Goal: Task Accomplishment & Management: Use online tool/utility

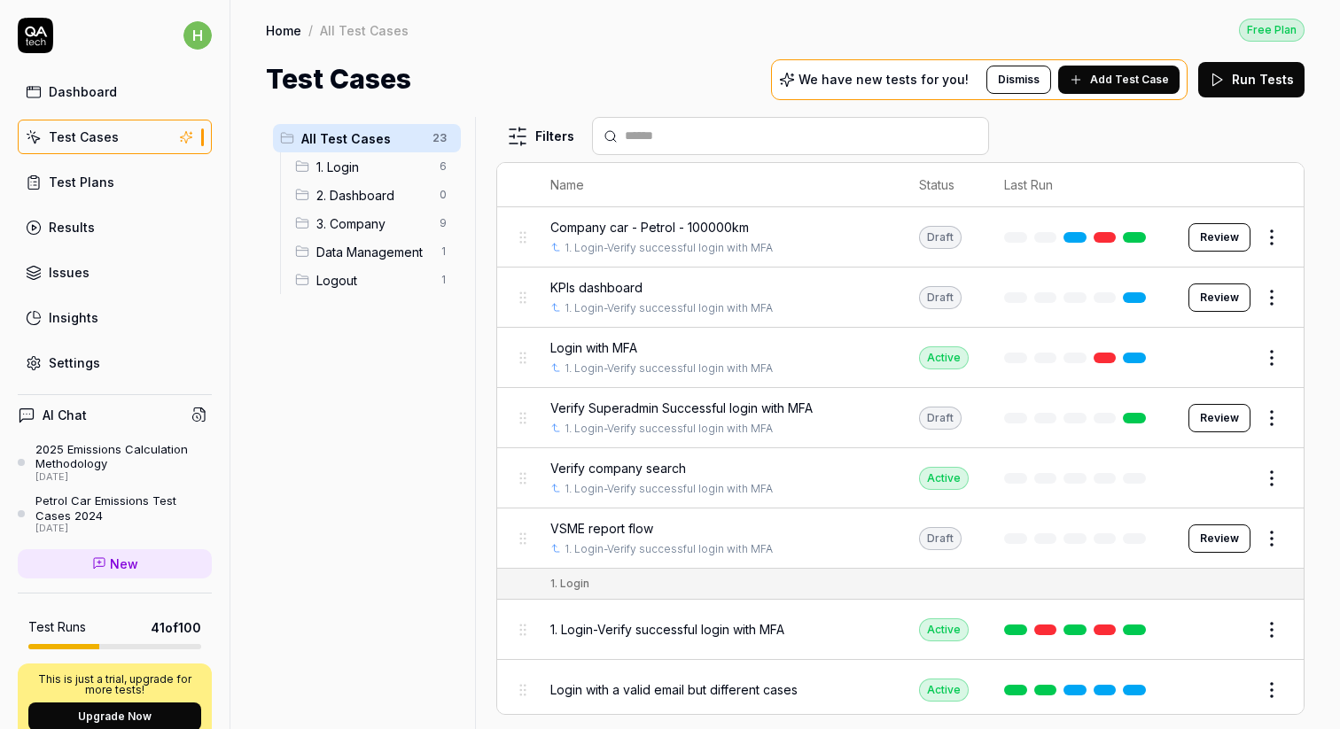
click at [1134, 76] on span "Add Test Case" at bounding box center [1129, 80] width 79 height 16
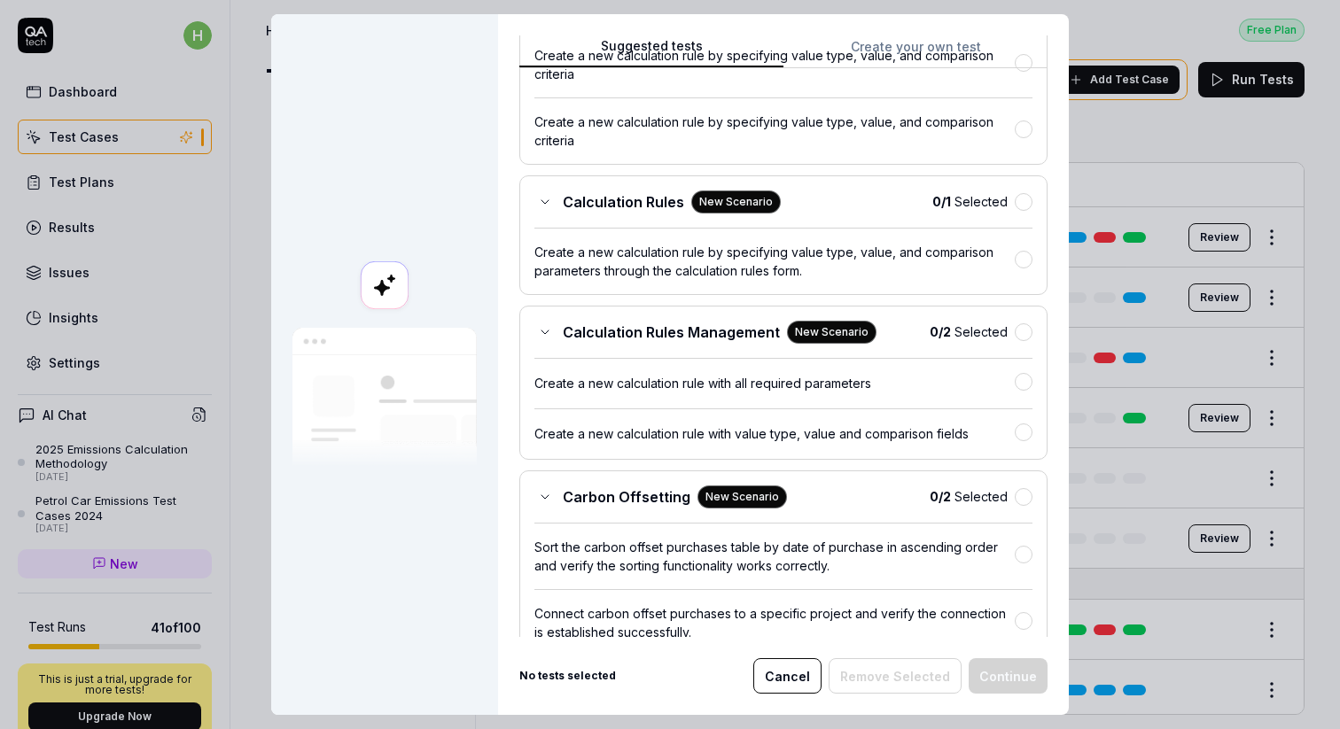
scroll to position [1040, 0]
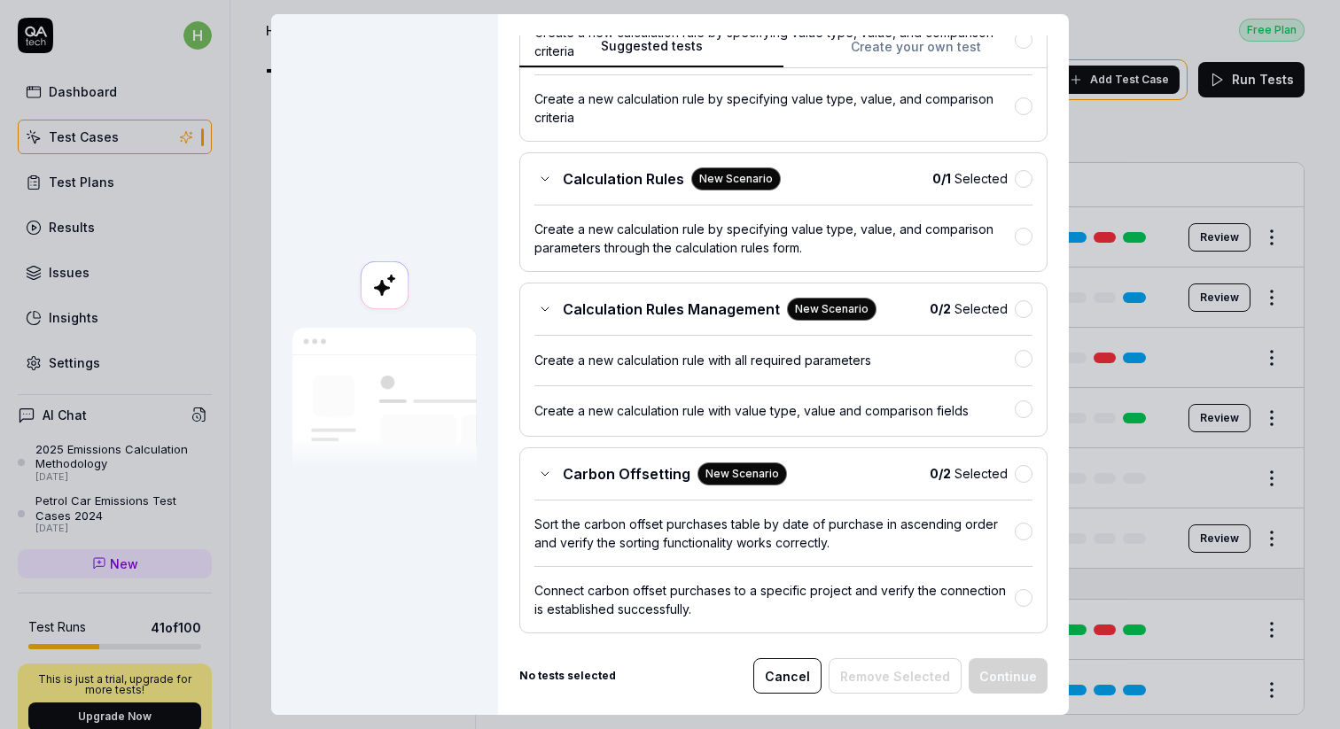
click at [763, 368] on div "Create a new calculation rule with all required parameters" at bounding box center [774, 360] width 480 height 19
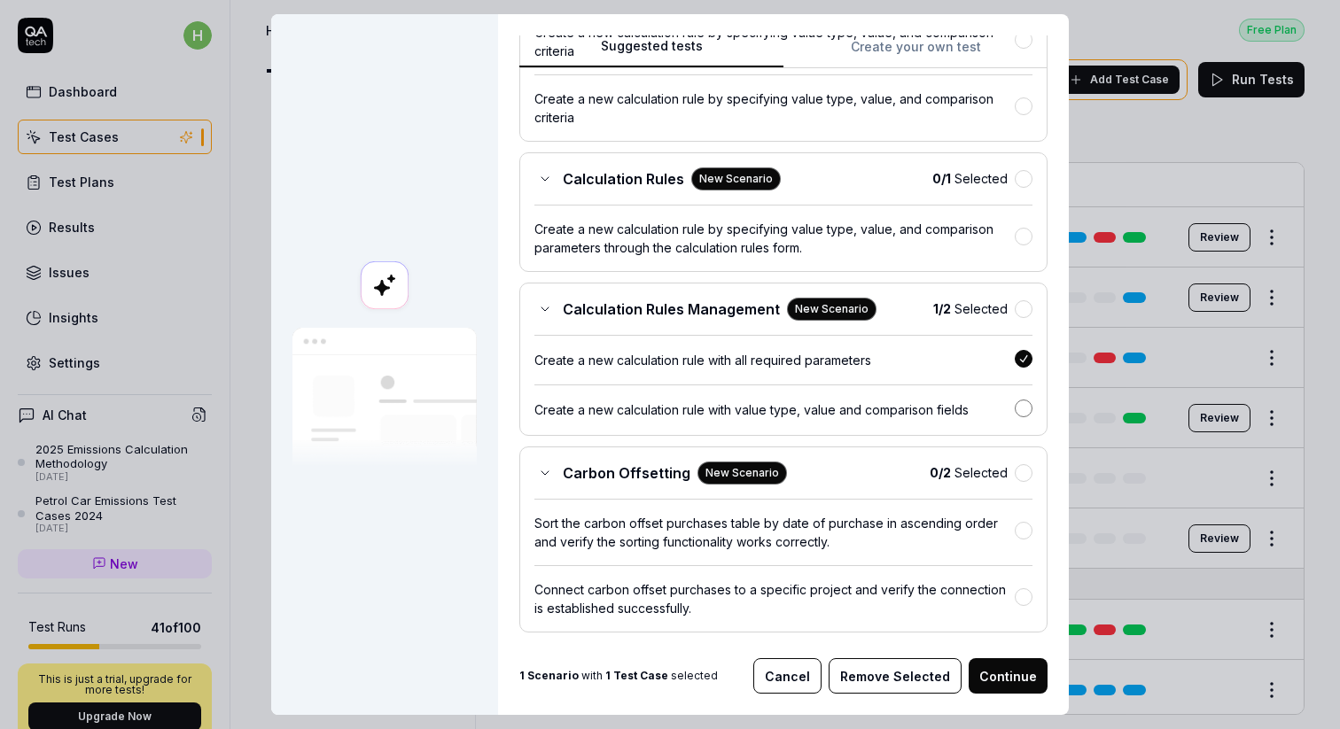
click at [1018, 410] on button "button" at bounding box center [1023, 409] width 18 height 18
click at [998, 676] on button "Continue" at bounding box center [1007, 675] width 79 height 35
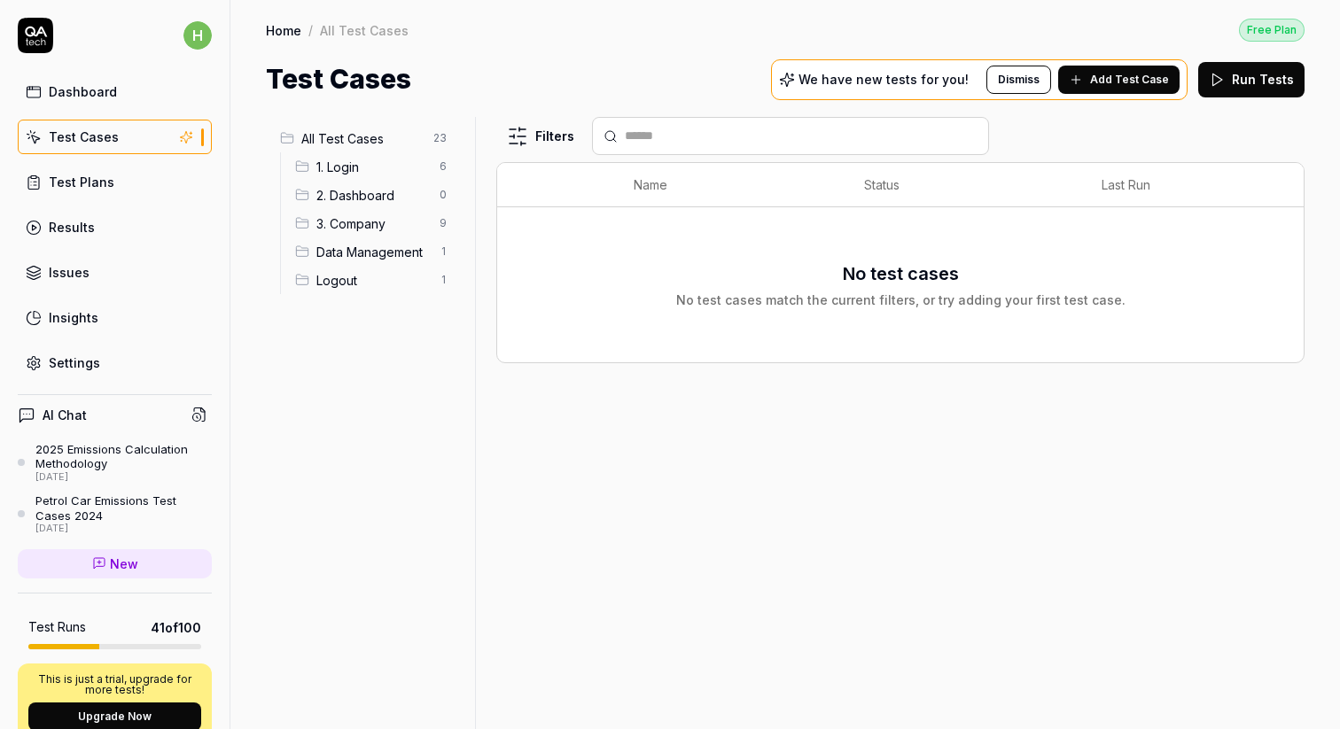
click at [346, 199] on span "2. Dashboard" at bounding box center [372, 195] width 113 height 19
click at [346, 217] on span "3. Company" at bounding box center [372, 223] width 113 height 19
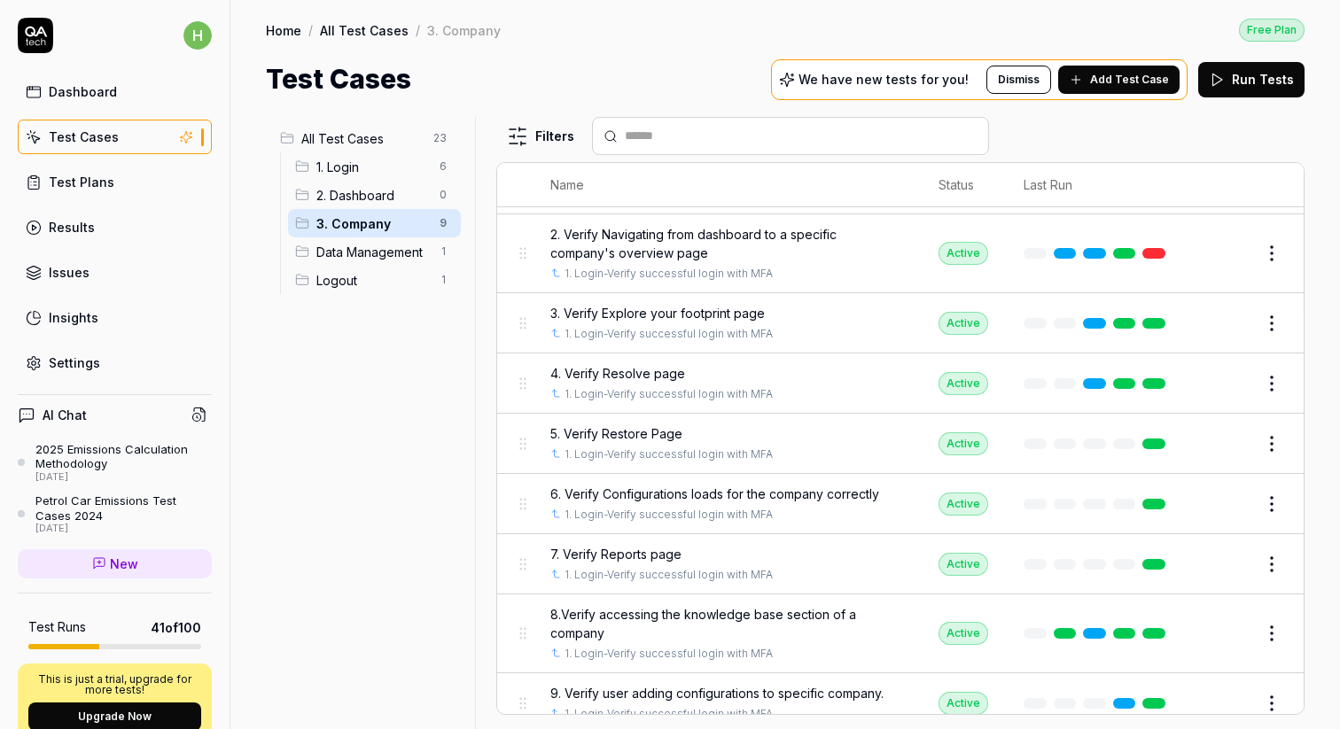
scroll to position [96, 0]
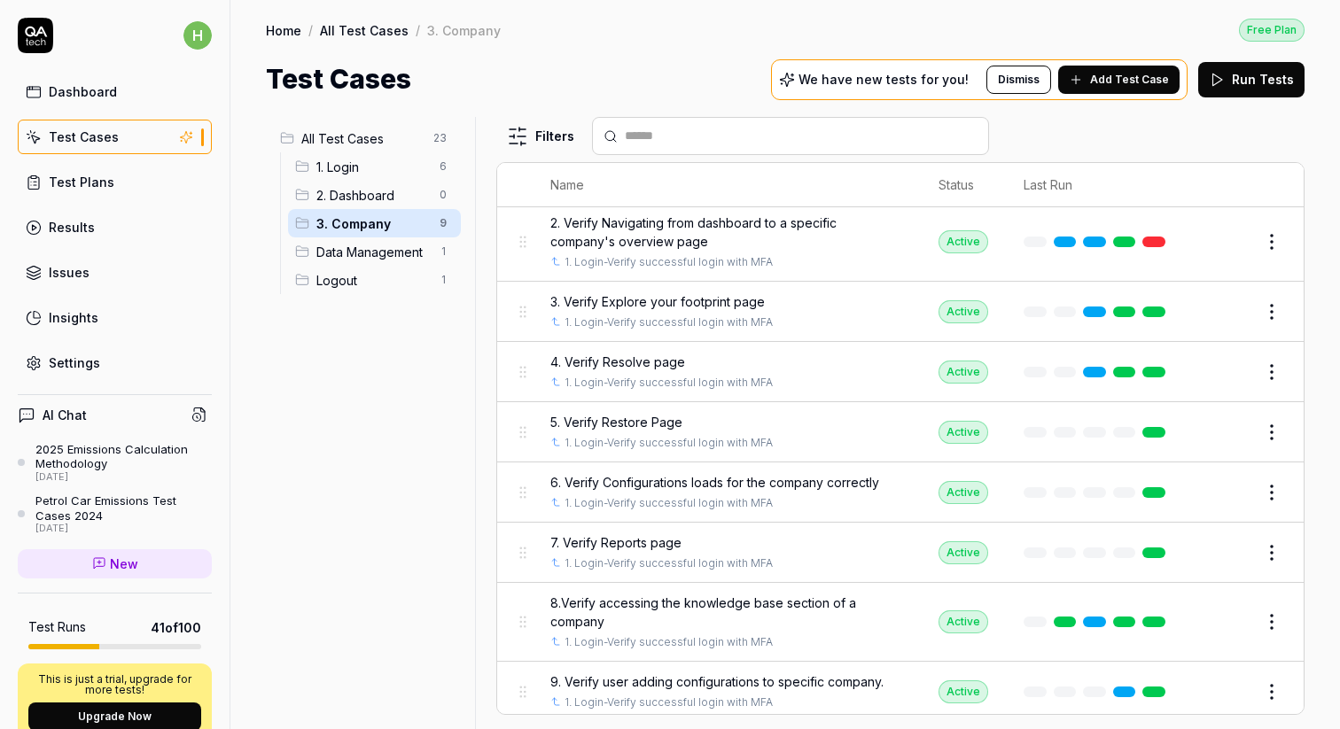
click at [330, 250] on span "Data Management" at bounding box center [372, 252] width 113 height 19
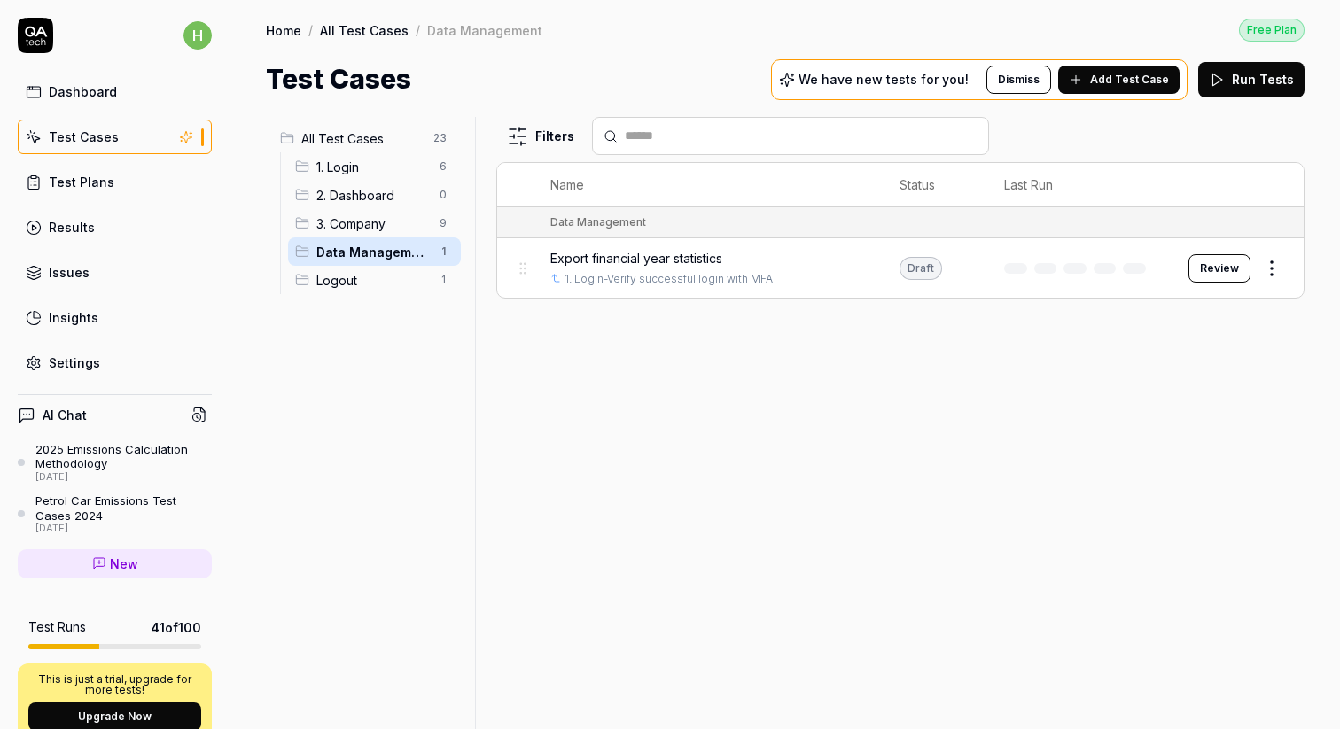
click at [337, 277] on span "Logout" at bounding box center [372, 280] width 113 height 19
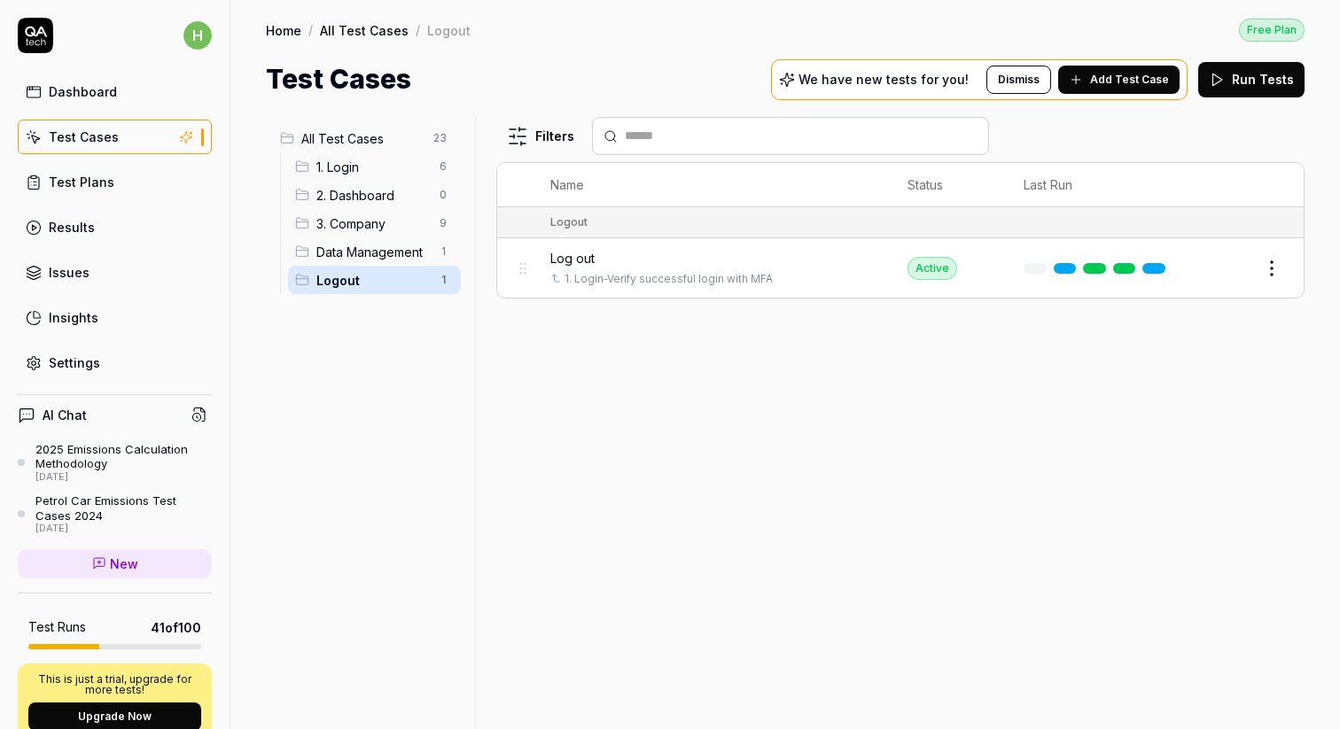
click at [342, 155] on div "1. Login 6" at bounding box center [374, 166] width 173 height 28
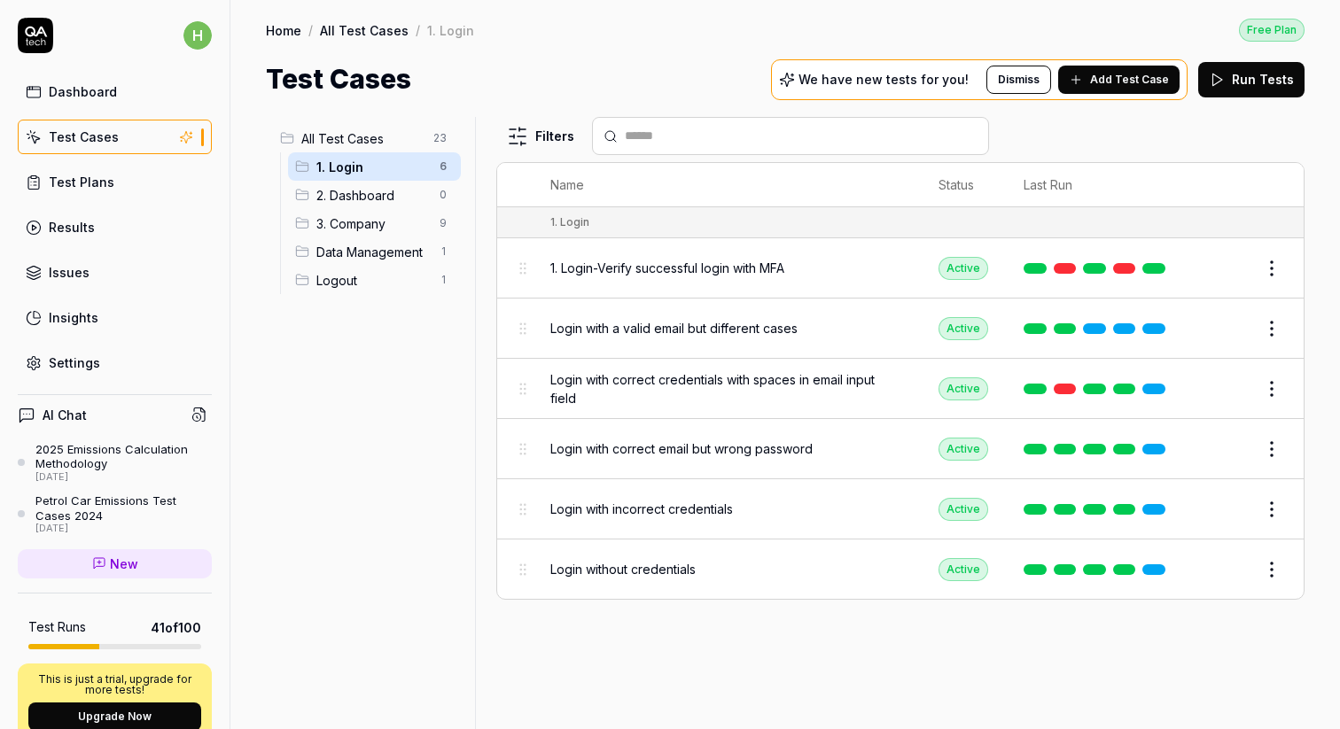
click at [346, 194] on span "2. Dashboard" at bounding box center [372, 195] width 113 height 19
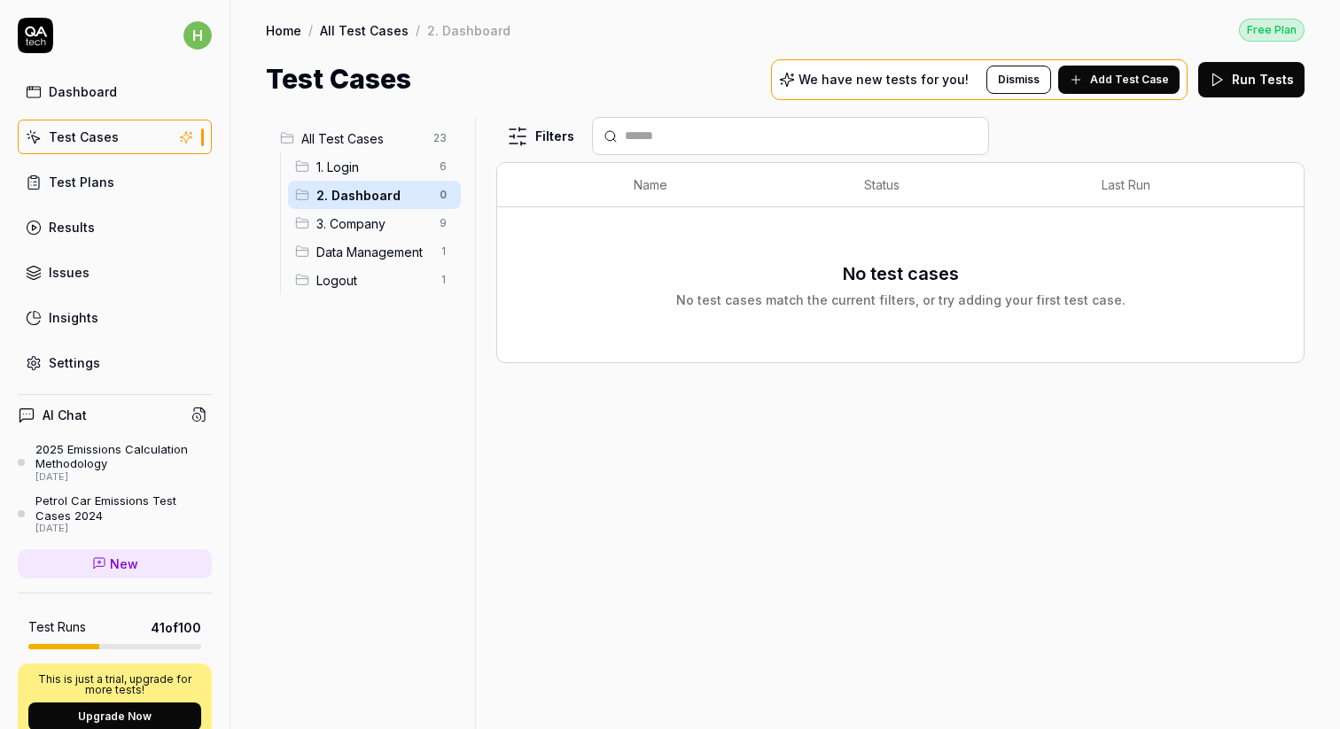
click at [344, 164] on span "1. Login" at bounding box center [372, 167] width 113 height 19
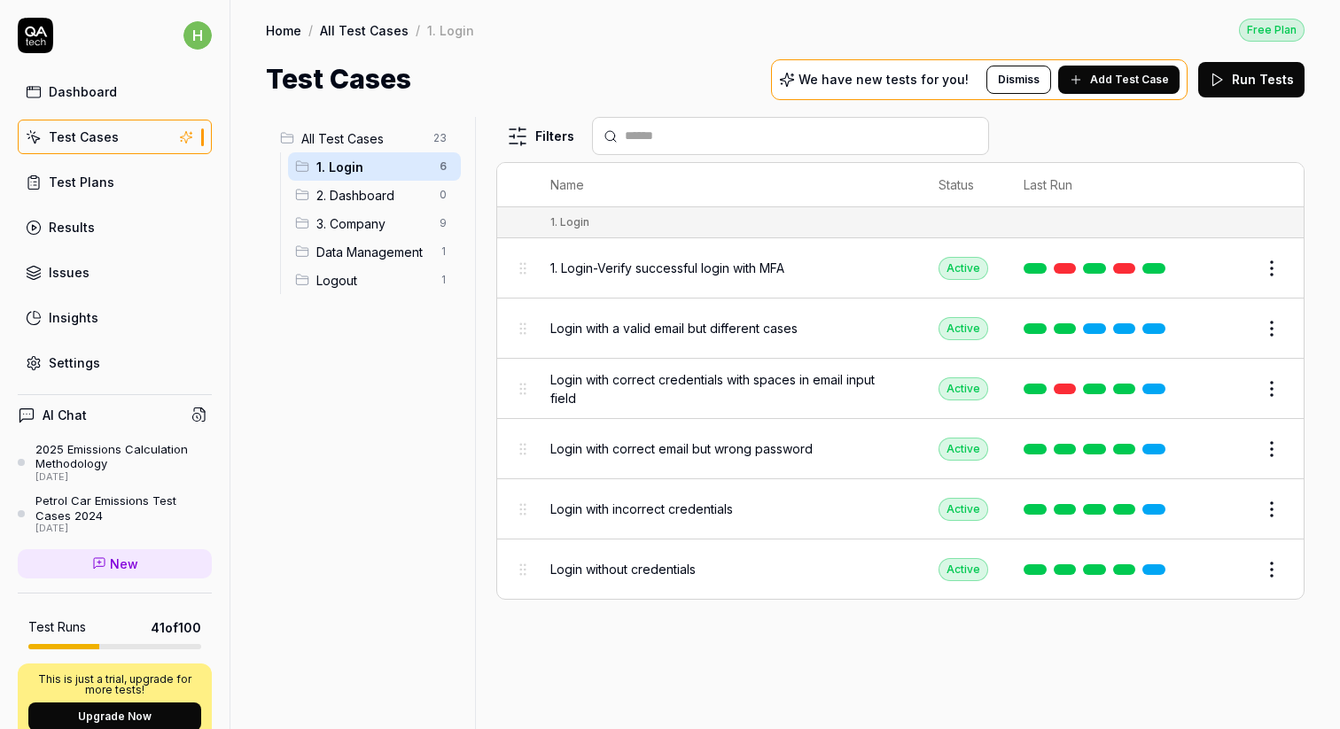
click at [128, 182] on link "Test Plans" at bounding box center [115, 182] width 194 height 35
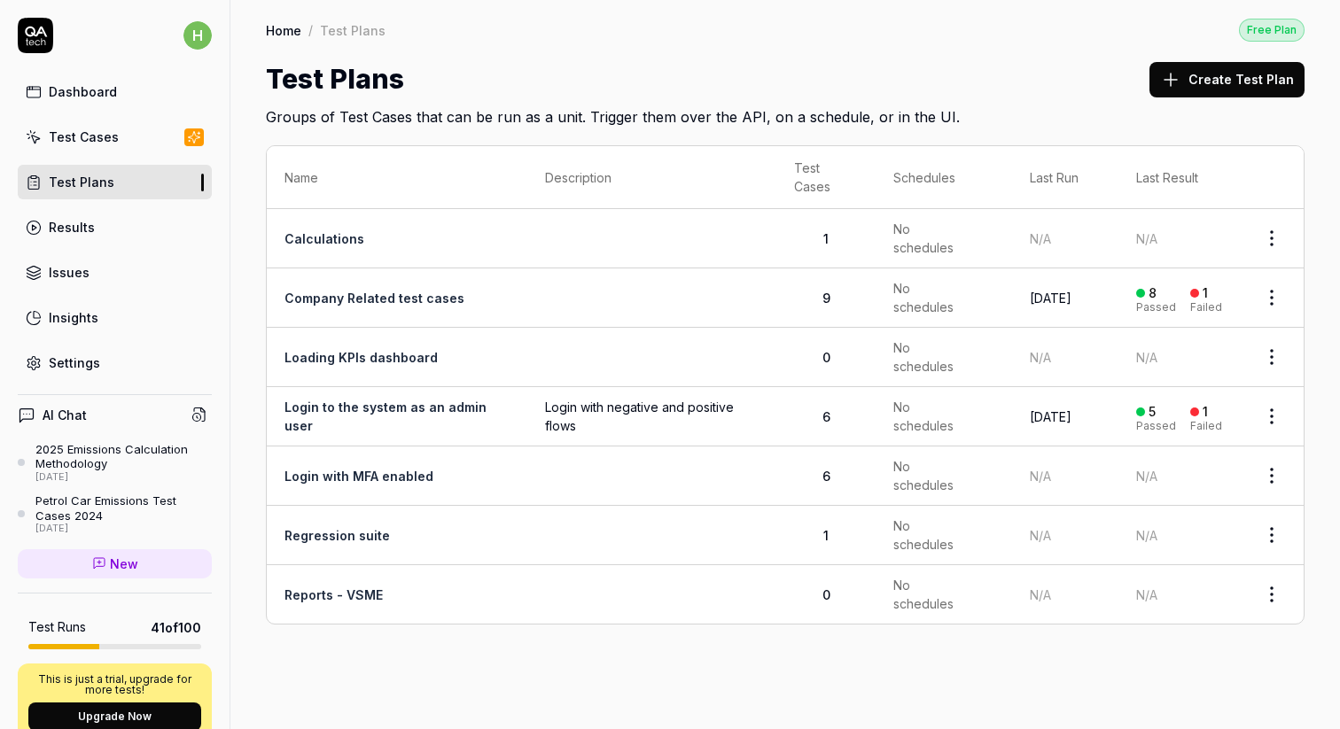
click at [86, 138] on div "Test Cases" at bounding box center [84, 137] width 70 height 19
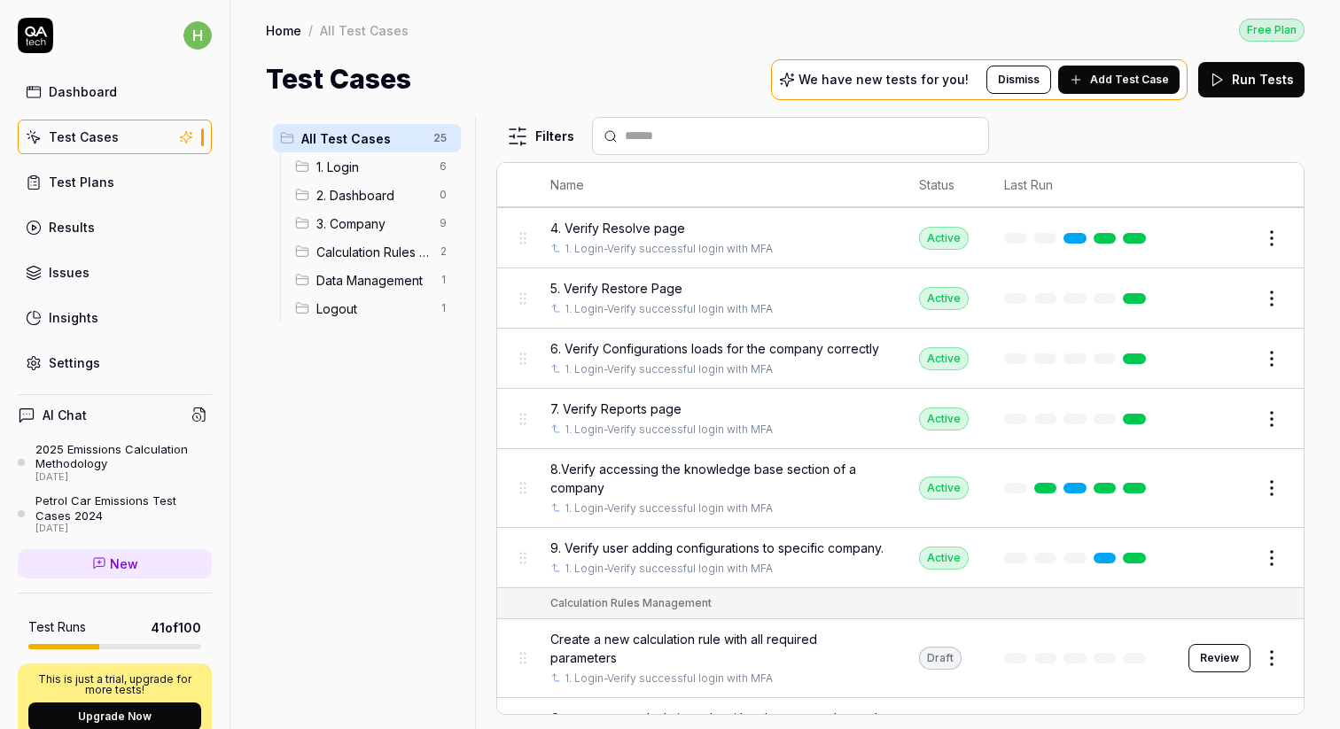
scroll to position [1193, 0]
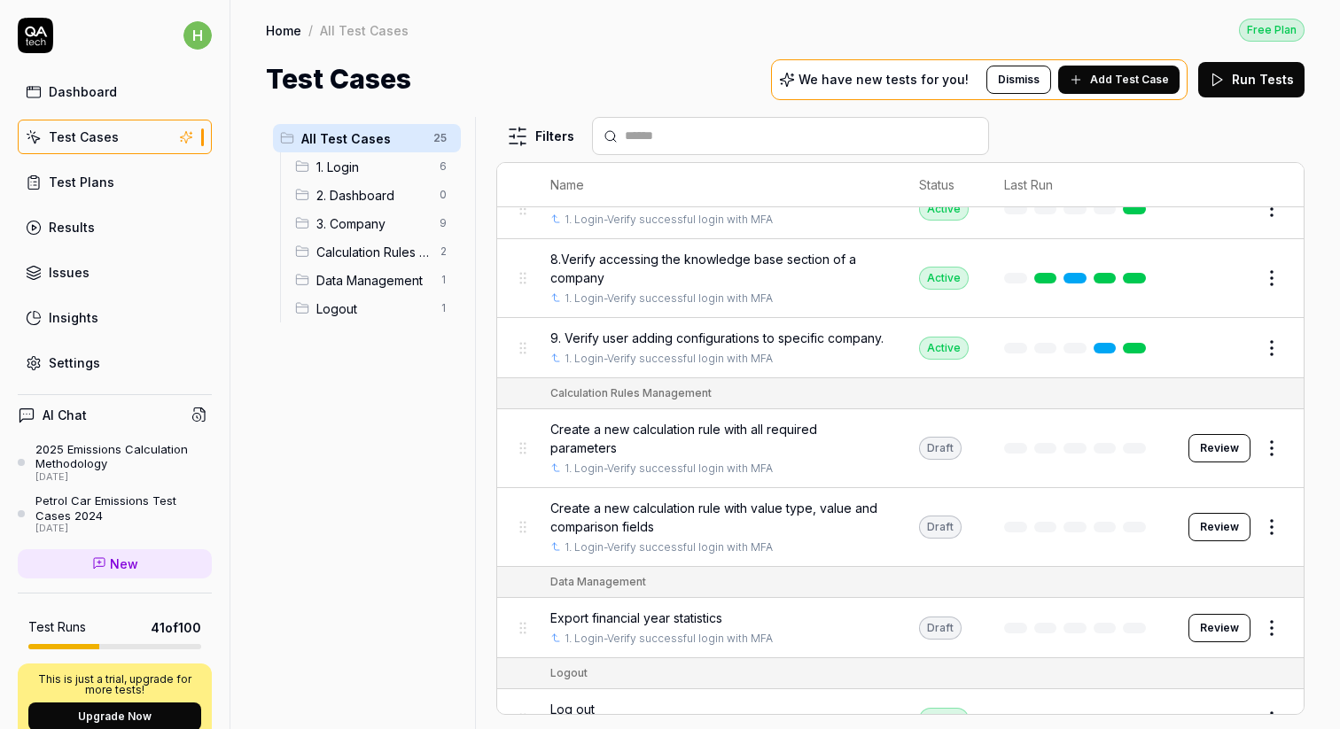
click at [756, 420] on span "Create a new calculation rule with all required parameters" at bounding box center [716, 438] width 333 height 37
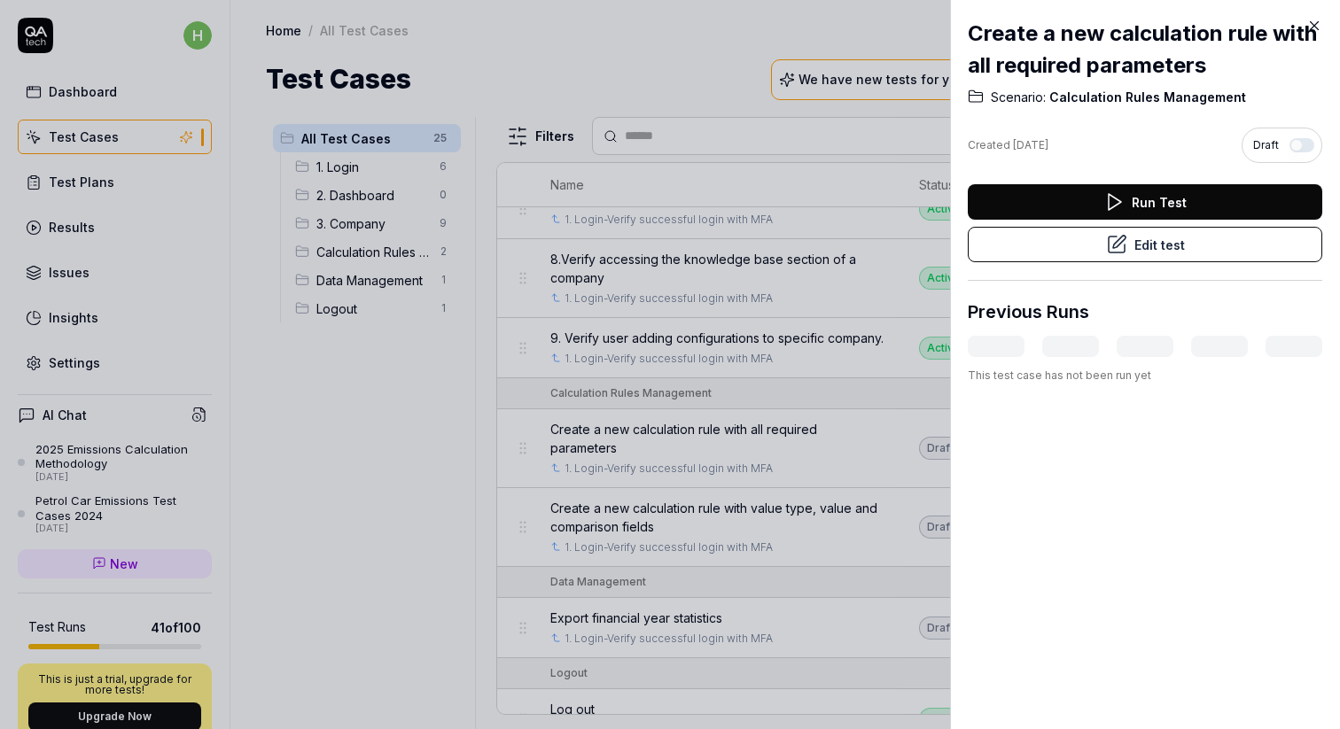
click at [1156, 249] on button "Edit test" at bounding box center [1144, 244] width 354 height 35
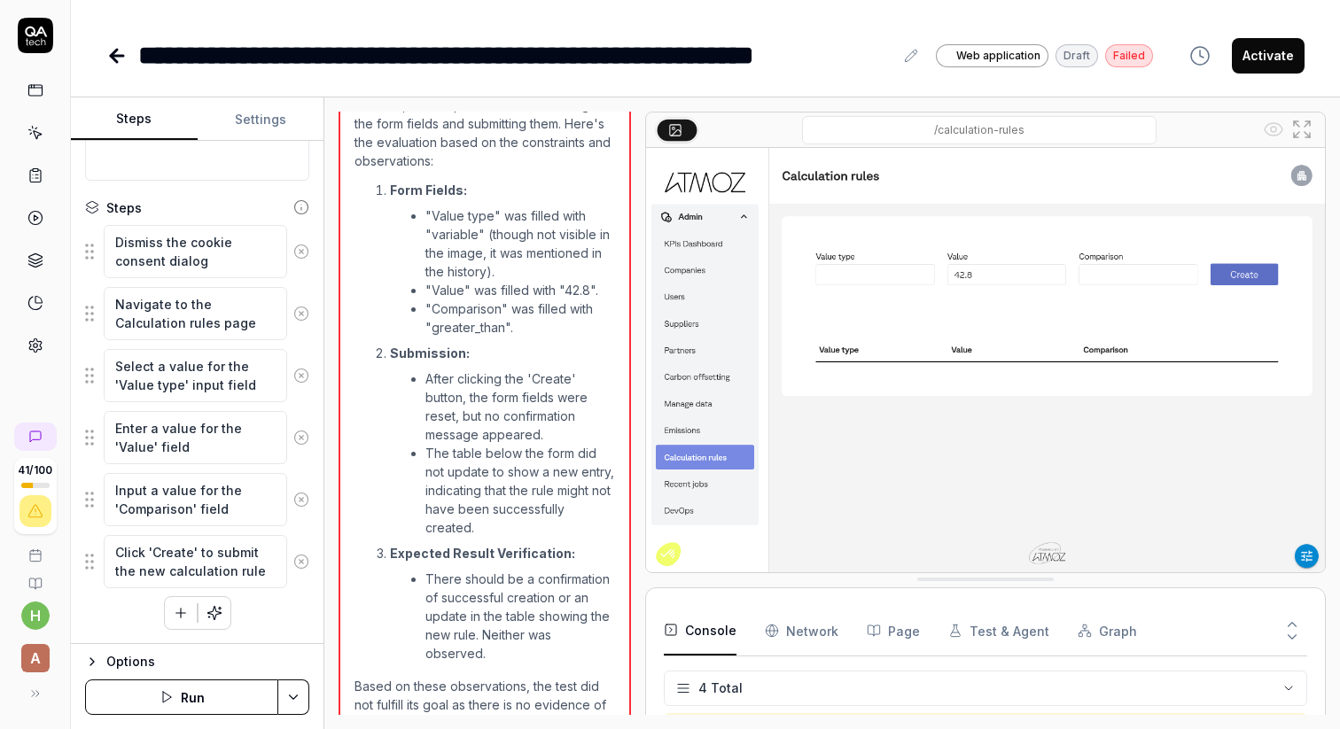
scroll to position [13, 0]
click at [119, 52] on icon at bounding box center [116, 55] width 21 height 21
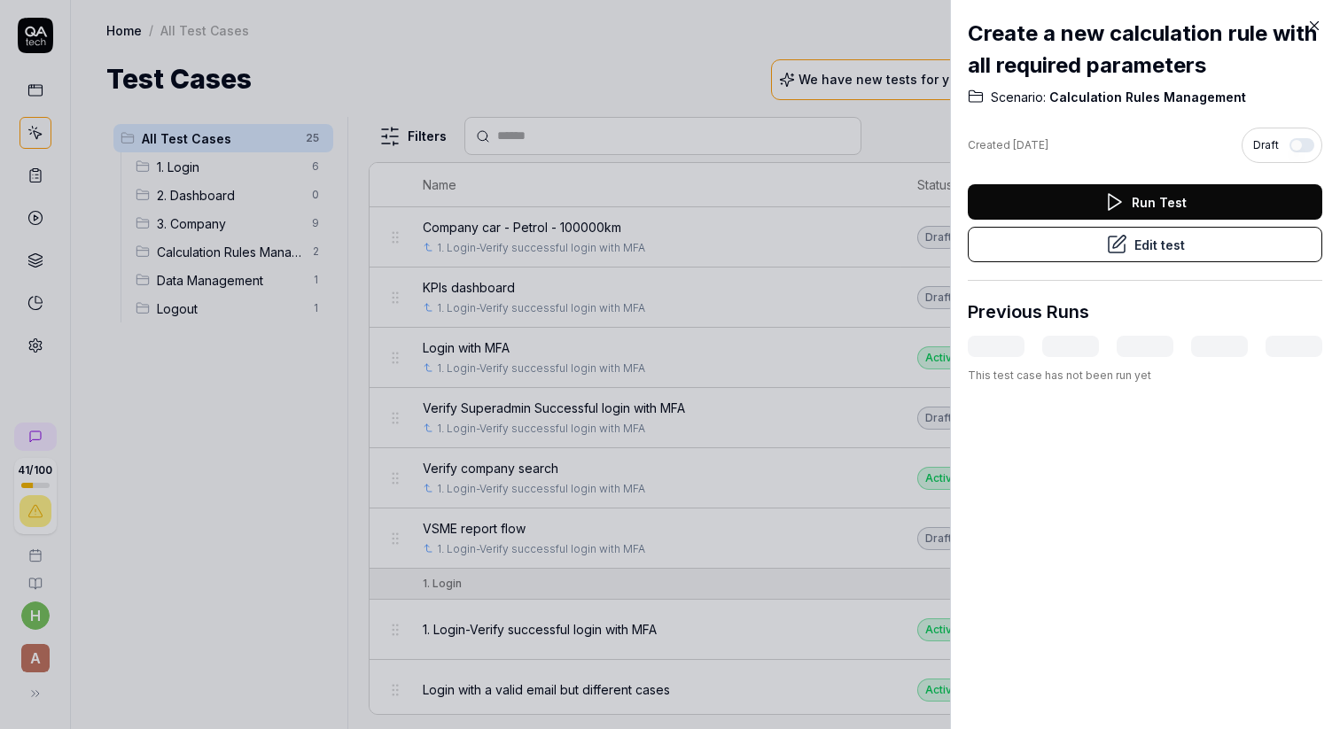
click at [1315, 27] on icon at bounding box center [1314, 26] width 8 height 8
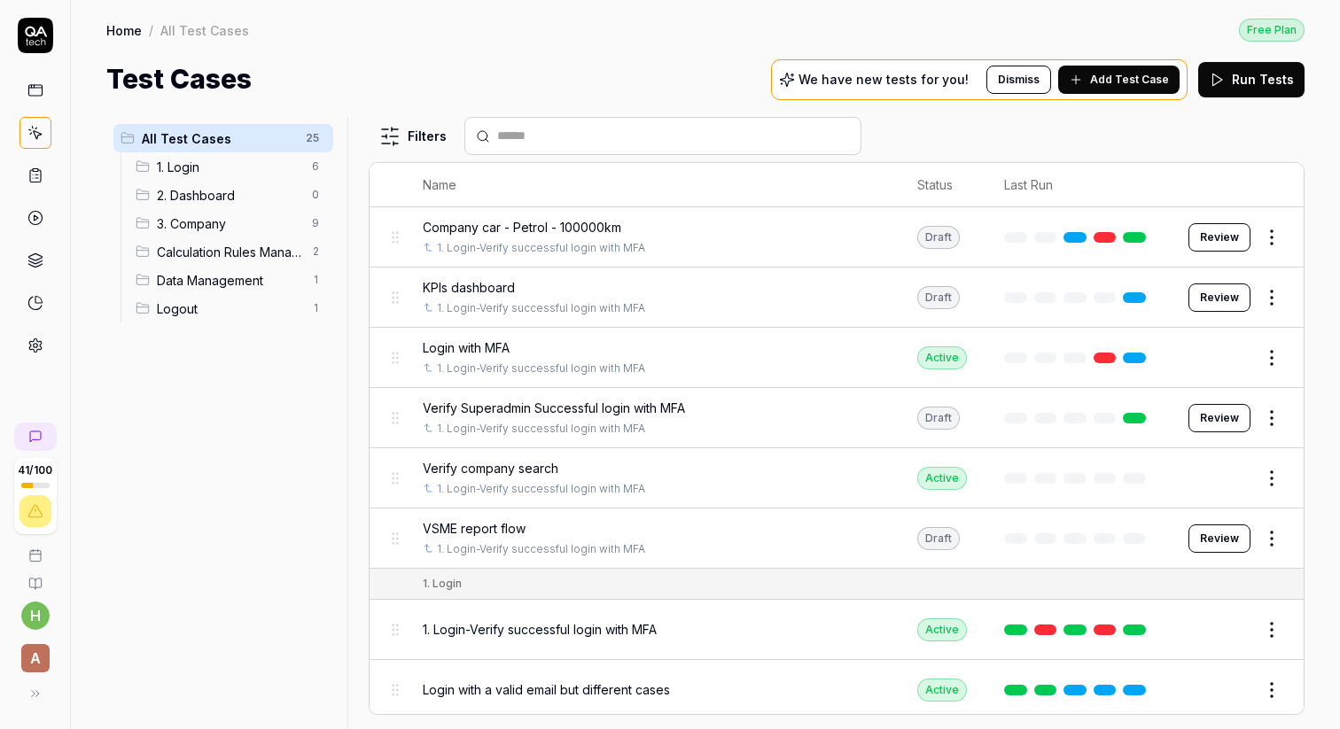
click at [535, 33] on div "Home / All Test Cases Free Plan" at bounding box center [705, 30] width 1198 height 24
click at [466, 520] on span "VSME report flow" at bounding box center [474, 528] width 103 height 19
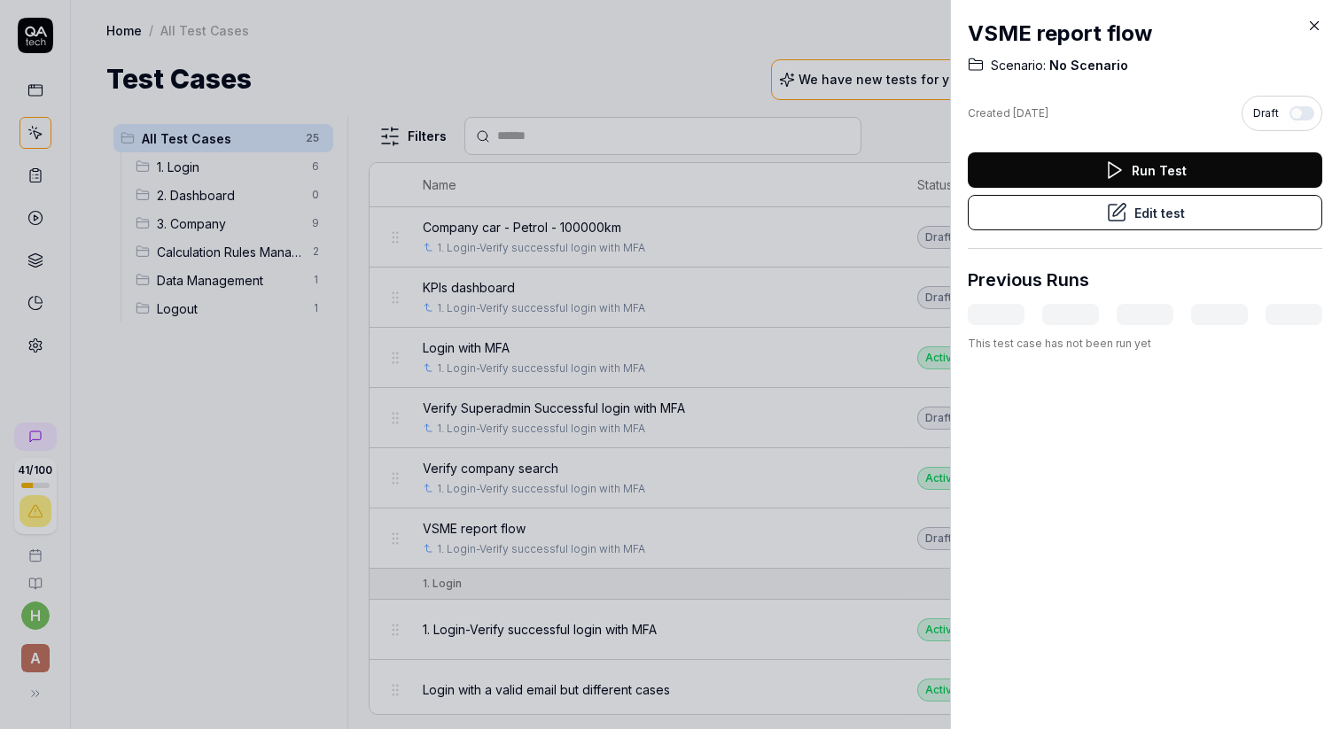
click at [1161, 213] on button "Edit test" at bounding box center [1144, 212] width 354 height 35
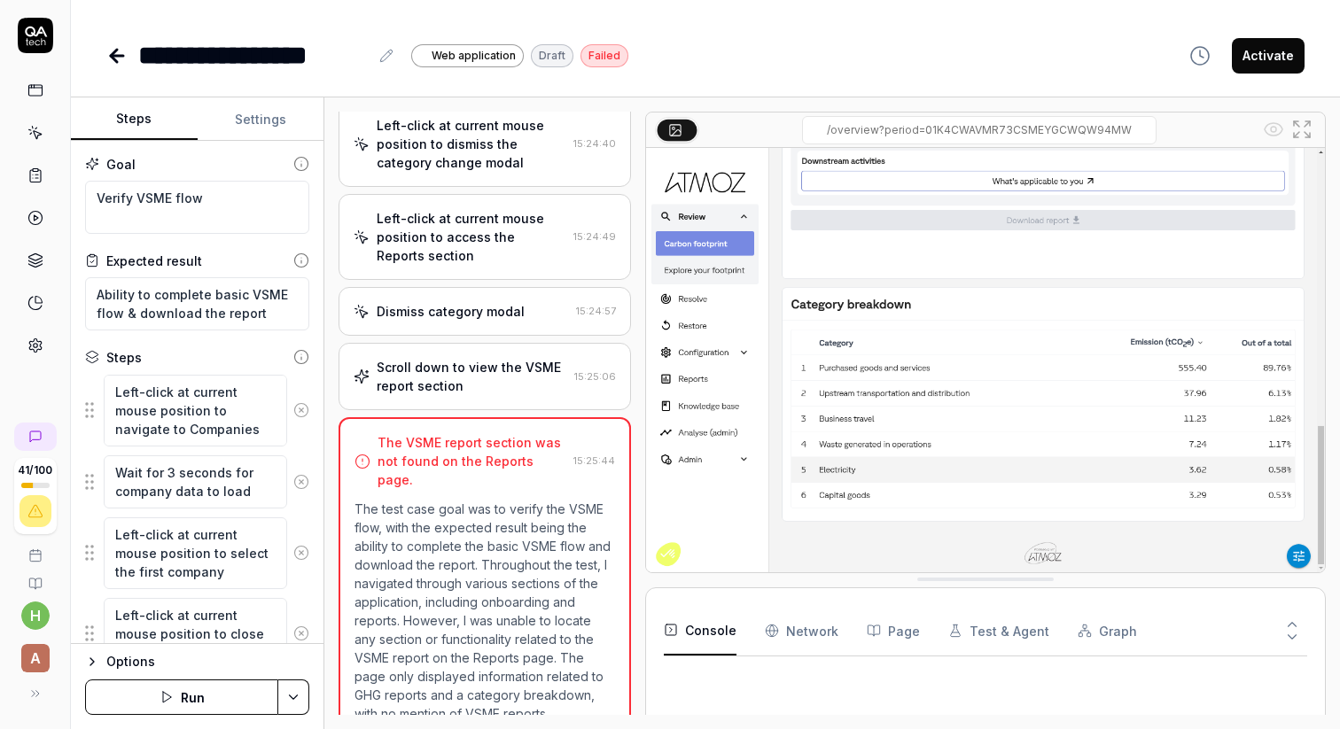
scroll to position [1036, 0]
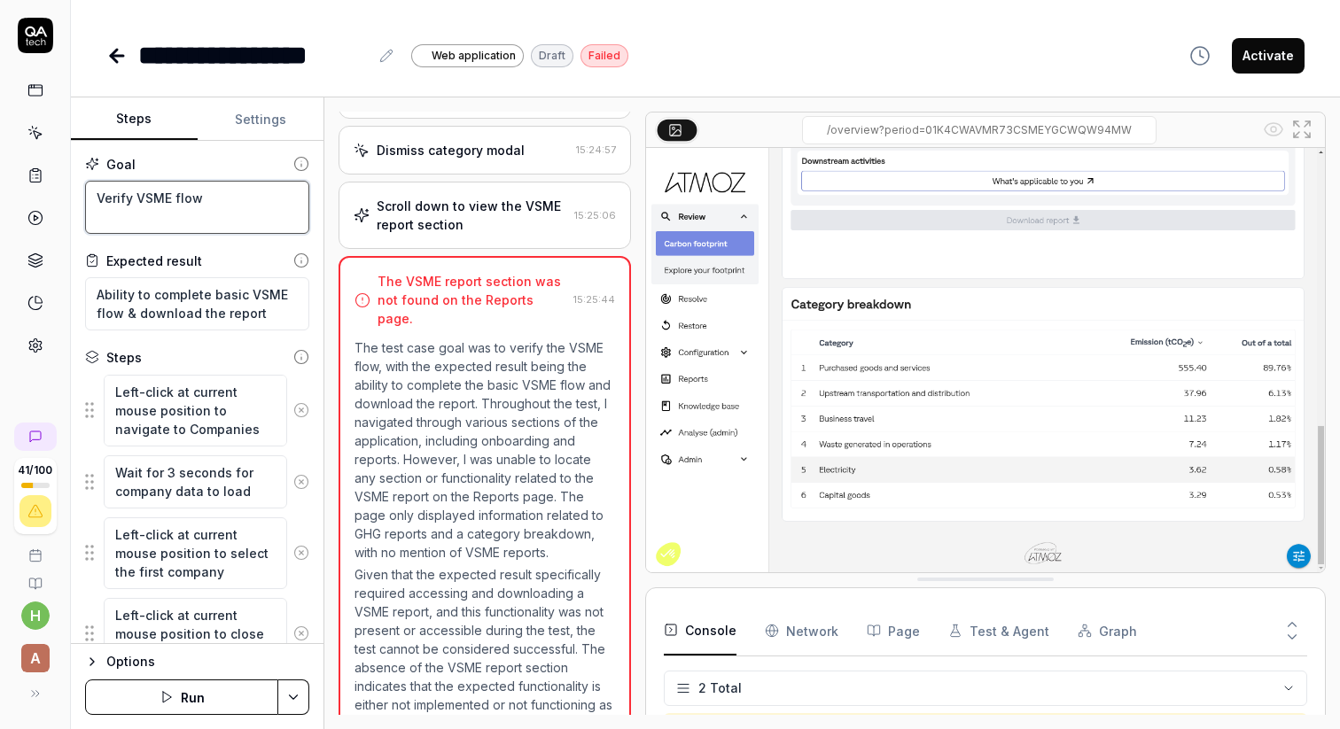
click at [221, 197] on textarea "Verify VSME flow" at bounding box center [197, 207] width 224 height 53
type textarea "*"
type textarea "Verify VSME flow"
type textarea "*"
type textarea "Verify VSME flow -"
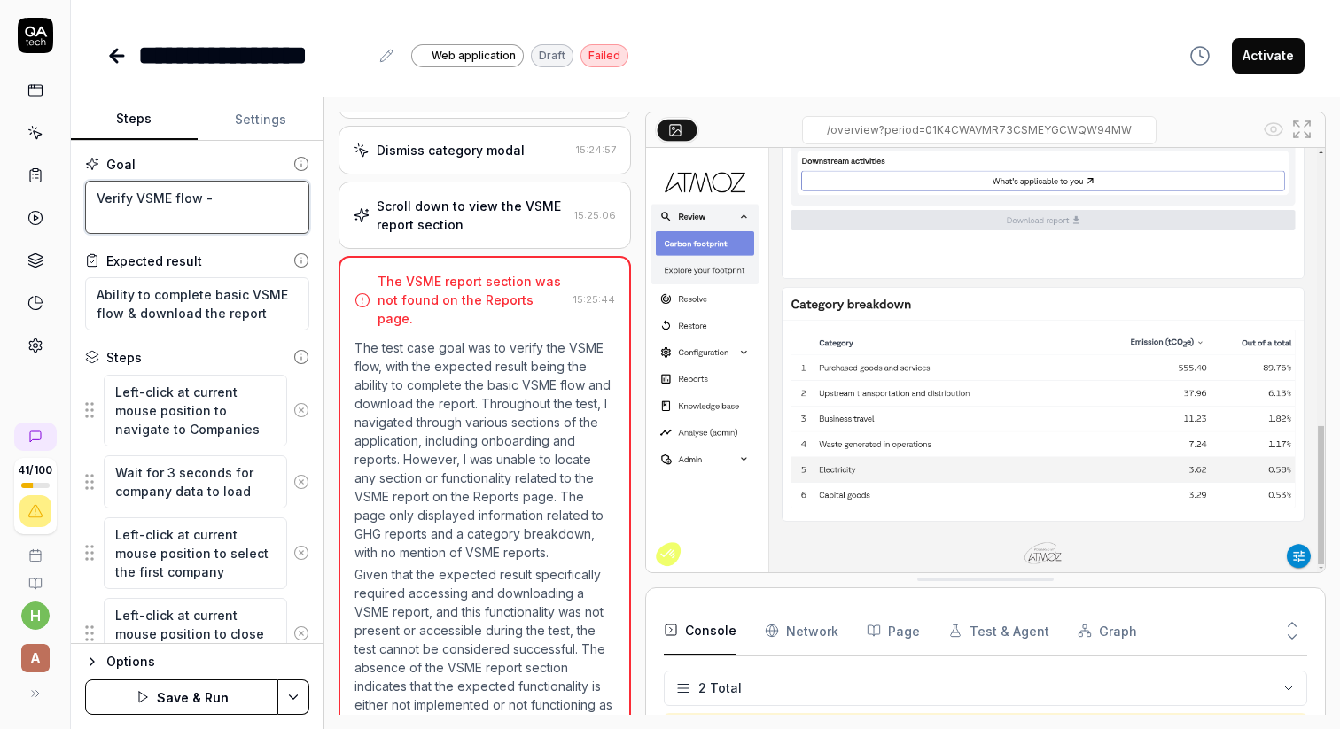
type textarea "*"
type textarea "Verify VSME flow -"
type textarea "*"
type textarea "Verify VSME flow - B"
type textarea "*"
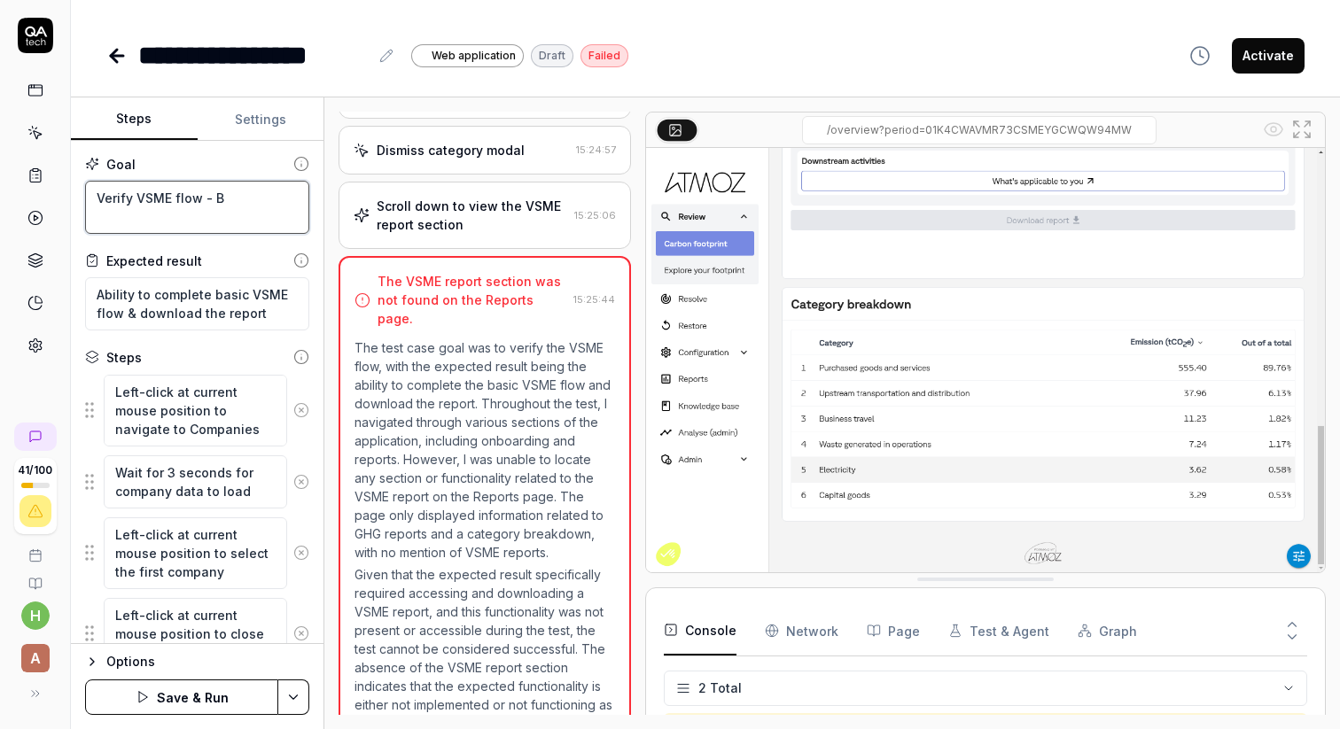
type textarea "Verify VSME flow - Ba"
type textarea "*"
type textarea "Verify VSME flow - Bas"
type textarea "*"
type textarea "Verify VSME flow - Basi"
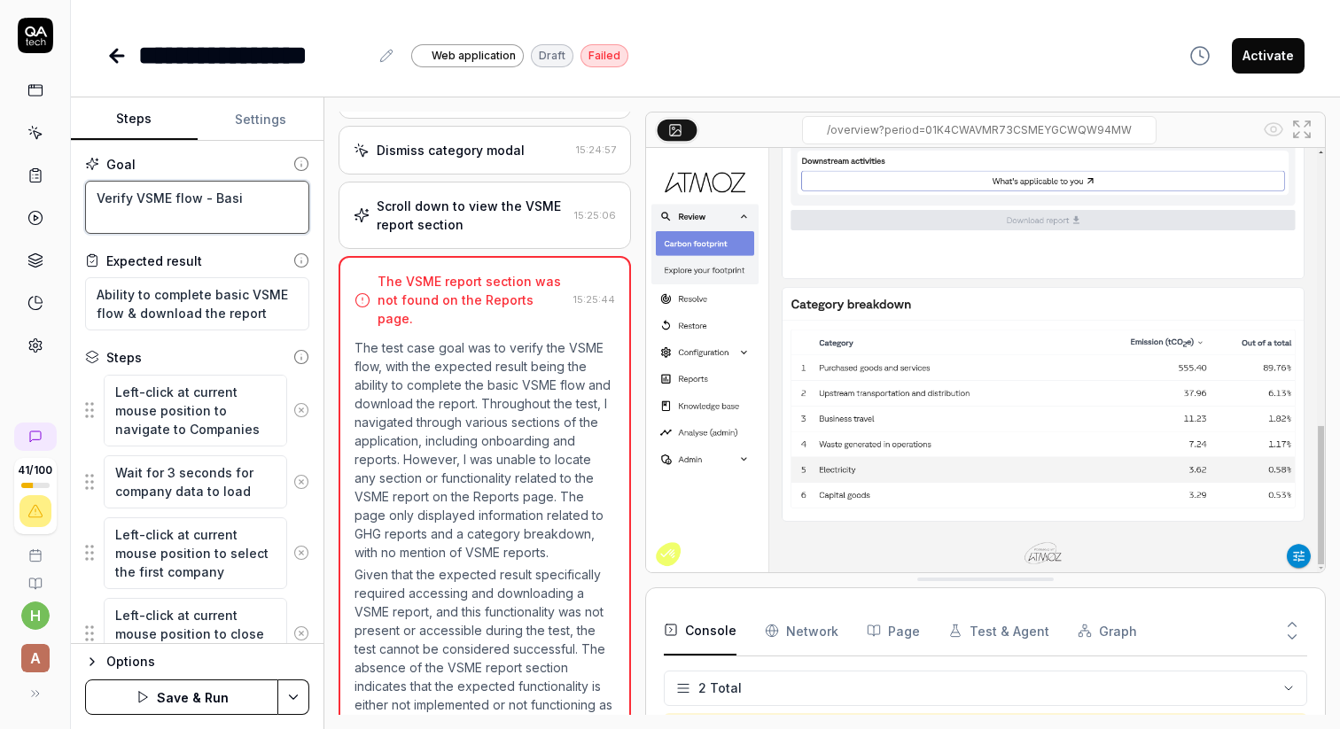
type textarea "*"
type textarea "Verify VSME flow - Basic"
type textarea "*"
type textarea "Verify VSME flow - Basic"
type textarea "*"
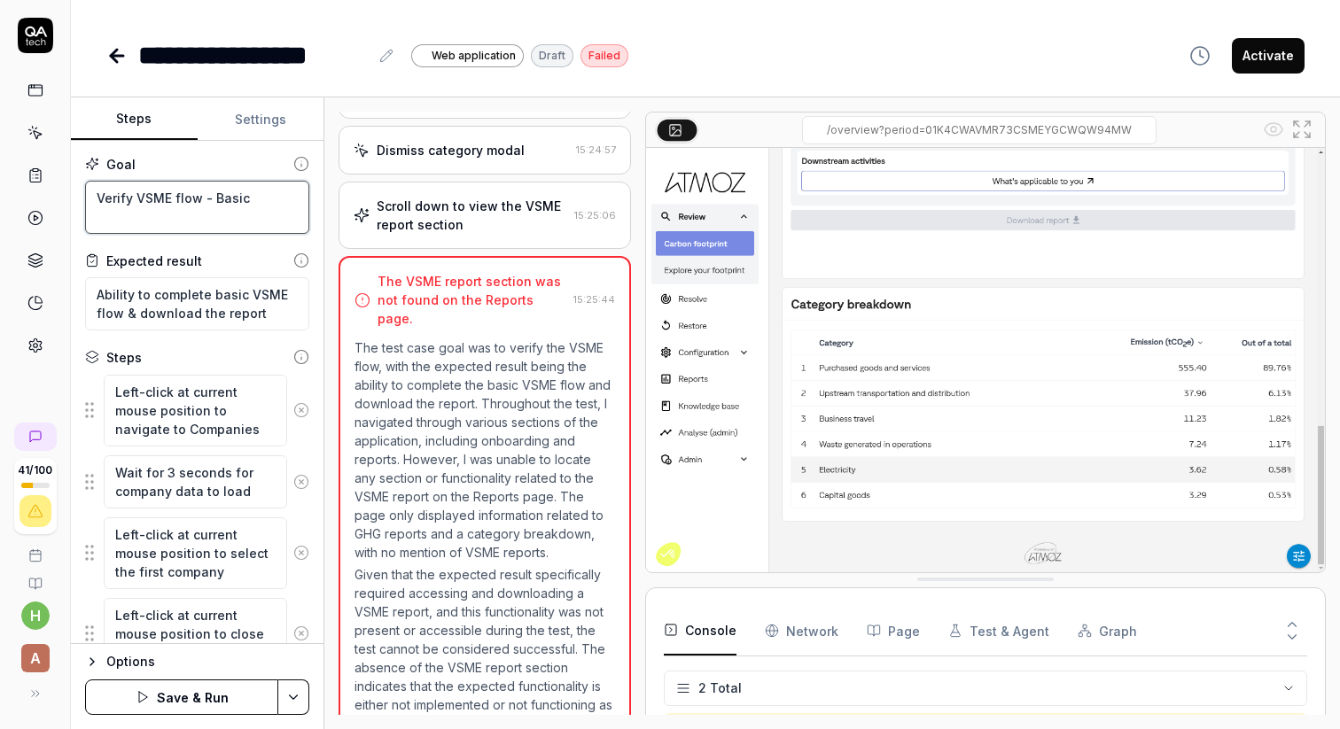
type textarea "Verify VSME flow - Basic m"
type textarea "*"
type textarea "Verify VSME flow - Basic mo"
type textarea "*"
type textarea "Verify VSME flow - Basic mod"
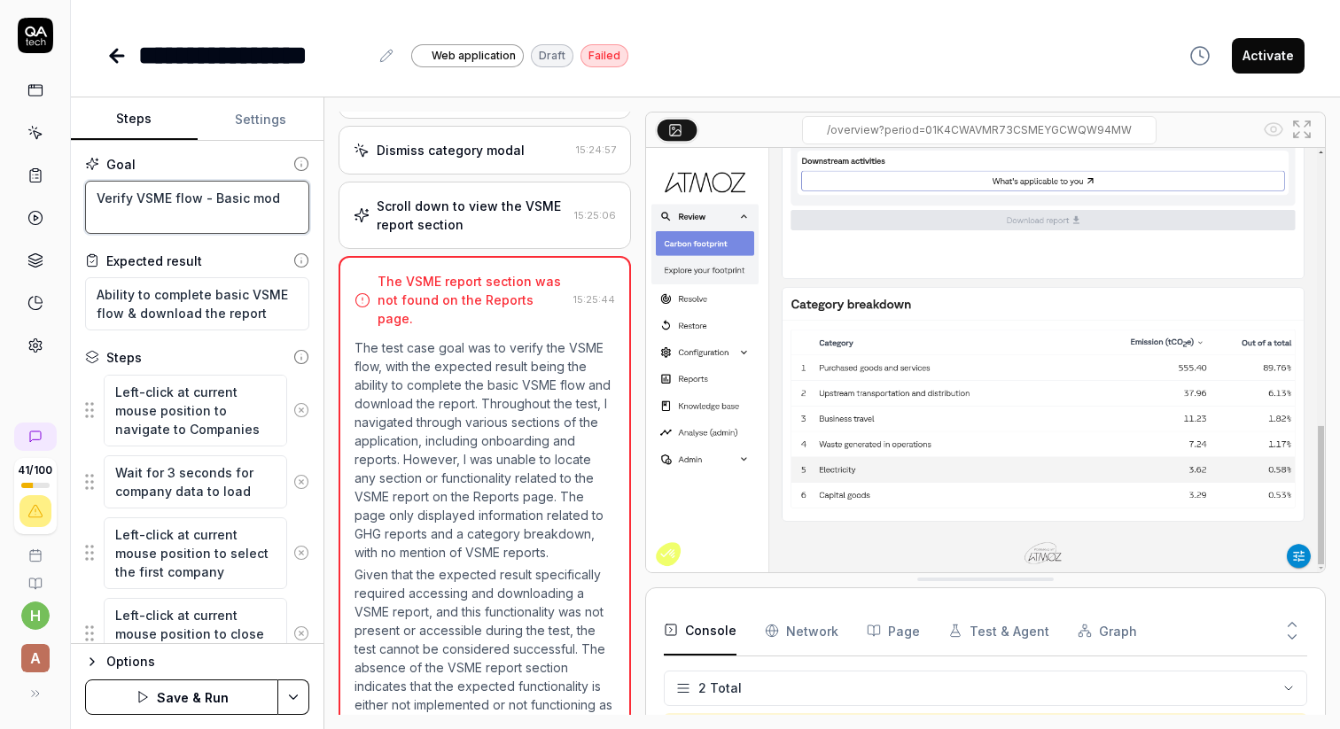
type textarea "*"
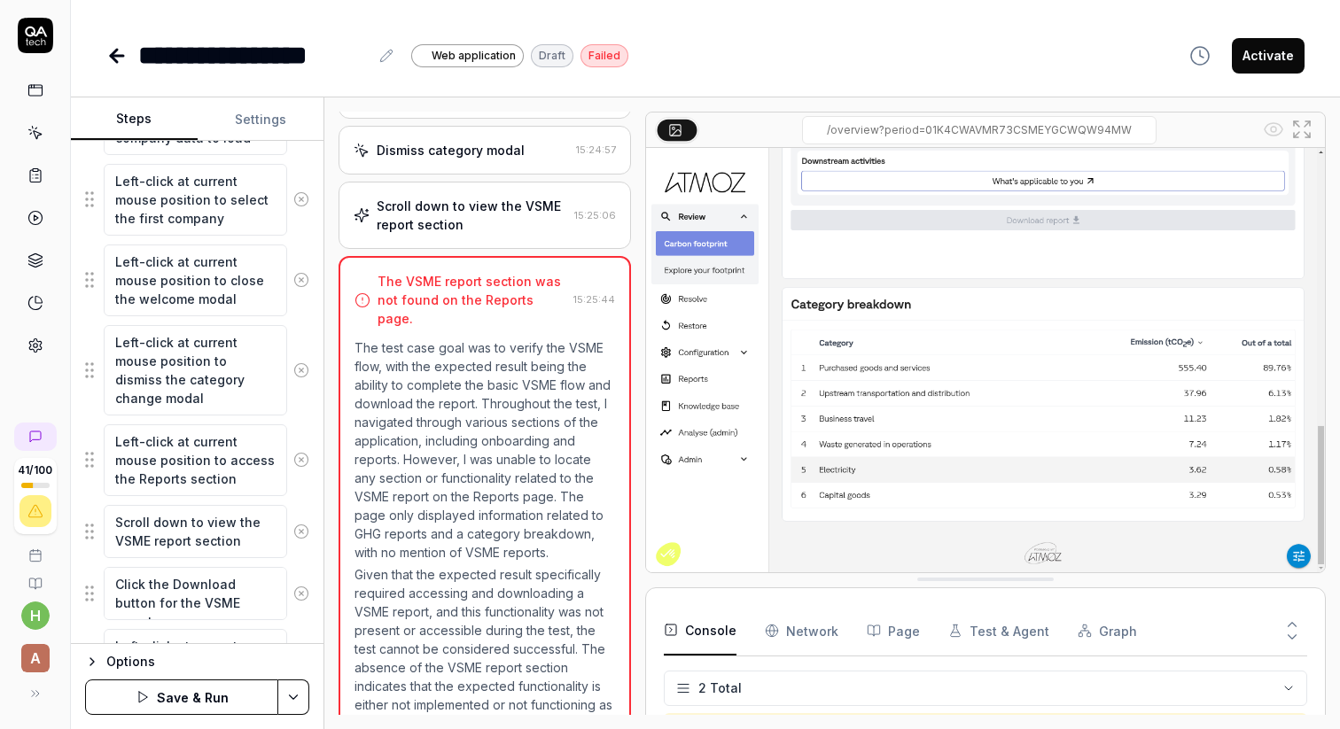
scroll to position [466, 0]
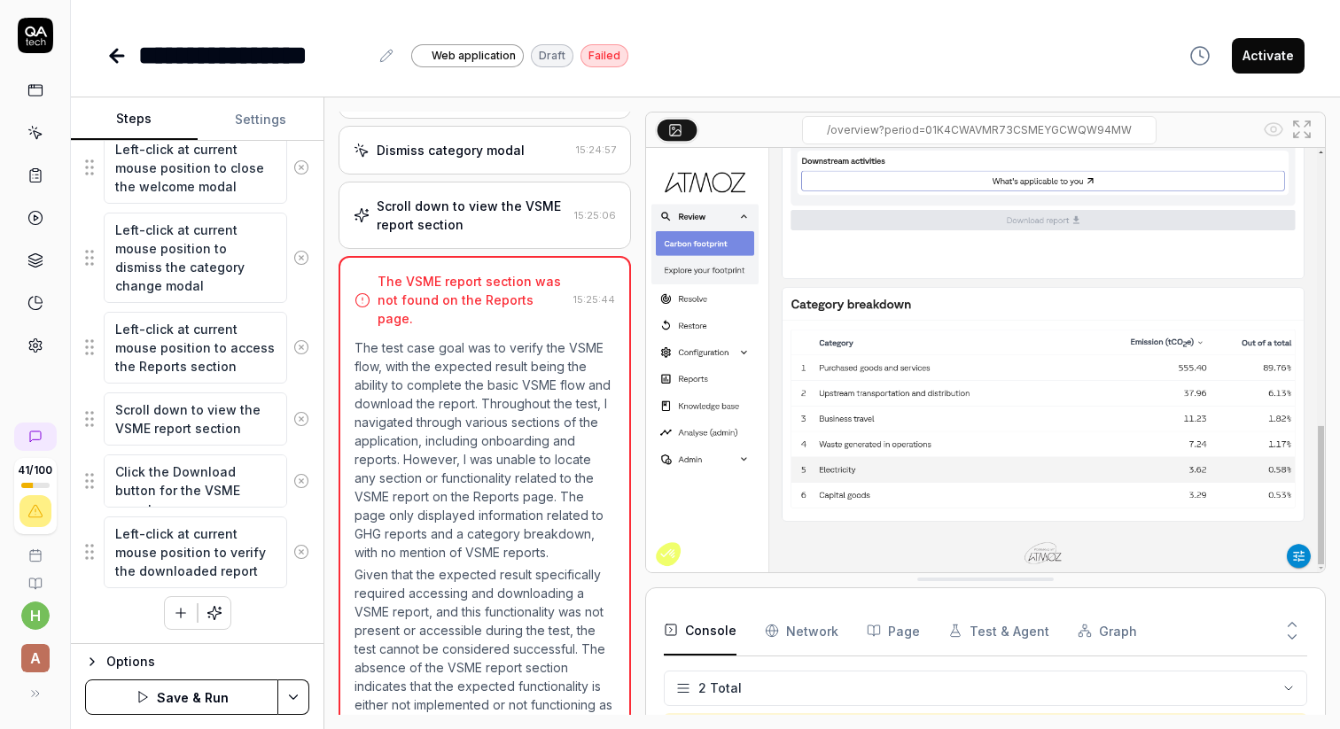
type textarea "Verify VSME flow - Basic mode"
click at [239, 703] on button "Save & Run" at bounding box center [181, 697] width 193 height 35
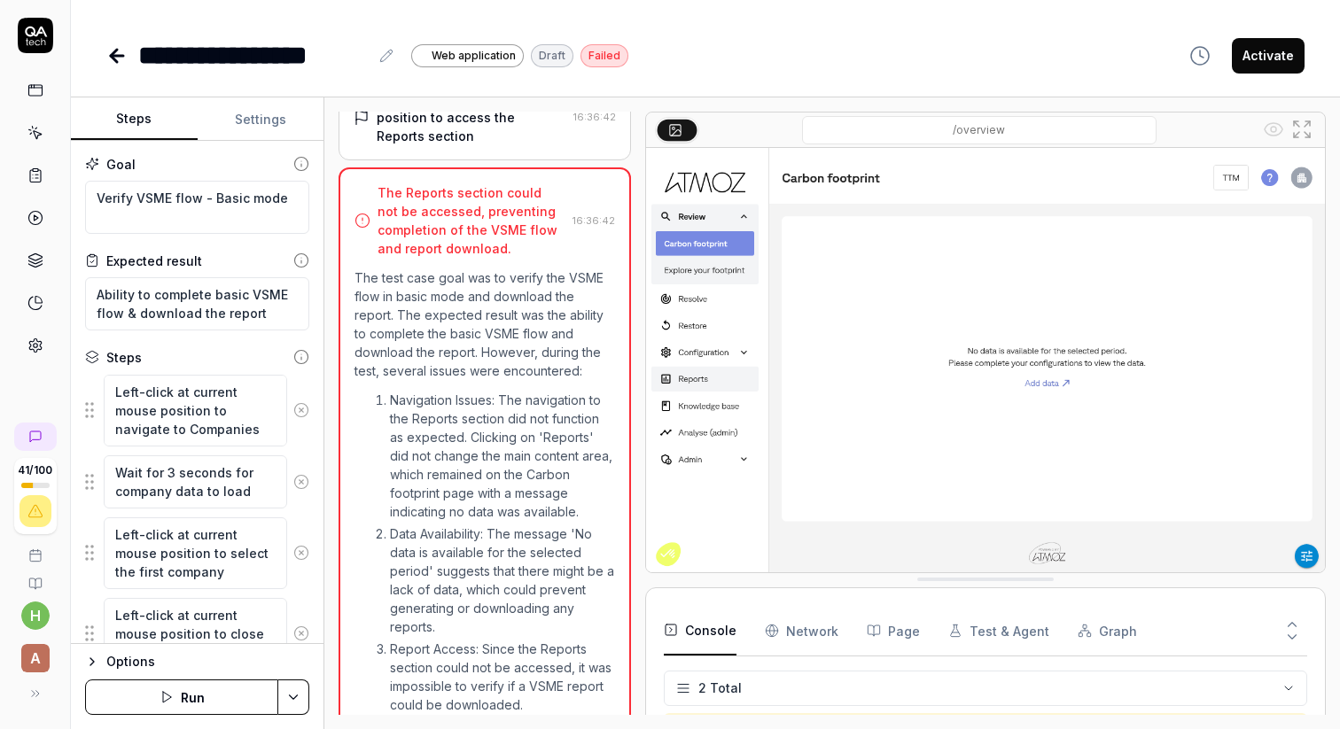
scroll to position [986, 0]
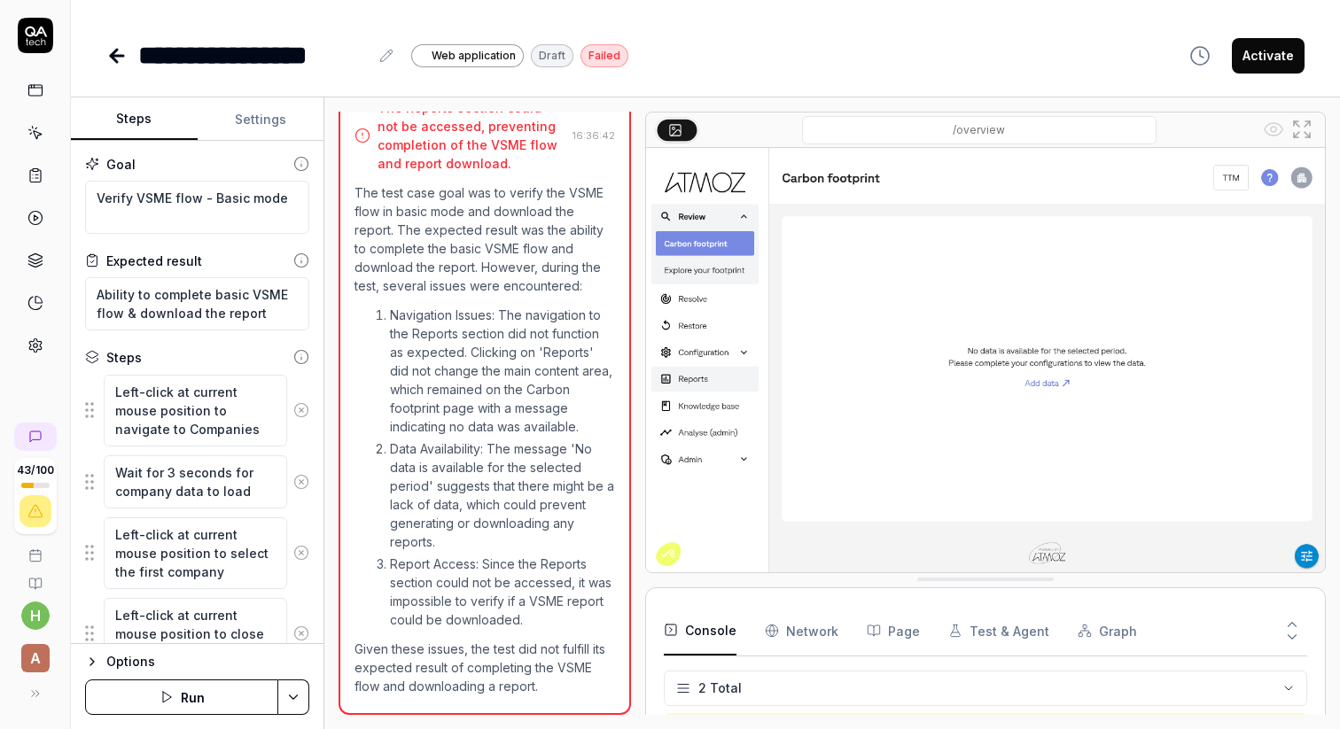
type textarea "*"
click at [35, 139] on icon at bounding box center [35, 133] width 16 height 16
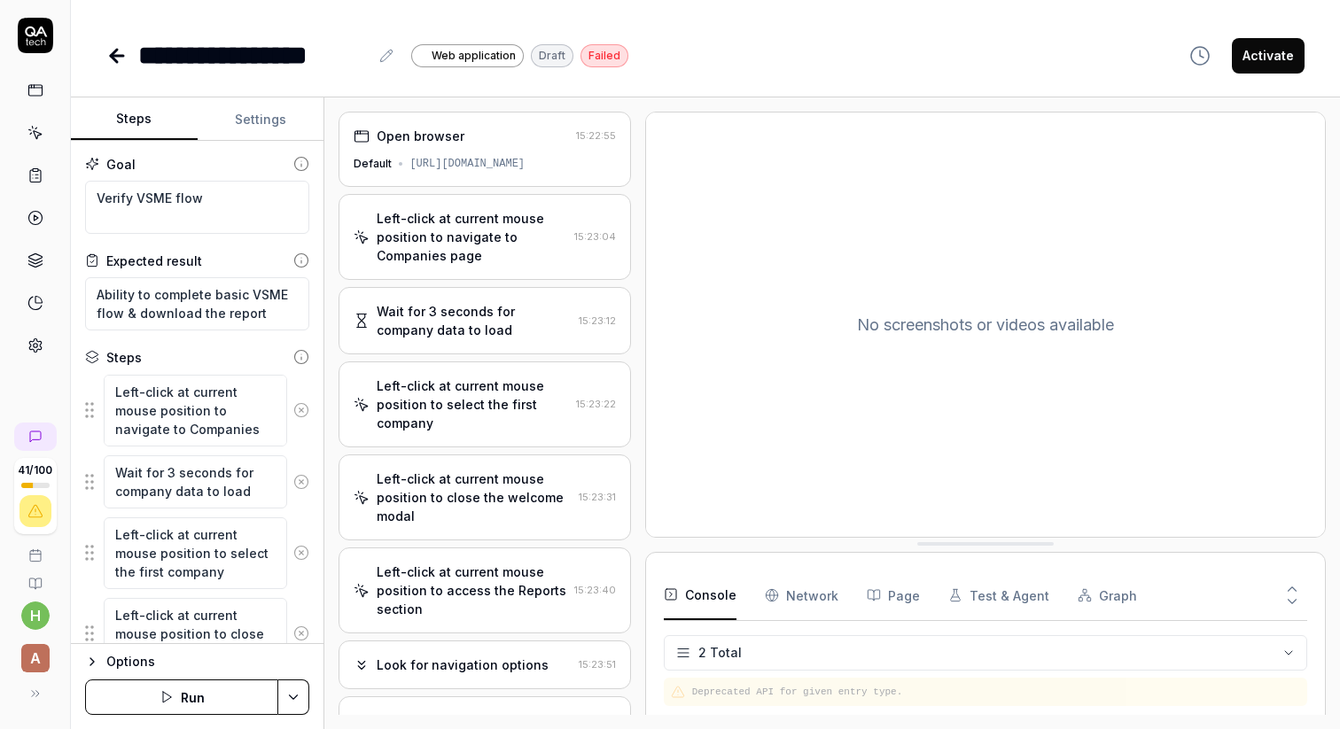
scroll to position [609, 0]
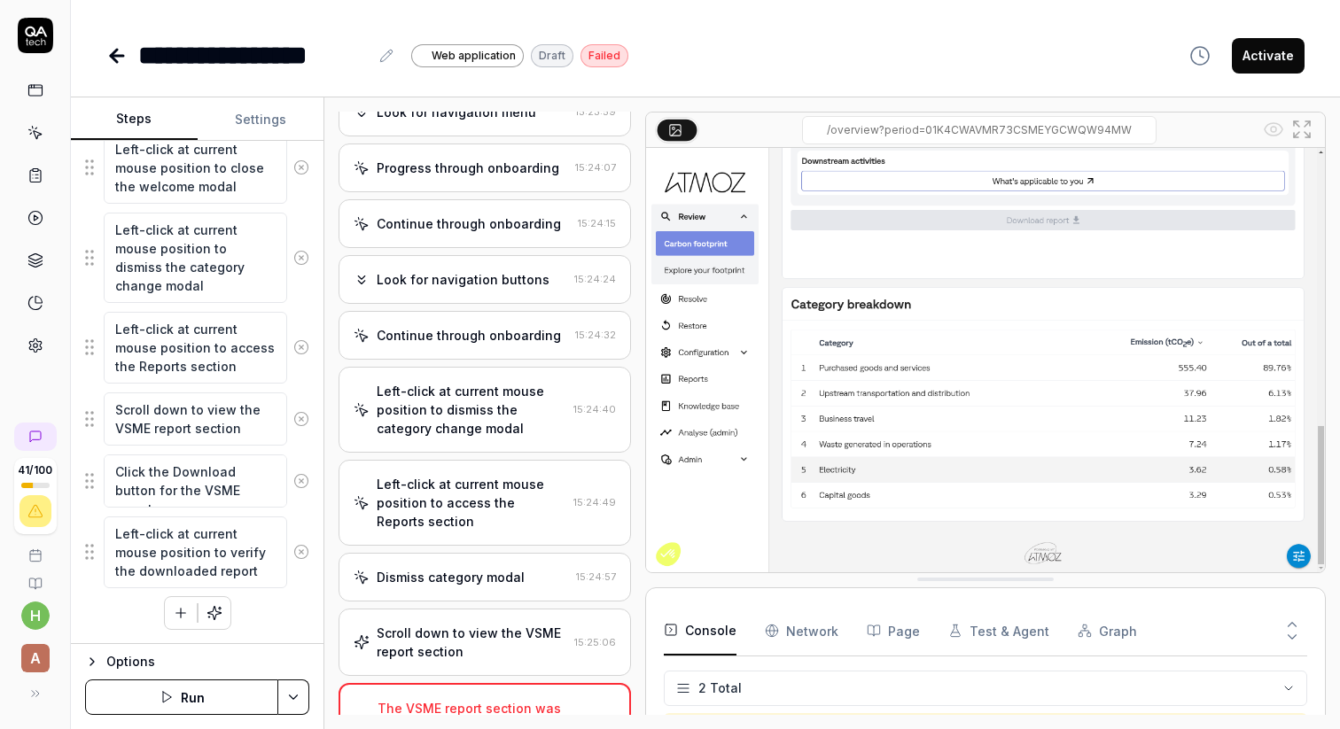
click at [48, 91] on link at bounding box center [35, 90] width 32 height 32
click at [34, 140] on icon at bounding box center [35, 133] width 16 height 16
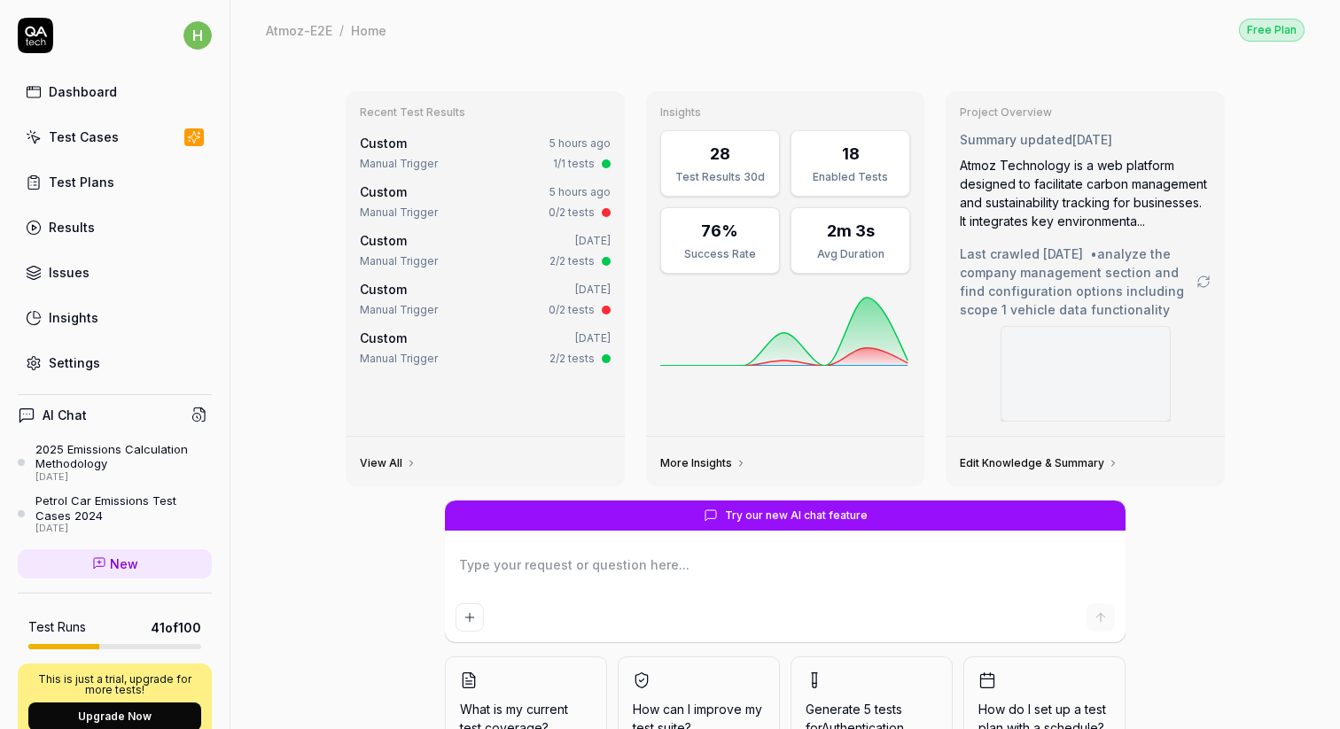
type textarea "*"
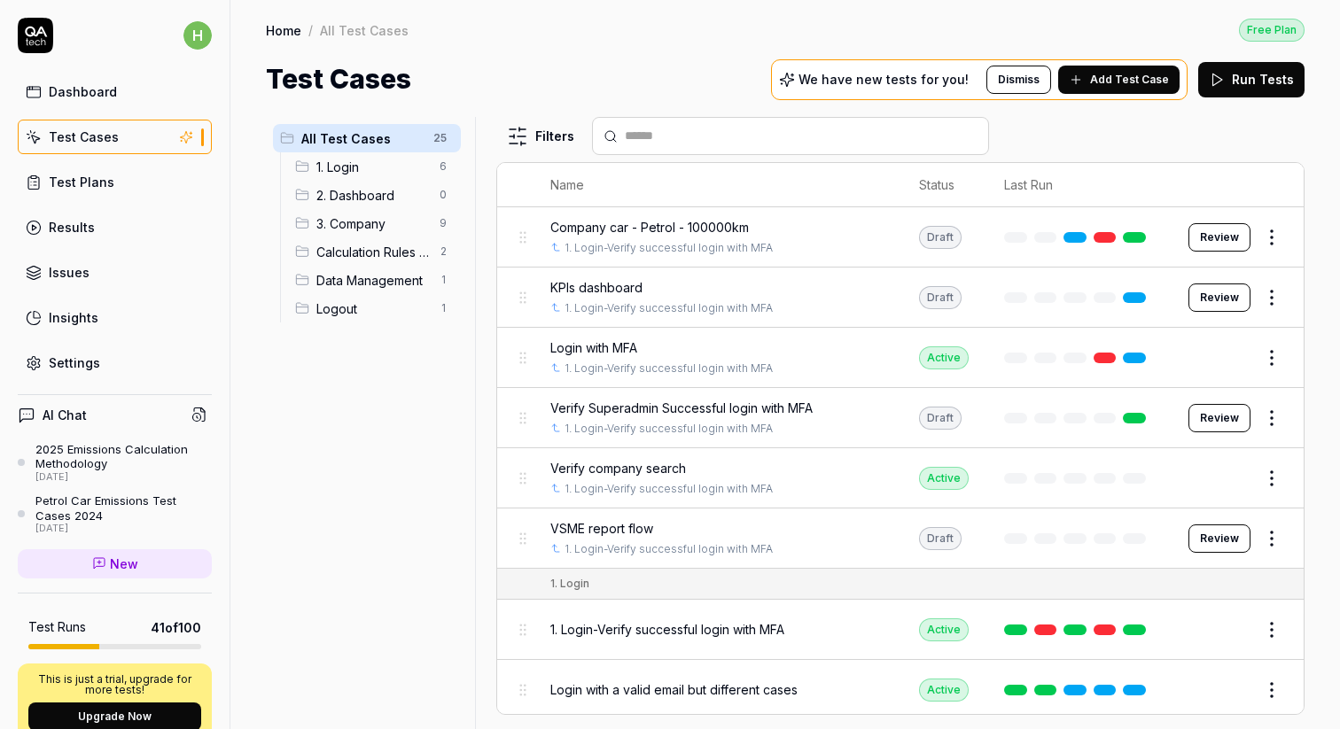
click at [134, 570] on span "New" at bounding box center [124, 564] width 28 height 19
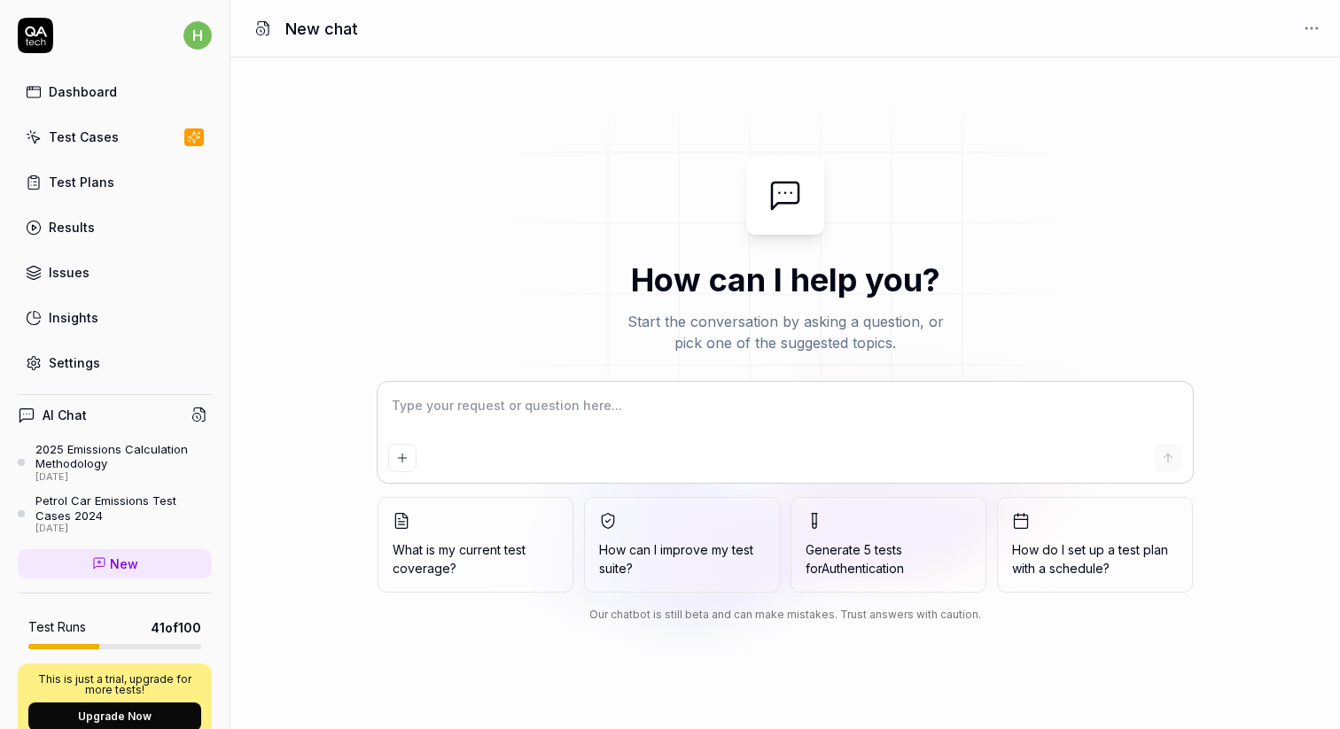
type textarea "W"
type textarea "*"
type textarea "Wr"
type textarea "*"
type textarea "Wri"
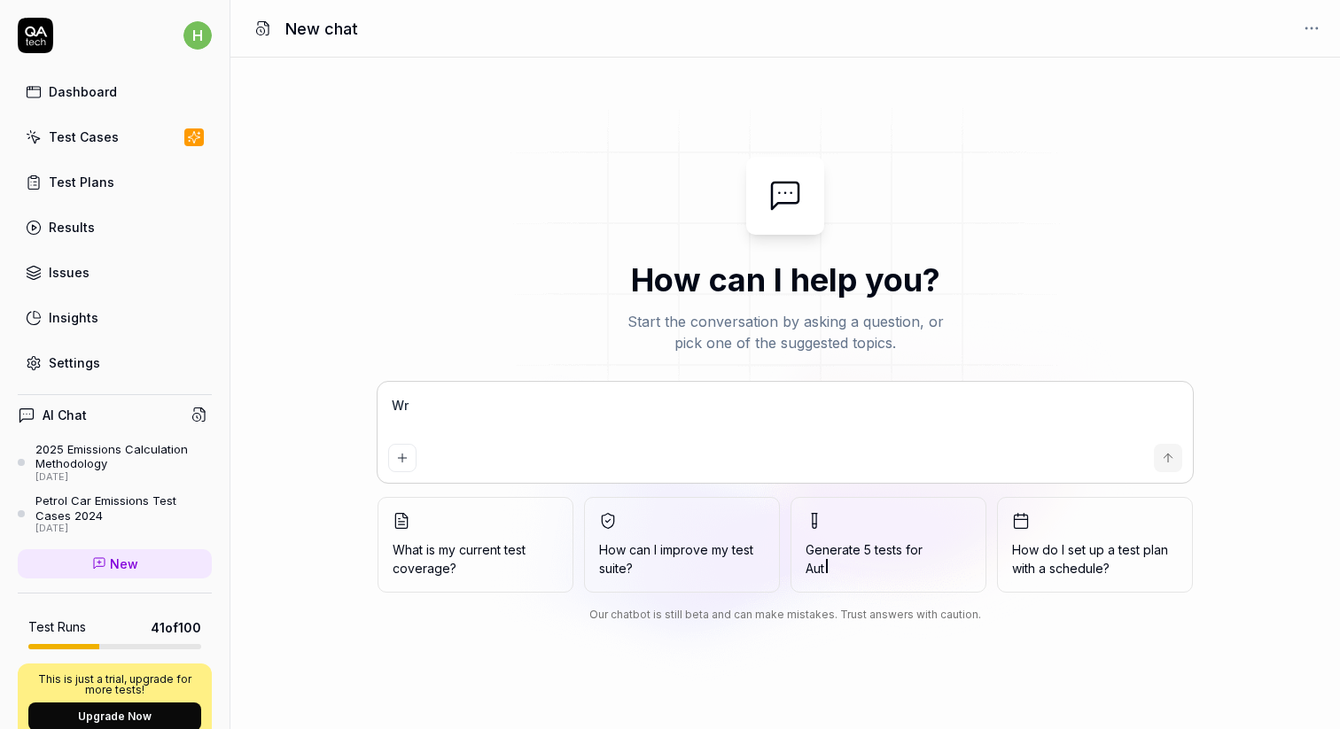
type textarea "*"
type textarea "Writ"
type textarea "*"
type textarea "Write"
type textarea "*"
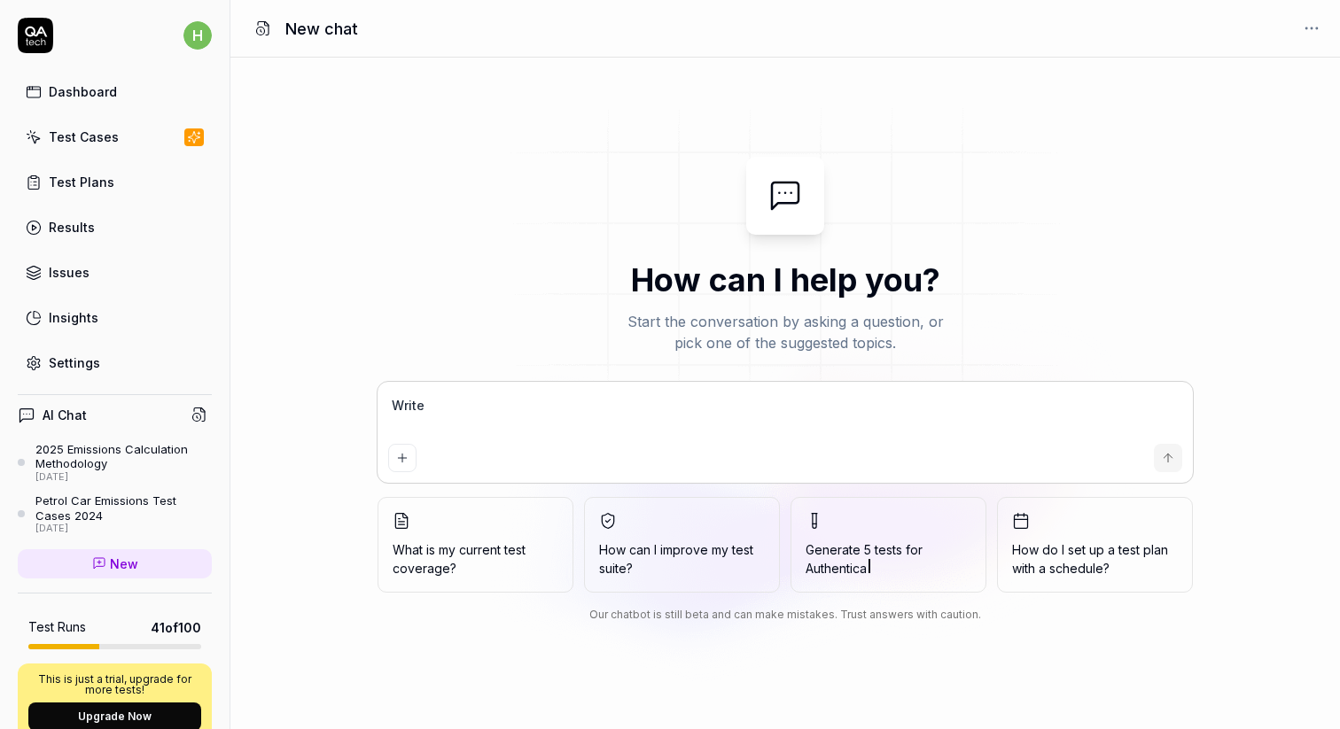
type textarea "Write"
type textarea "*"
type textarea "Write a"
type textarea "*"
type textarea "Write a"
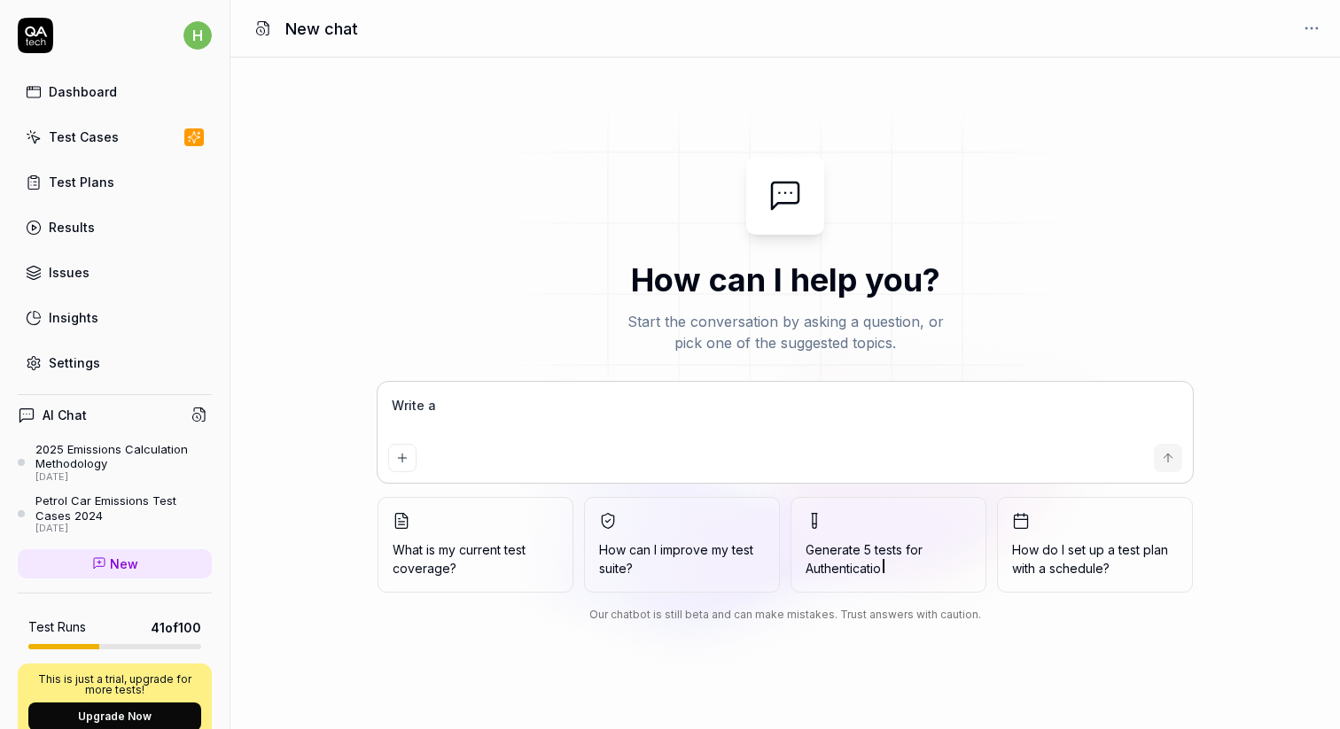
type textarea "*"
type textarea "Write a t"
type textarea "*"
type textarea "Write a te"
type textarea "*"
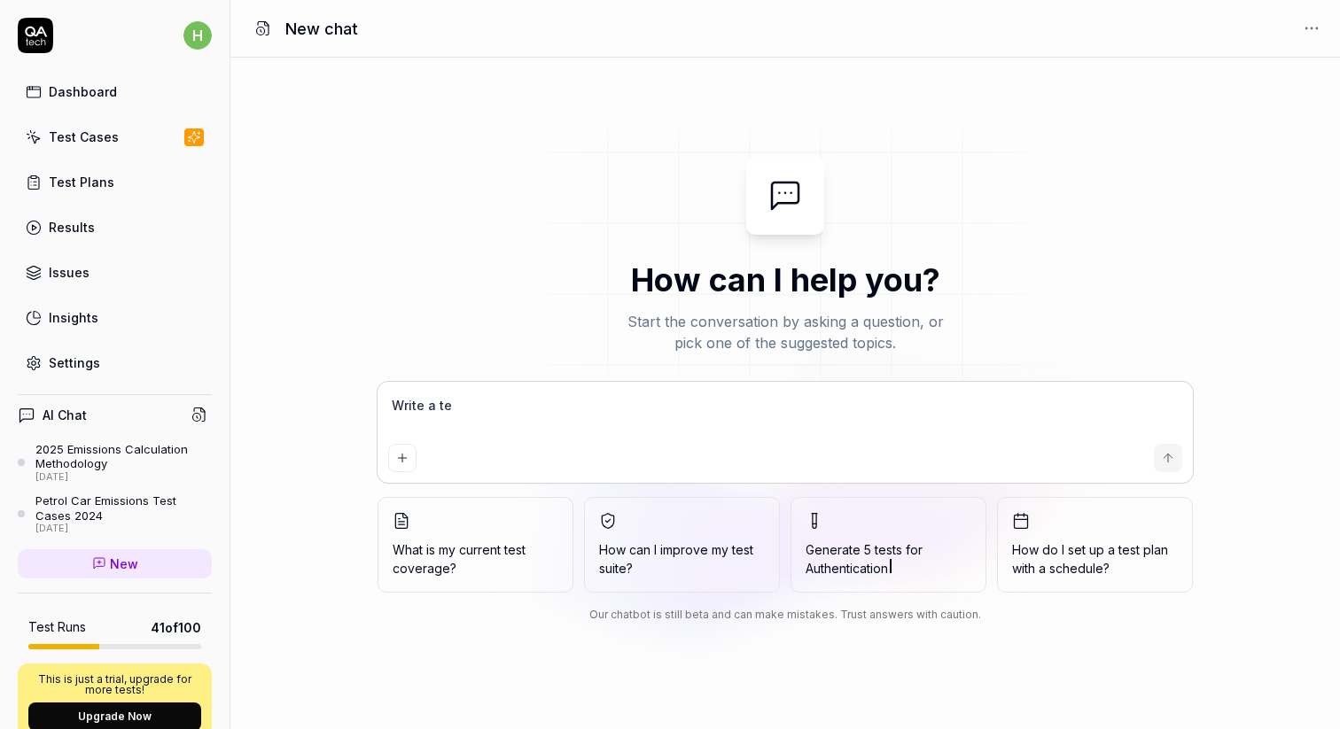
type textarea "Write a tes"
type textarea "*"
type textarea "Write a test"
type textarea "*"
type textarea "Write a test"
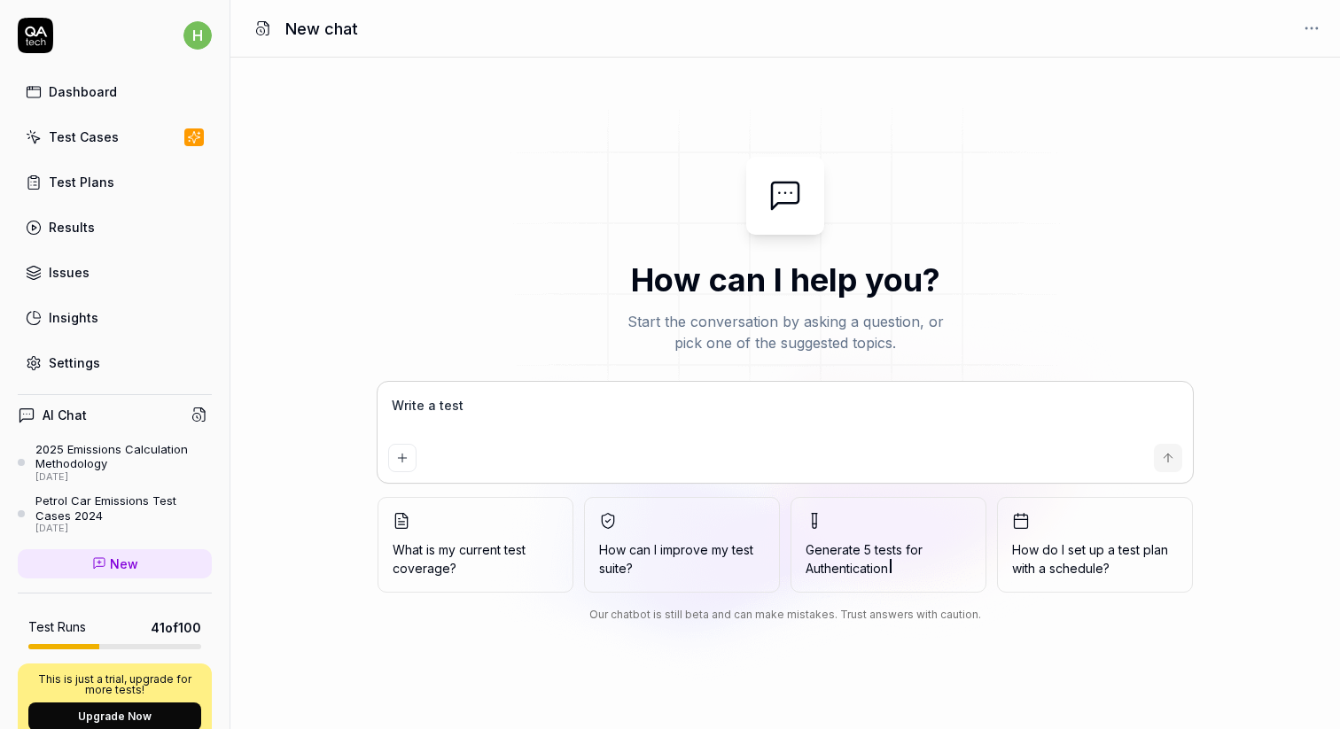
type textarea "*"
type textarea "Write a test t"
type textarea "*"
type textarea "Write a test to"
type textarea "*"
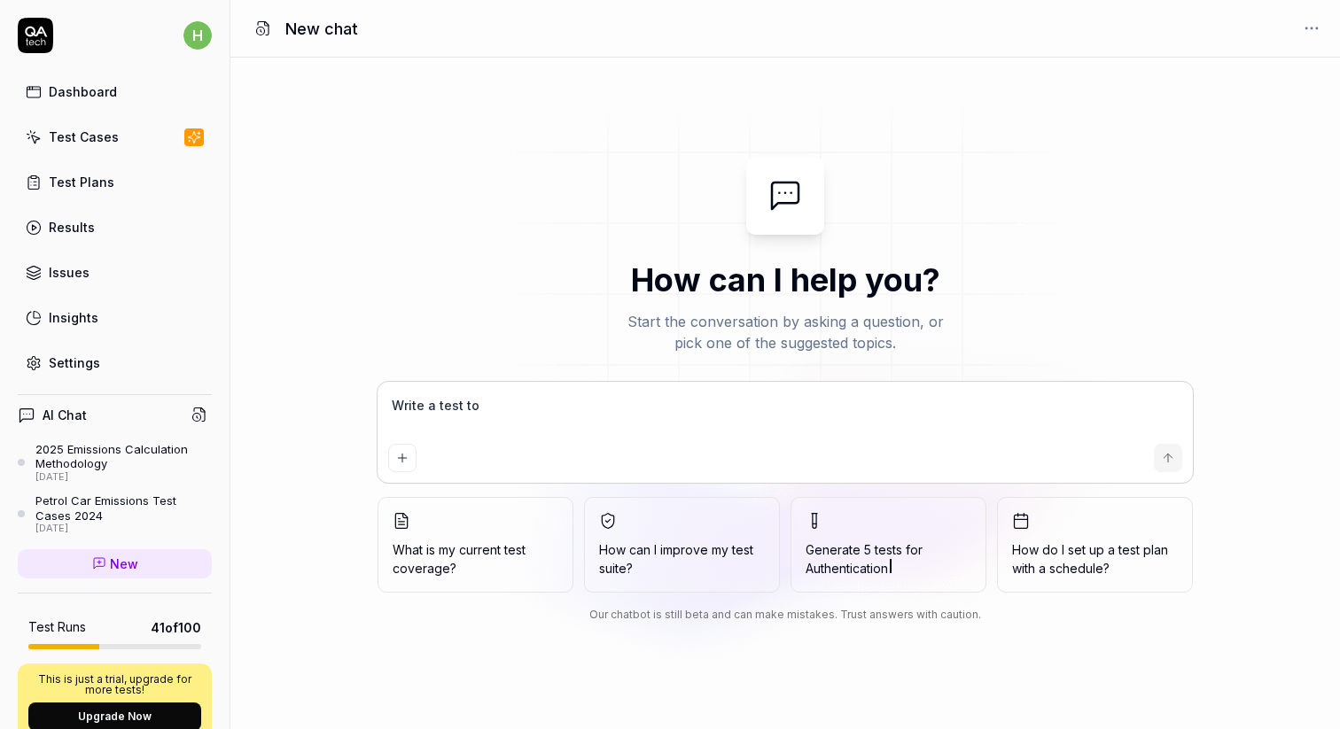
type textarea "Write a test to"
type textarea "*"
type textarea "Write a test to g"
type textarea "*"
type textarea "Write a test to ge"
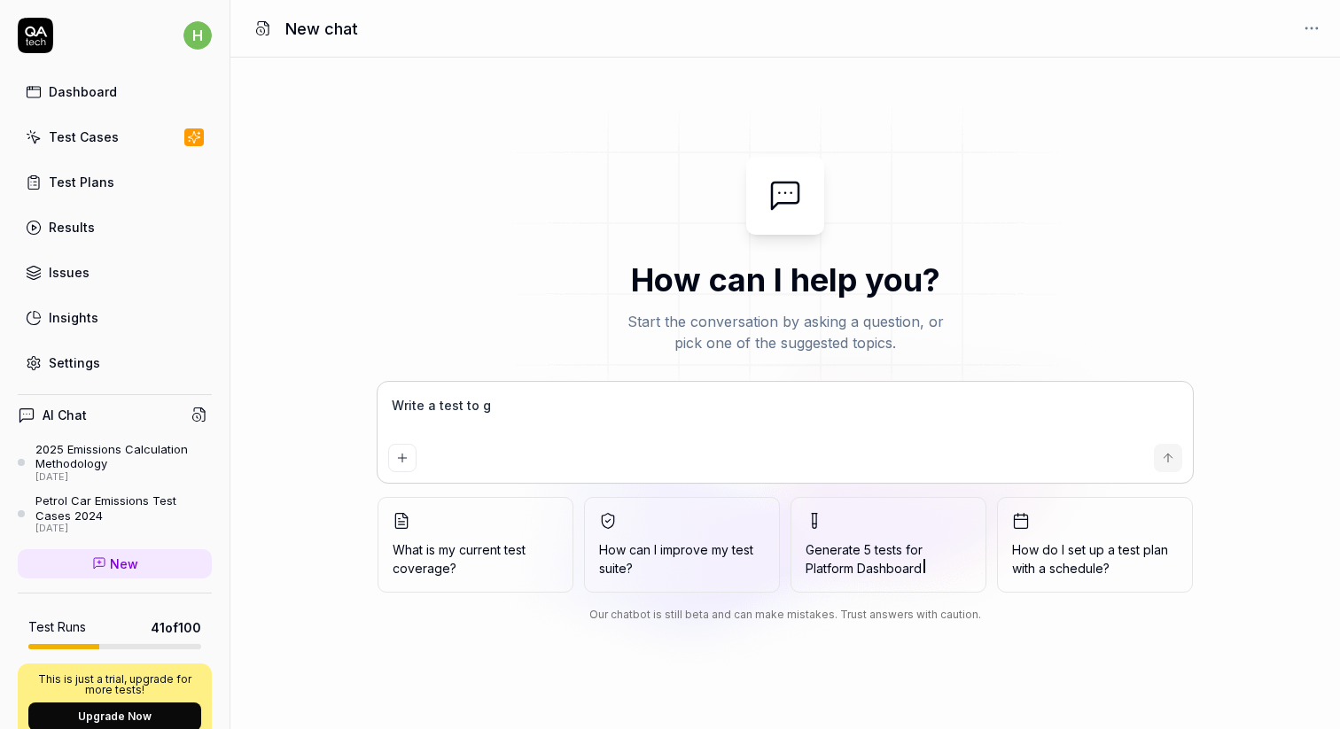
type textarea "*"
type textarea "Write a test to get"
type textarea "*"
type textarea "Write a test to get"
type textarea "*"
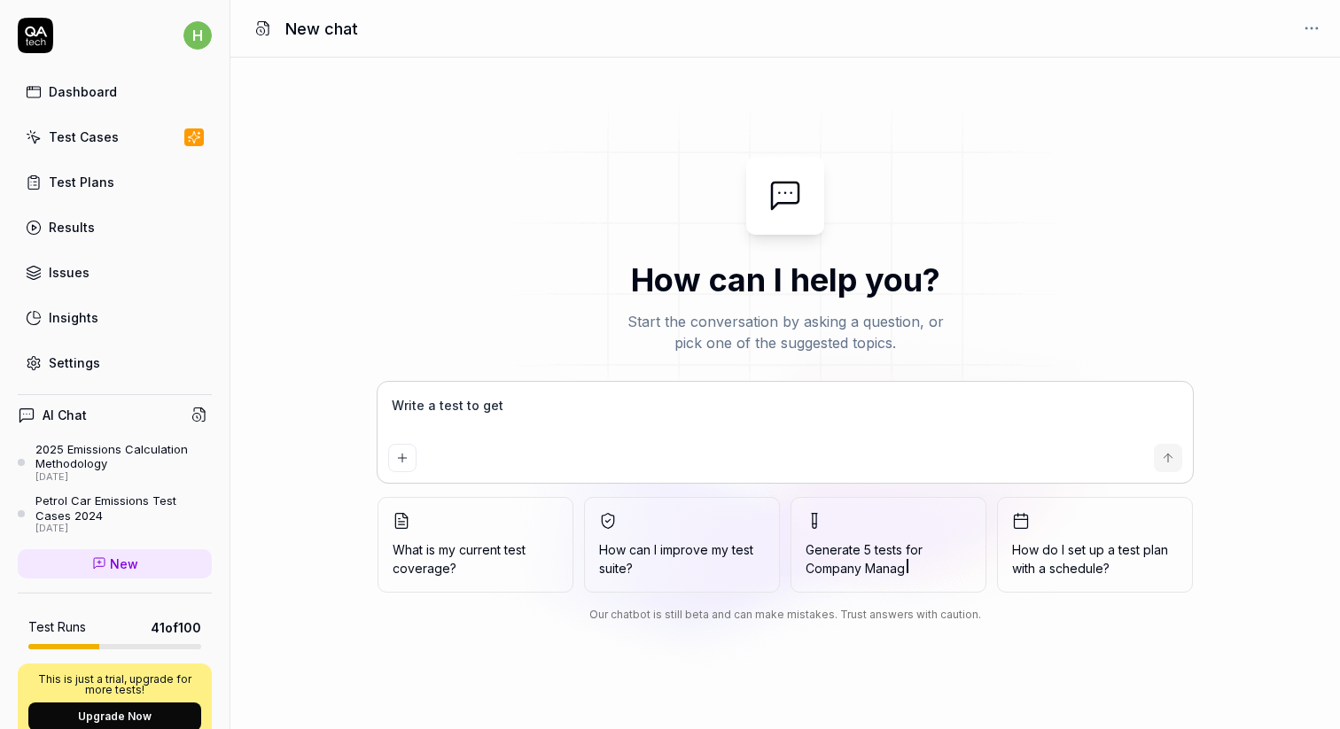
type textarea "Write a test to get a"
type textarea "*"
type textarea "Write a test to get a"
type textarea "*"
type textarea "Write a test to get a V"
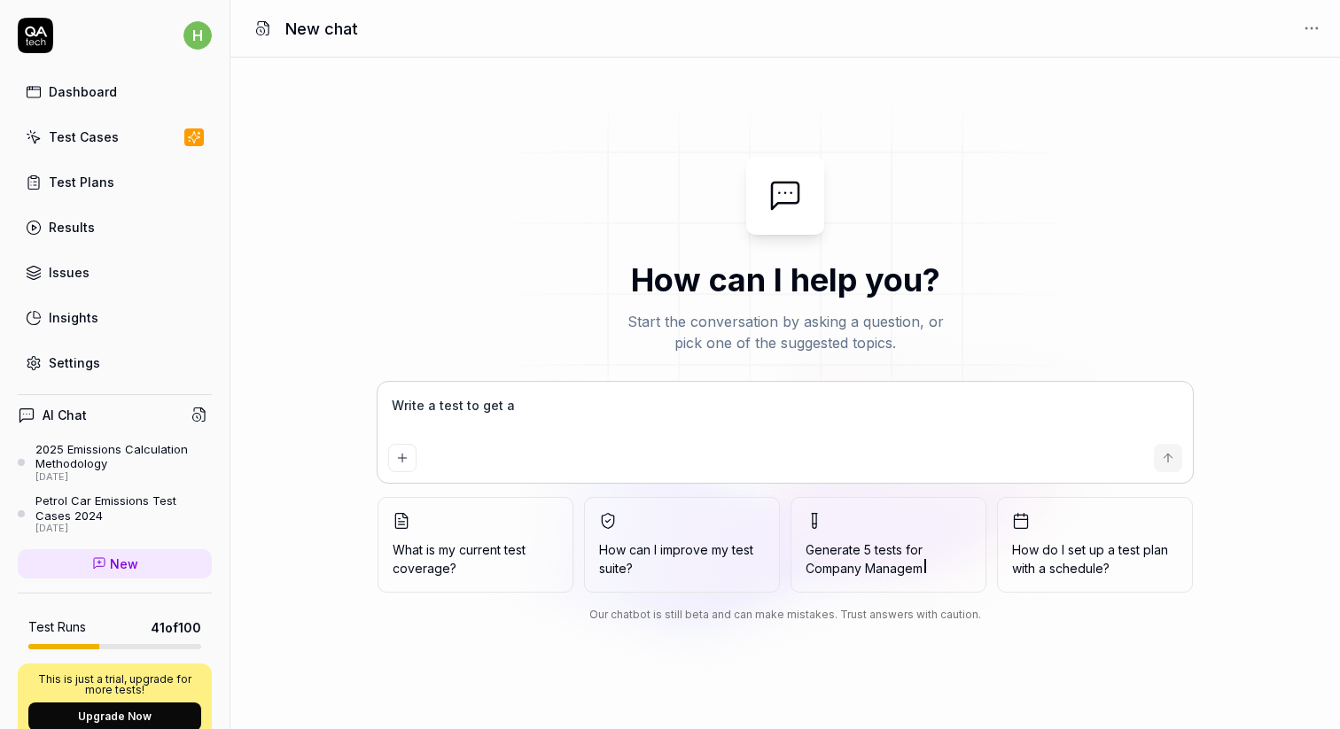
type textarea "*"
type textarea "Write a test to get a VS"
type textarea "*"
type textarea "Write a test to get a VSE"
type textarea "*"
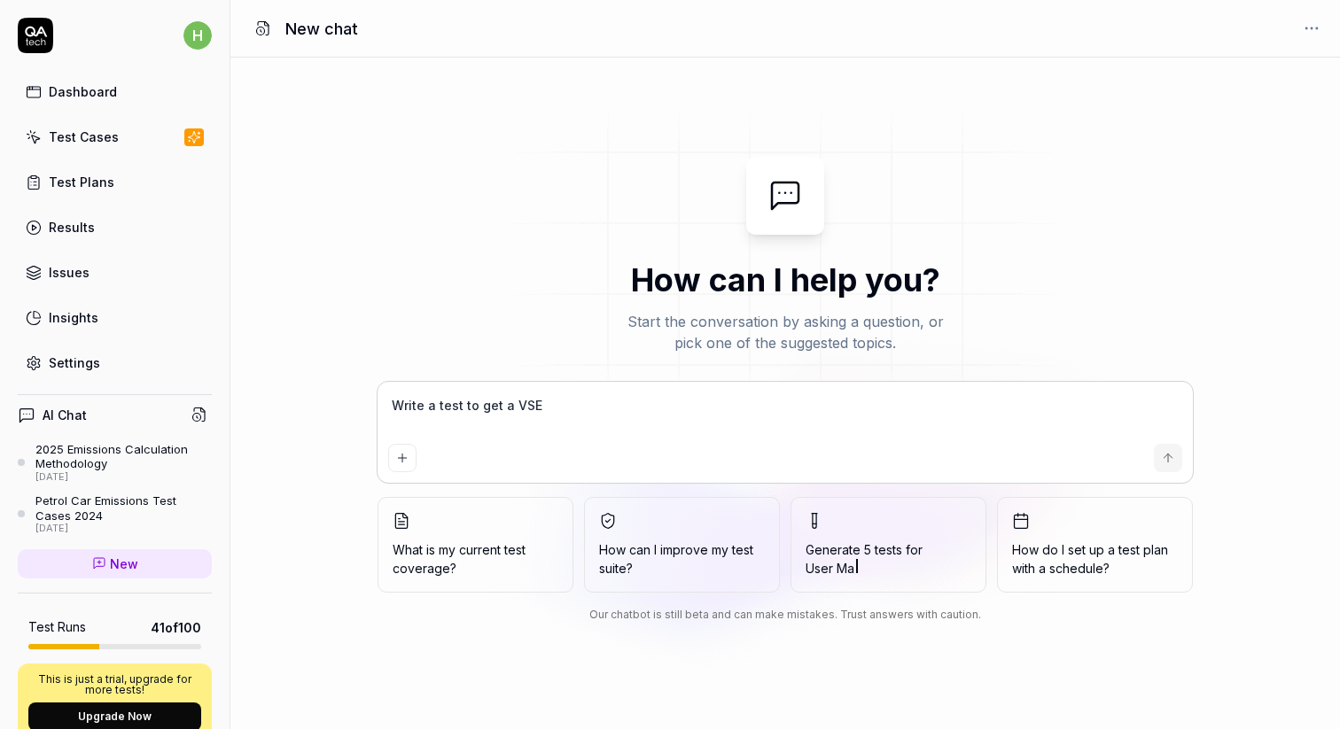
type textarea "Write a test to get a VS"
type textarea "*"
type textarea "Write a test to get a VSM"
type textarea "*"
type textarea "Write a test to get a VSME"
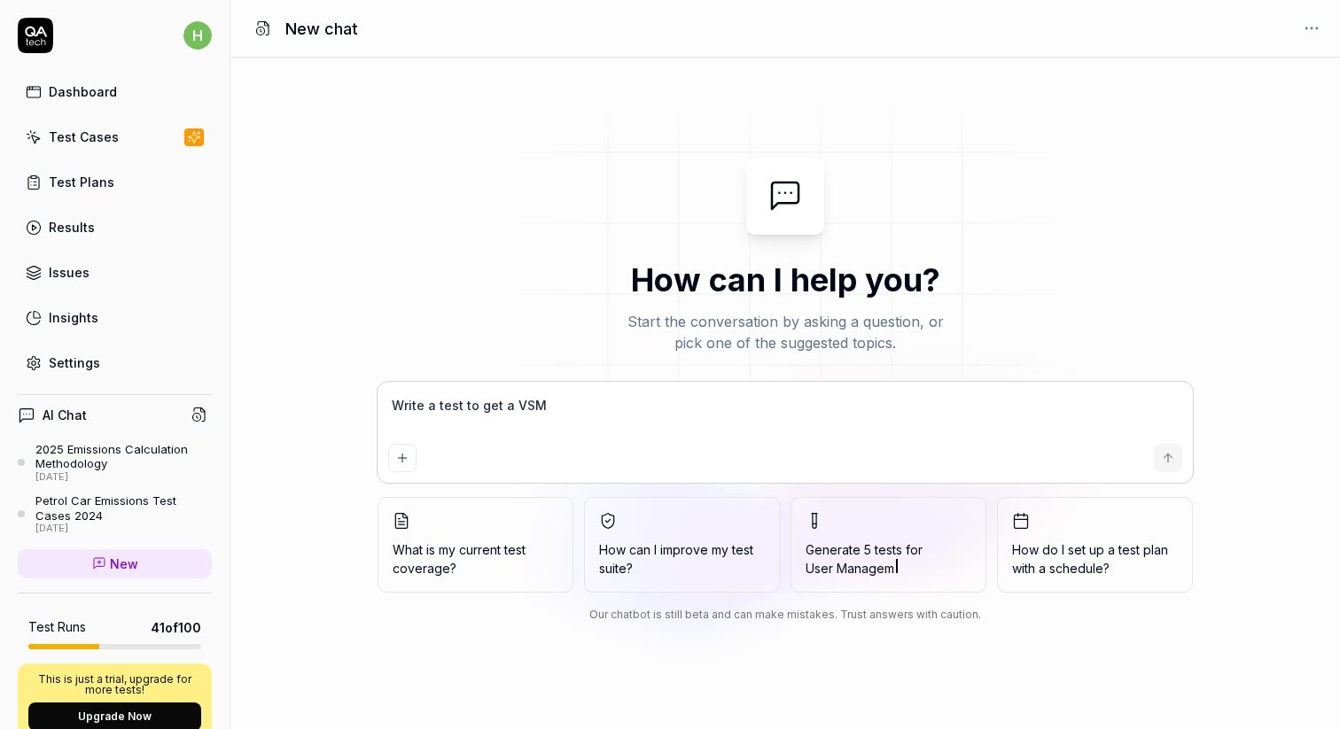
type textarea "*"
type textarea "Write a test to get a VSME"
type textarea "*"
type textarea "Write a test to get a VSME r"
type textarea "*"
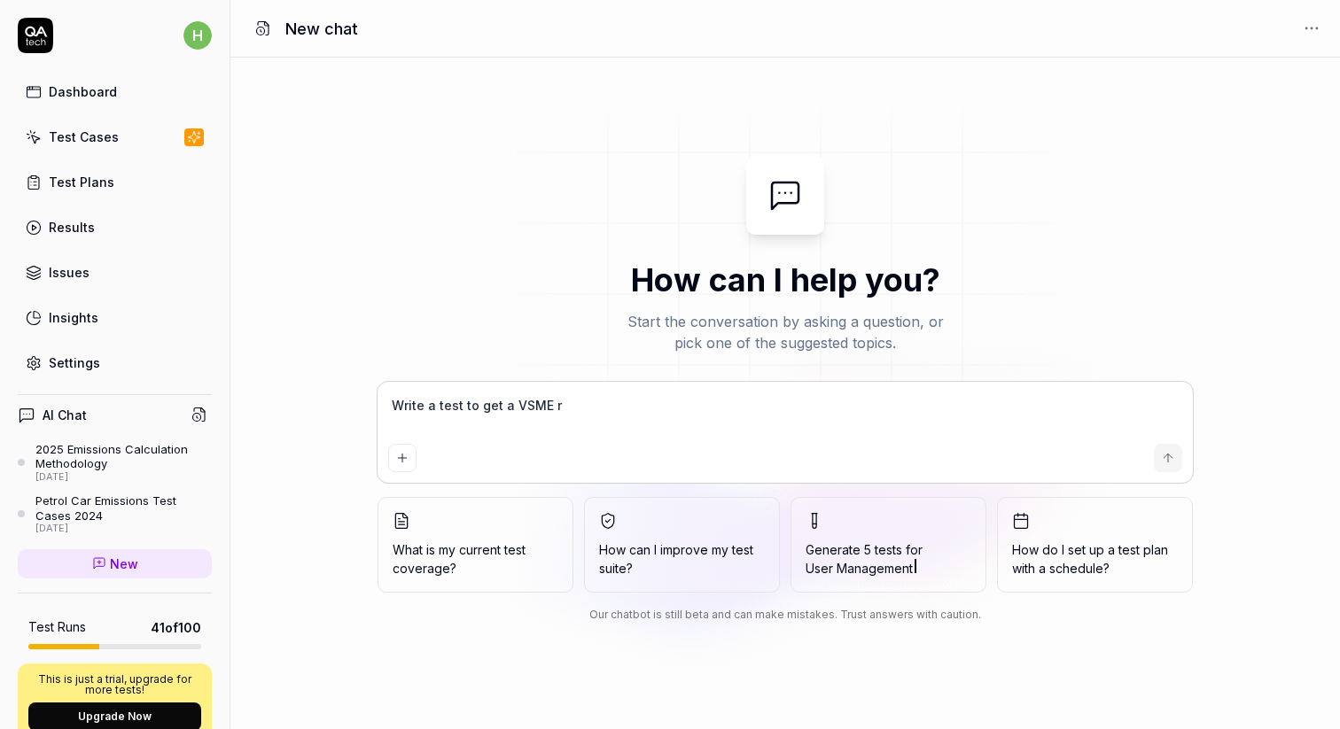
type textarea "Write a test to get a VSME re"
type textarea "*"
type textarea "Write a test to get a VSME rep"
type textarea "*"
type textarea "Write a test to get a VSME repo"
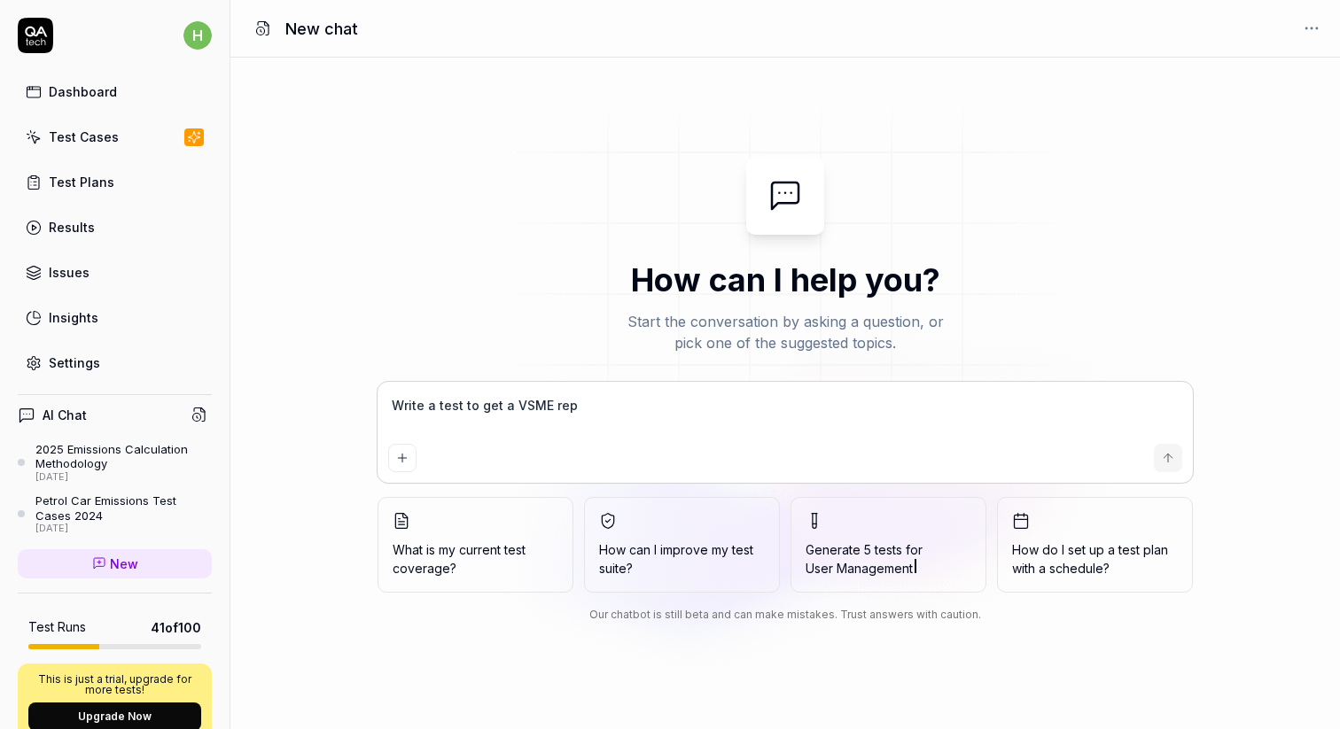
type textarea "*"
type textarea "Write a test to get a VSME repor"
type textarea "*"
type textarea "Write a test to get a VSME report"
type textarea "*"
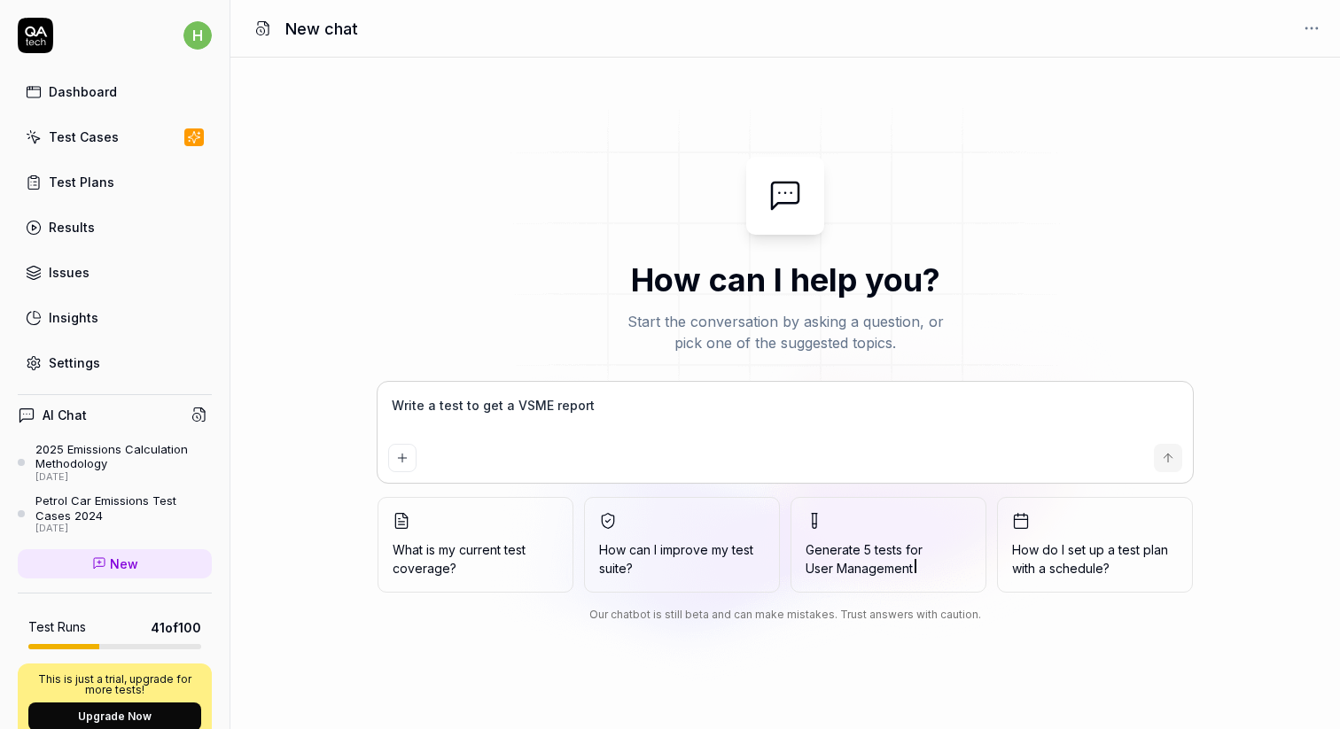
type textarea "Write a test to get a VSME report"
type textarea "*"
type textarea "Write a test to get a VSME report c"
type textarea "*"
type textarea "Write a test to get a VSME report co"
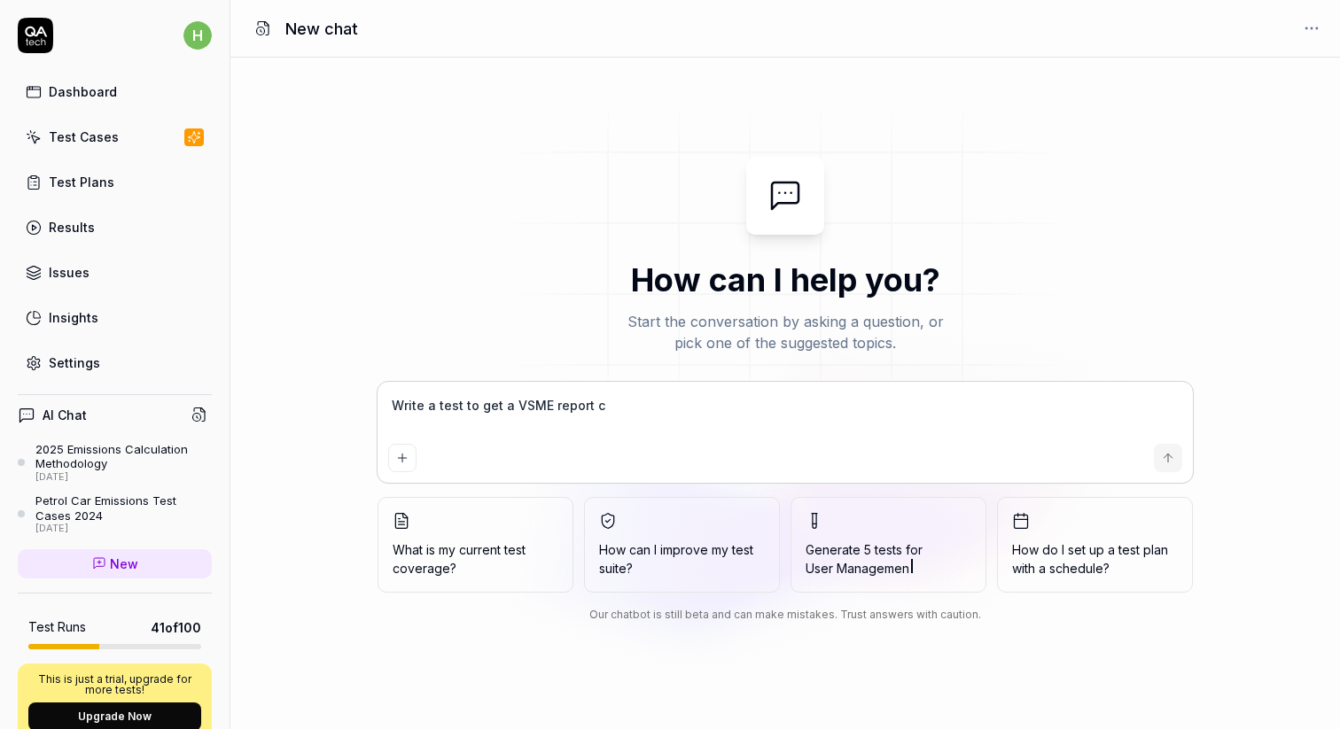
type textarea "*"
type textarea "Write a test to get a VSME report com"
type textarea "*"
type textarea "Write a test to get a VSME report comp"
type textarea "*"
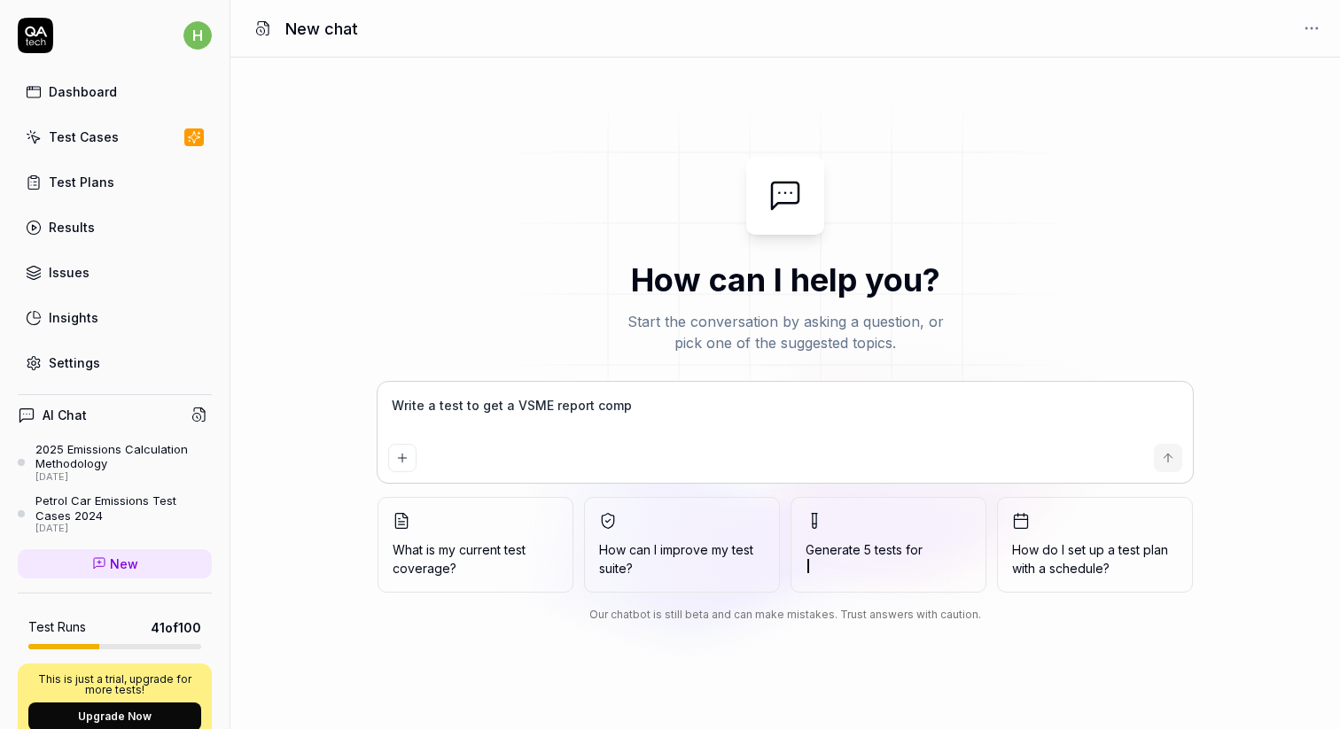
type textarea "Write a test to get a VSME report compl"
type textarea "*"
type textarea "Write a test to get a VSME report comple"
type textarea "*"
type textarea "Write a test to get a VSME report complet"
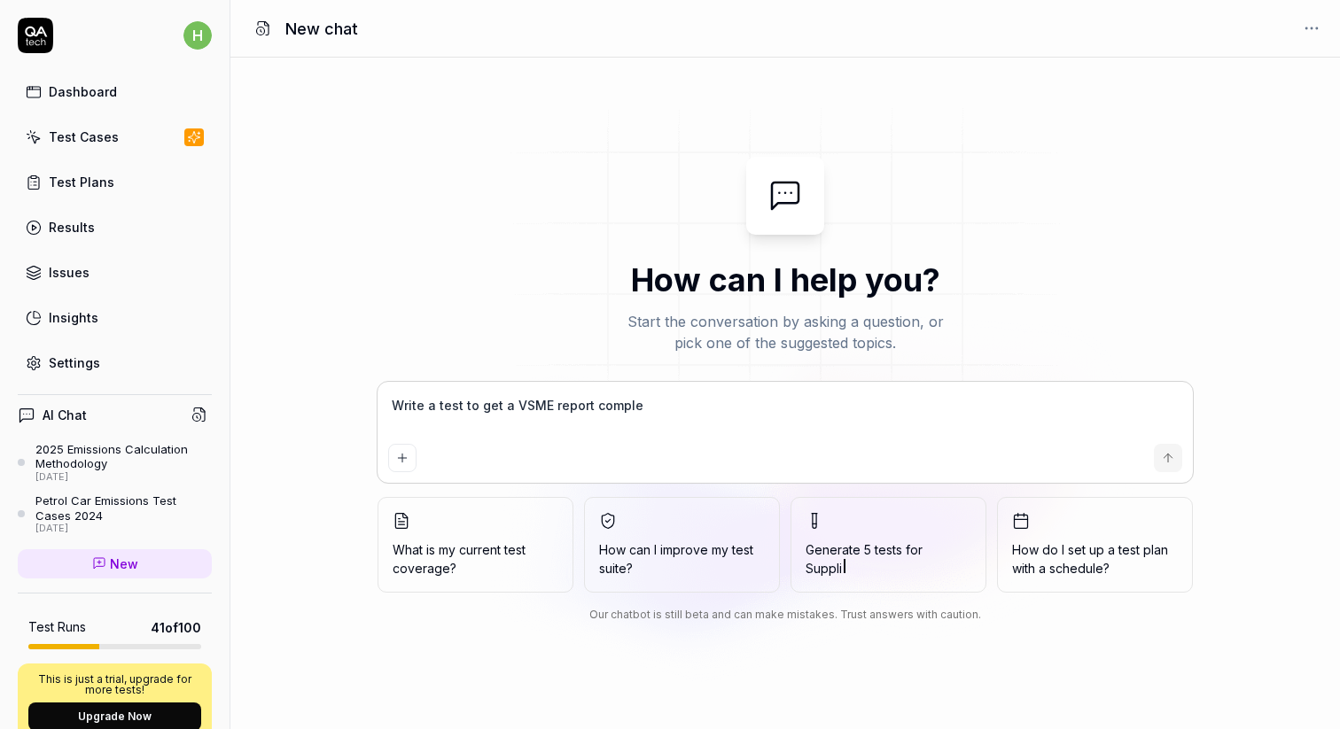
type textarea "*"
type textarea "Write a test to get a VSME report complete"
type textarea "*"
type textarea "Write a test to get a VSME report completed"
type textarea "*"
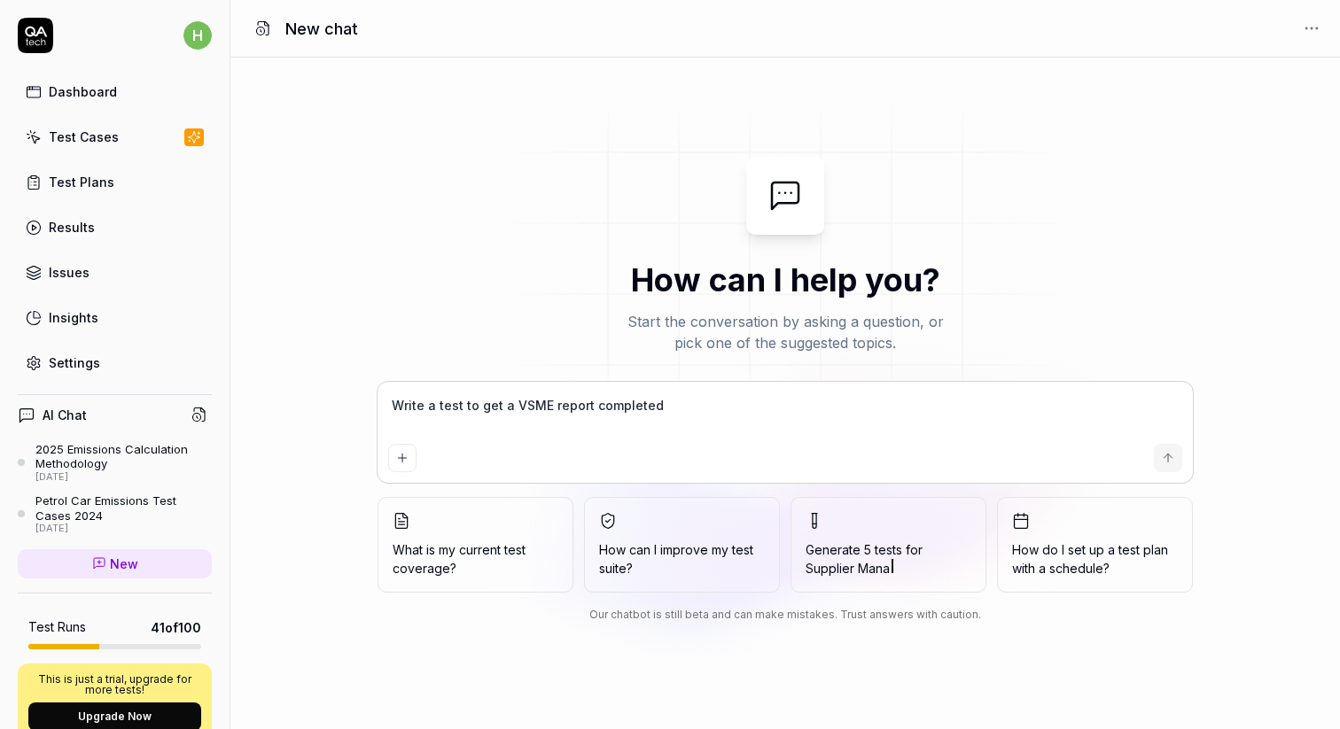
type textarea "Write a test to get a VSME report completed"
type textarea "*"
type textarea "Write a test to get a VSME report completed a"
type textarea "*"
type textarea "Write a test to get a VSME report completed an"
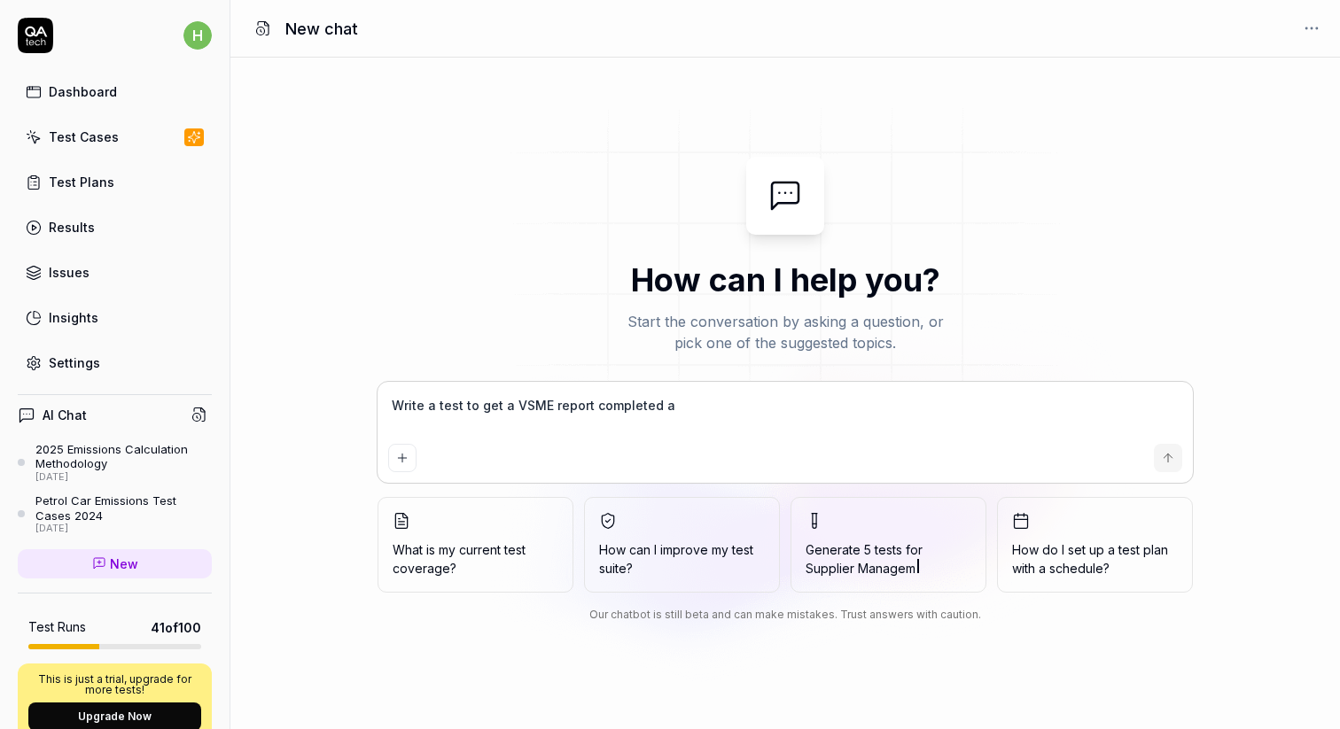
type textarea "*"
type textarea "Write a test to get a VSME report completed and"
type textarea "*"
type textarea "Write a test to get a VSME report completed and"
type textarea "*"
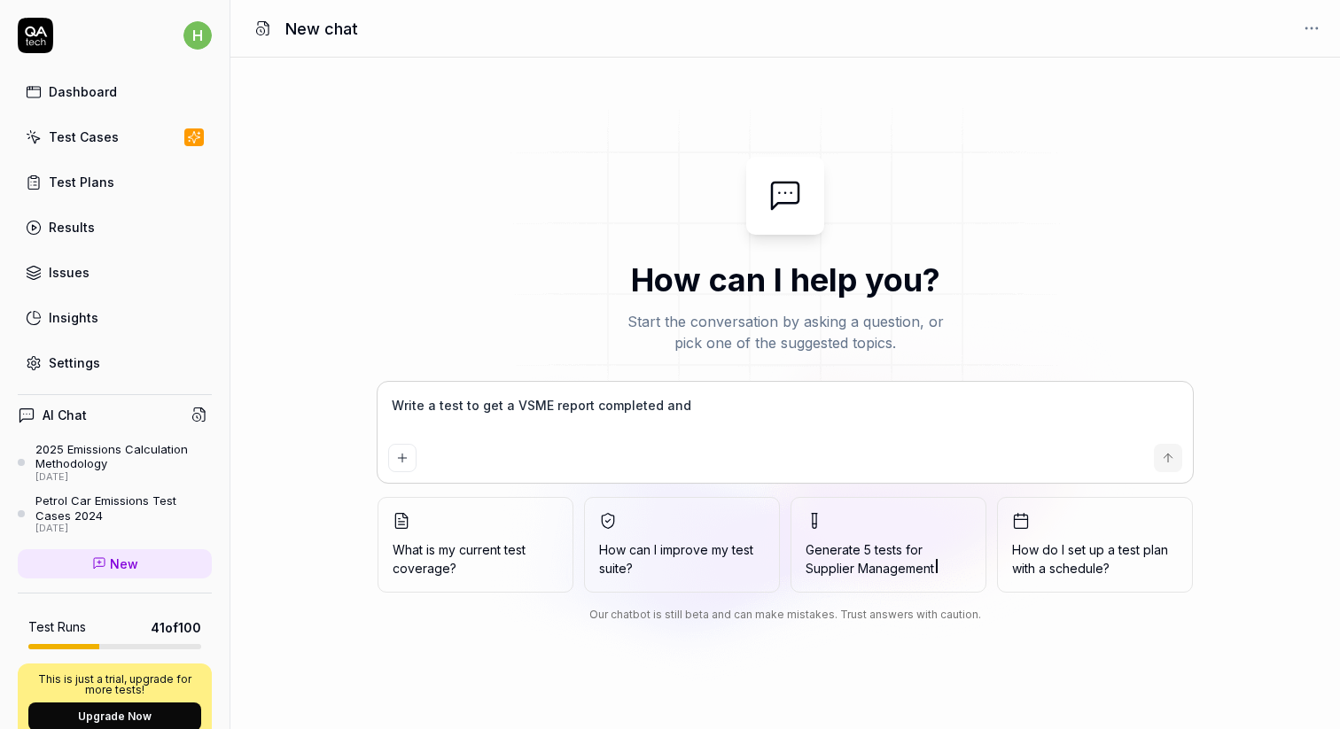
type textarea "Write a test to get a VSME report completed and d"
type textarea "*"
type textarea "Write a test to get a VSME report completed and do"
type textarea "*"
type textarea "Write a test to get a VSME report completed and dow"
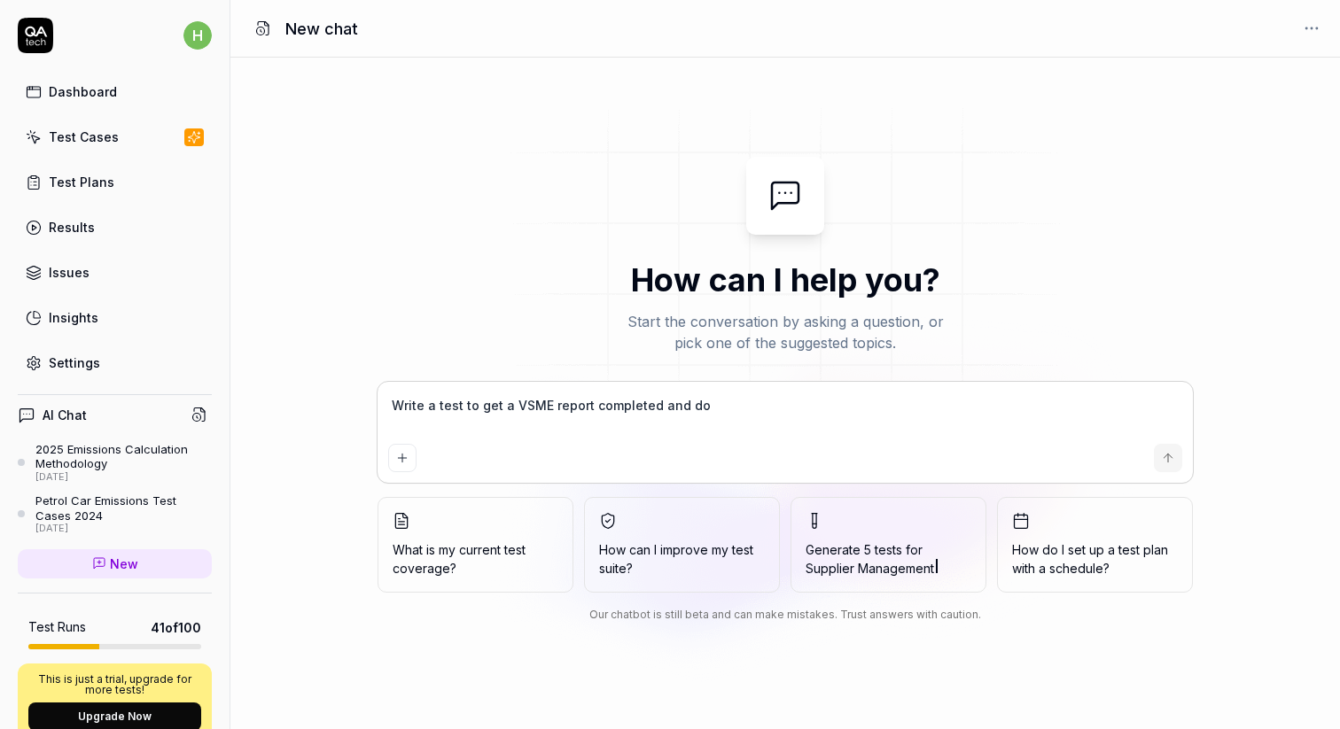
type textarea "*"
type textarea "Write a test to get a VSME report completed and down"
type textarea "*"
type textarea "Write a test to get a VSME report completed and downl"
type textarea "*"
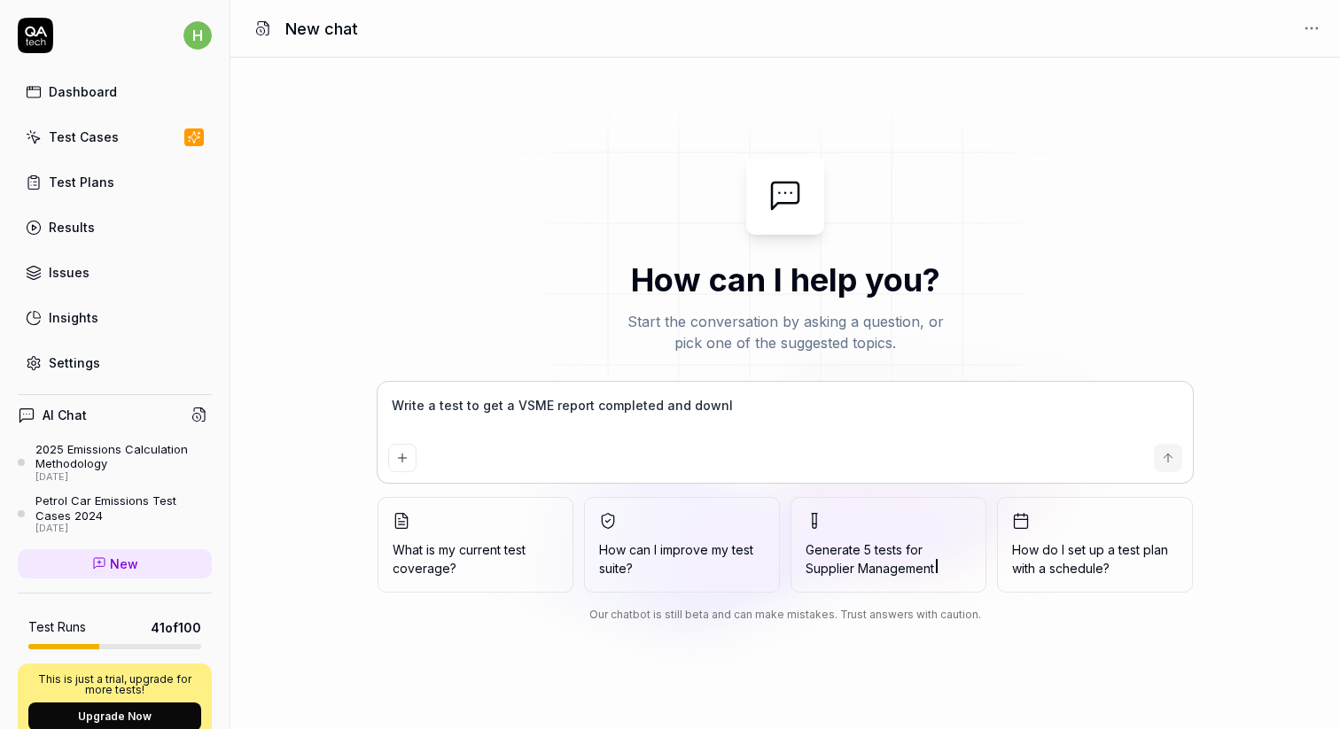
type textarea "Write a test to get a VSME report completed and downlo"
type textarea "*"
type textarea "Write a test to get a VSME report completed and downloa"
type textarea "*"
type textarea "Write a test to get a VSME report completed and download"
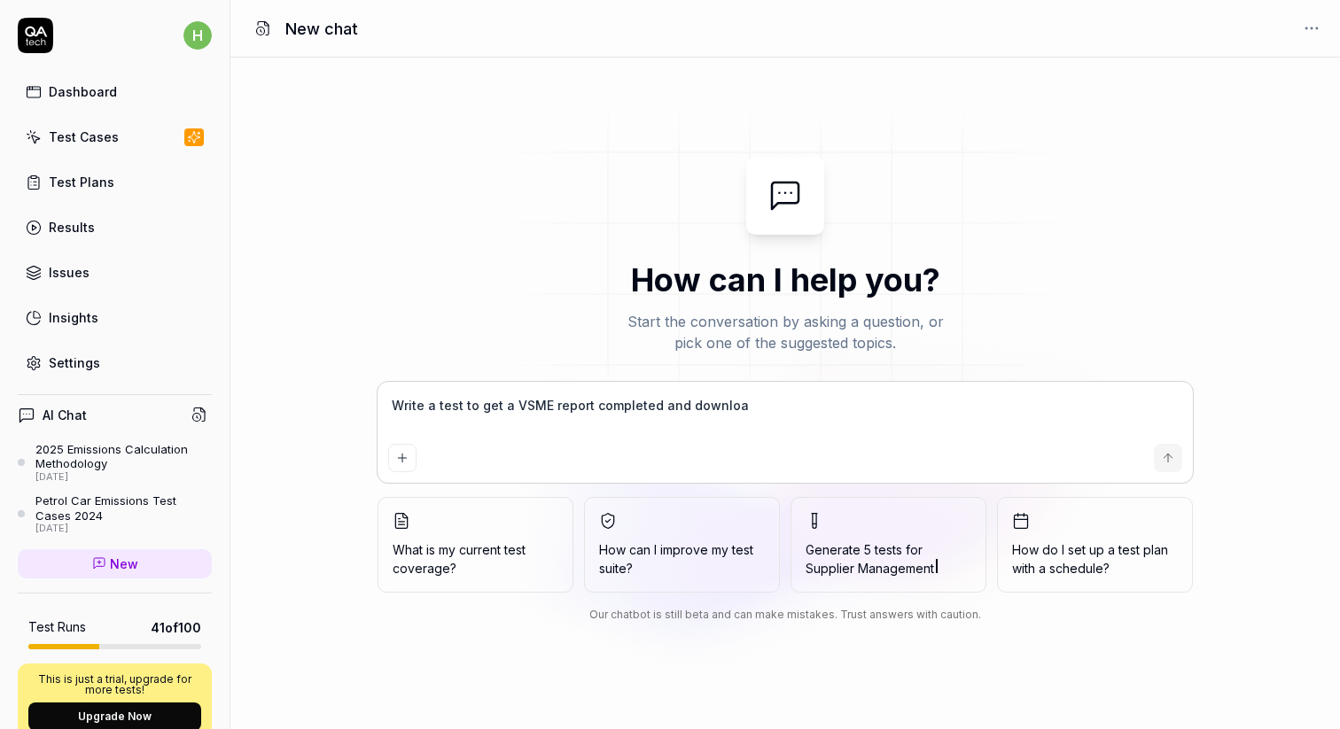
type textarea "*"
type textarea "Write a test to get a VSME report completed and downloade"
type textarea "*"
type textarea "Write a test to get a VSME report completed and downloaded"
type textarea "*"
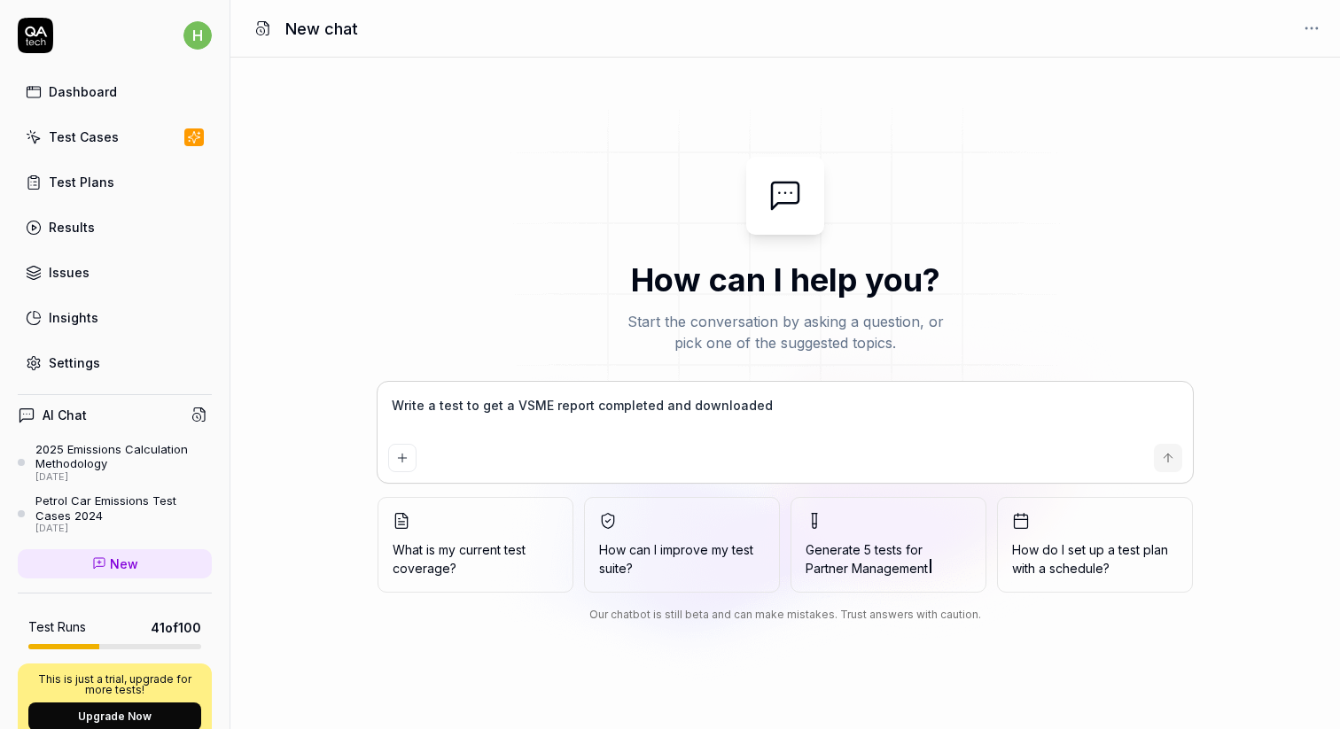
click at [513, 404] on textarea "Write a test to get a VSME report completed and downloaded" at bounding box center [785, 414] width 794 height 44
type textarea "Write a test to get a bVSME report completed and downloaded"
type textarea "*"
type textarea "Write a test to get a baVSME report completed and downloaded"
type textarea "*"
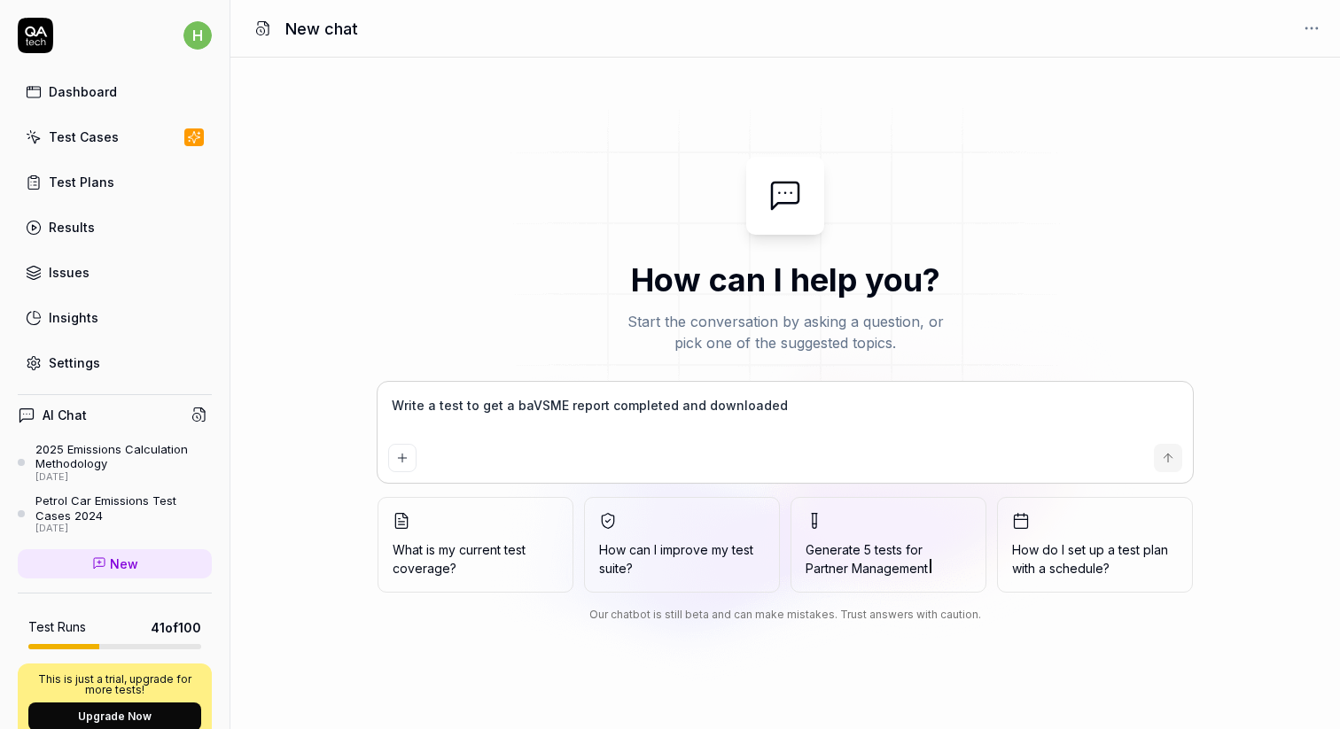
type textarea "Write a test to get a basVSME report completed and downloaded"
type textarea "*"
type textarea "Write a test to get a basiVSME report completed and downloaded"
type textarea "*"
type textarea "Write a test to get a basicVSME report completed and downloaded"
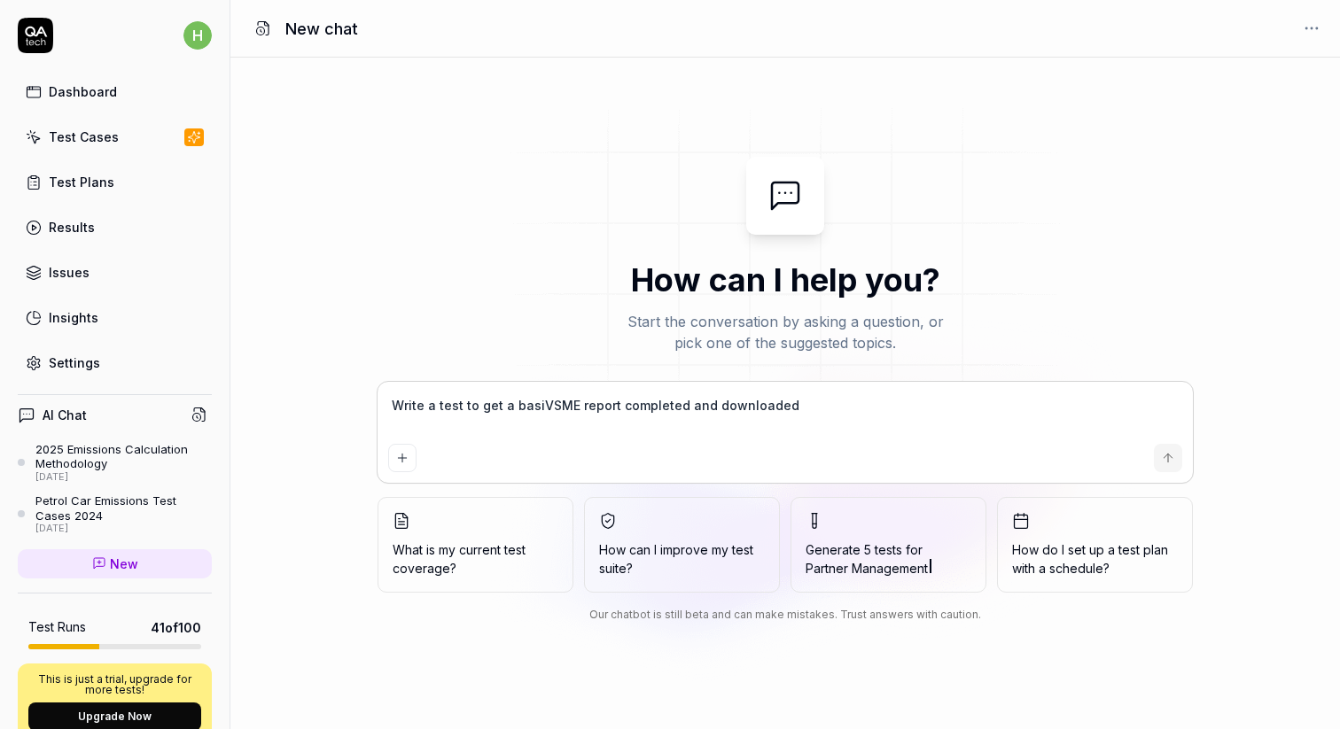
type textarea "*"
type textarea "Write a test to get a basic VSME report completed and downloaded"
type textarea "*"
type textarea "Write a test to get a basic mVSME report completed and downloaded"
type textarea "*"
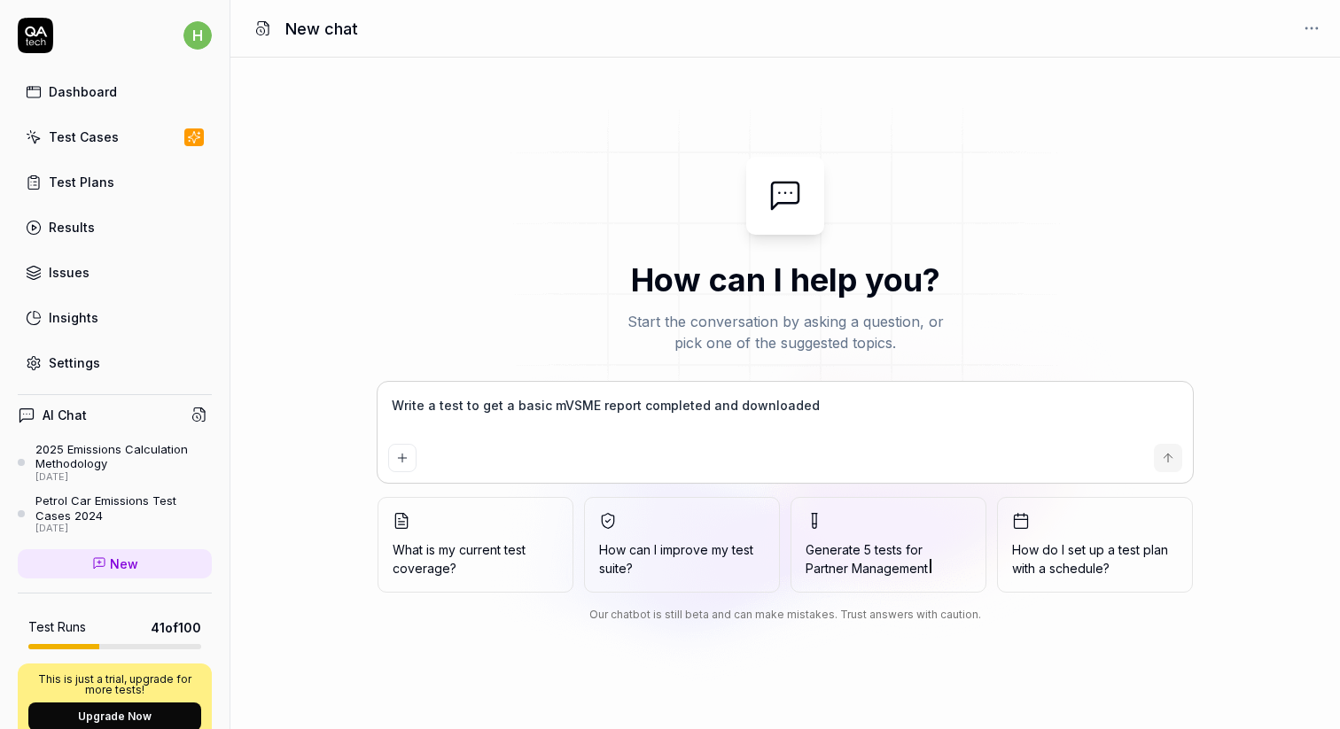
type textarea "Write a test to get a basic moVSME report completed and downloaded"
type textarea "*"
type textarea "Write a test to get a basic modVSME report completed and downloaded"
type textarea "*"
type textarea "Write a test to get a basic modeVSME report completed and downloaded"
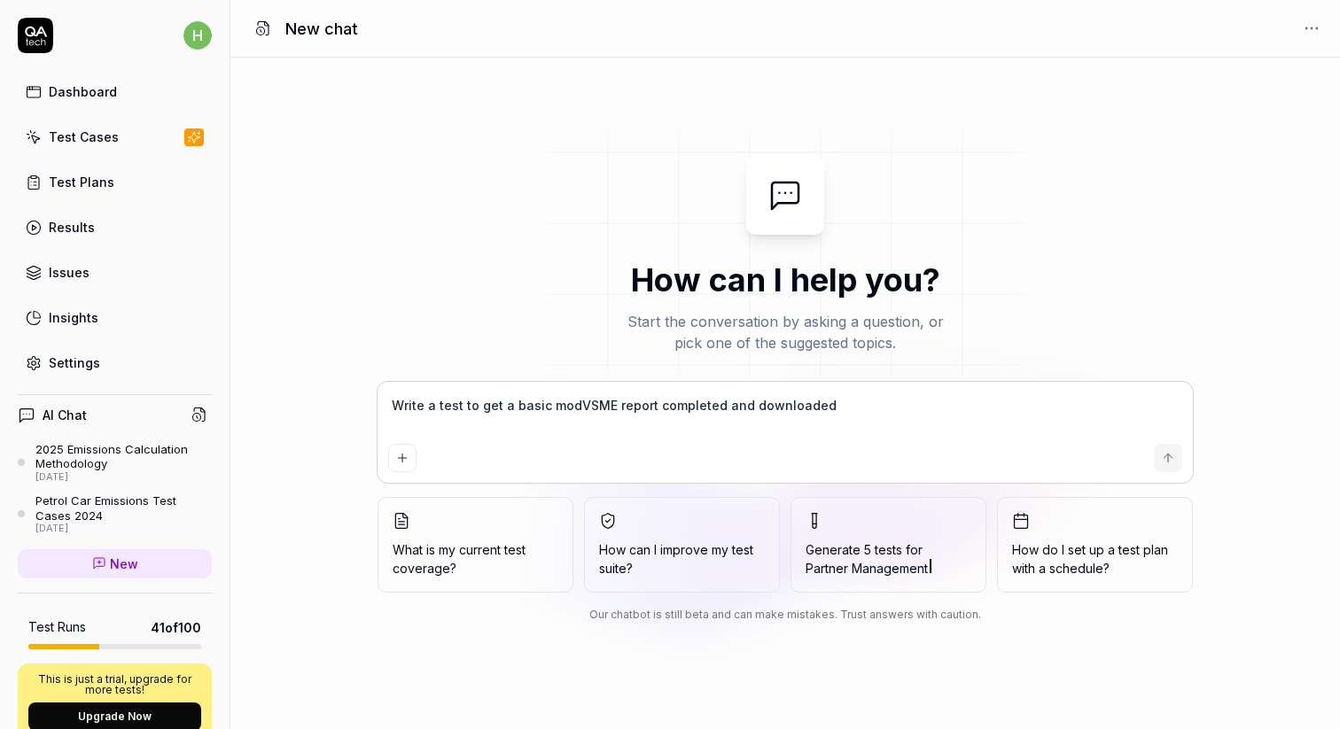
type textarea "*"
type textarea "Write a test to get a basic mode VSME report completed and downloaded"
type textarea "*"
type textarea "Write a test to get a basic mode oVSME report completed and downloaded"
type textarea "*"
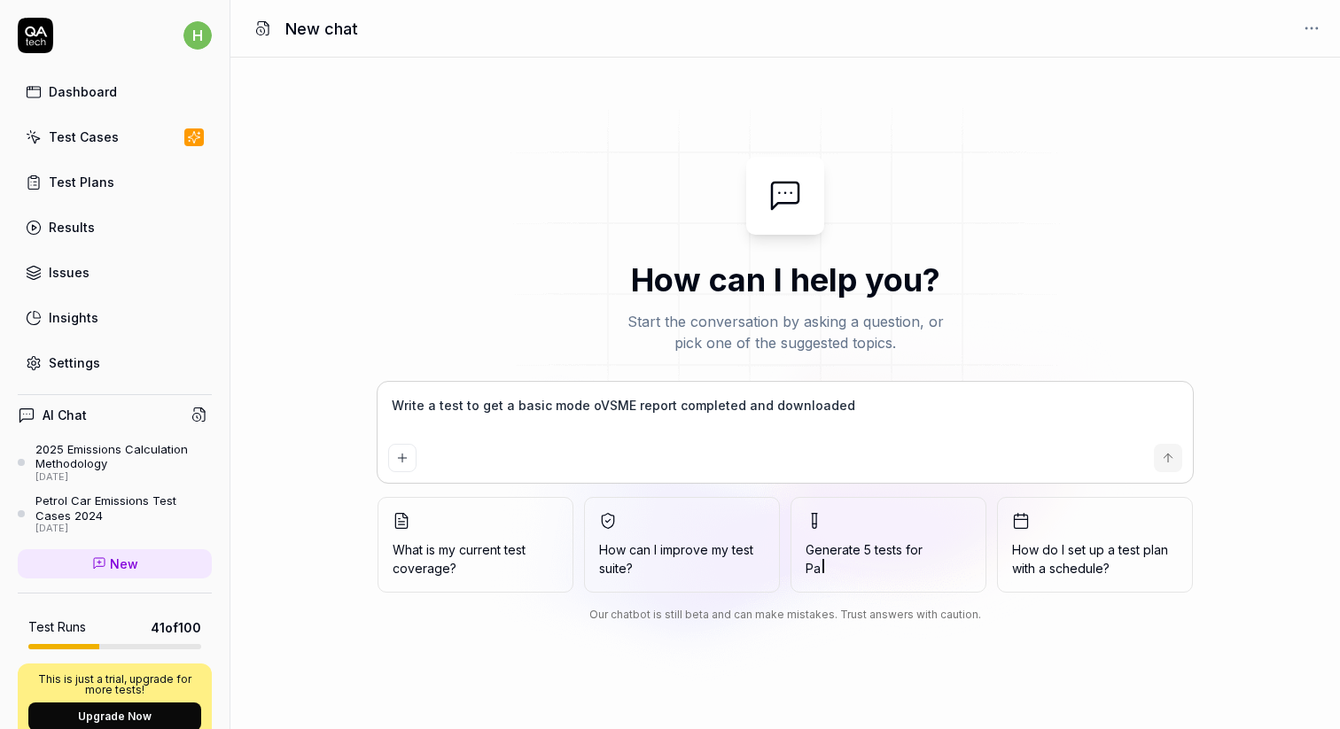
type textarea "Write a test to get a basic mode ofVSME report completed and downloaded"
type textarea "*"
type textarea "Write a test to get a basic mode of VSME report completed and downloaded"
type textarea "*"
type textarea "Write a test to get a basic mode of VSME report completed and downloaded"
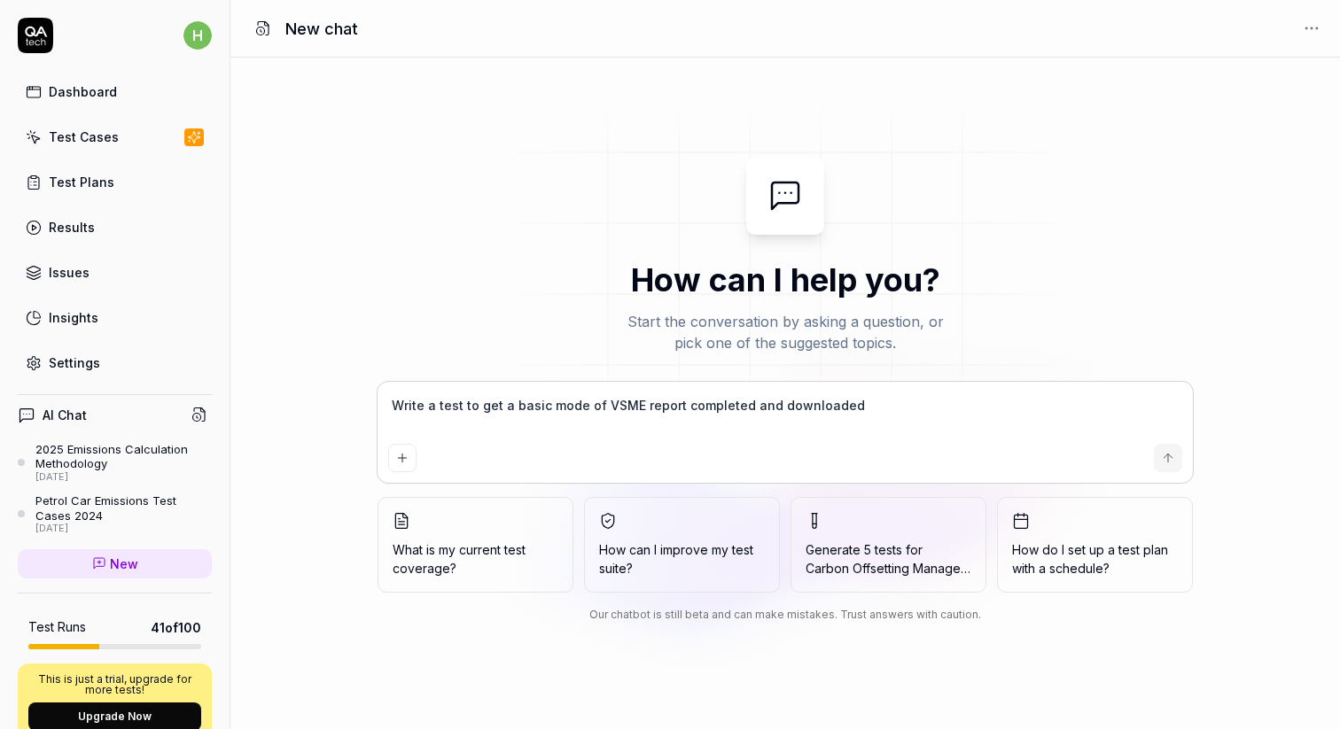
click at [1176, 466] on button "submit" at bounding box center [1167, 458] width 28 height 28
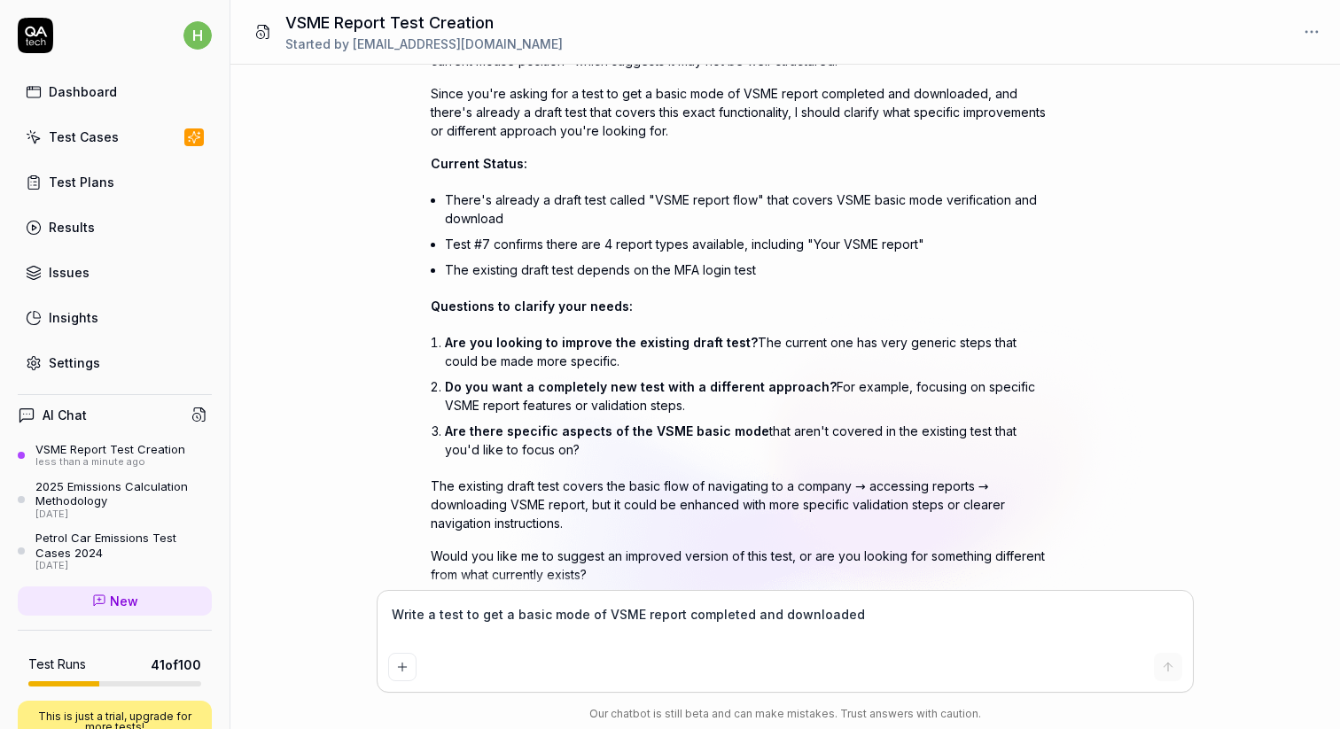
scroll to position [285, 0]
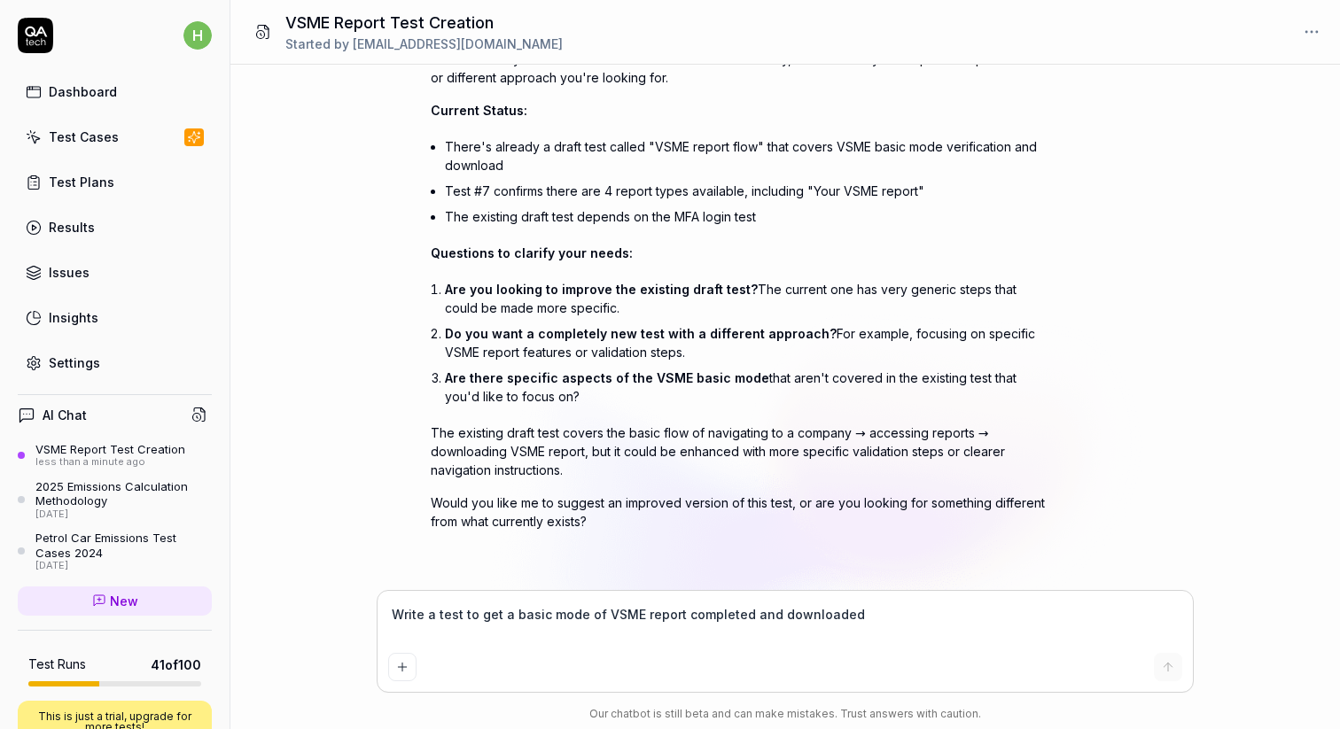
type textarea "*"
click at [74, 130] on div "Test Cases" at bounding box center [84, 137] width 70 height 19
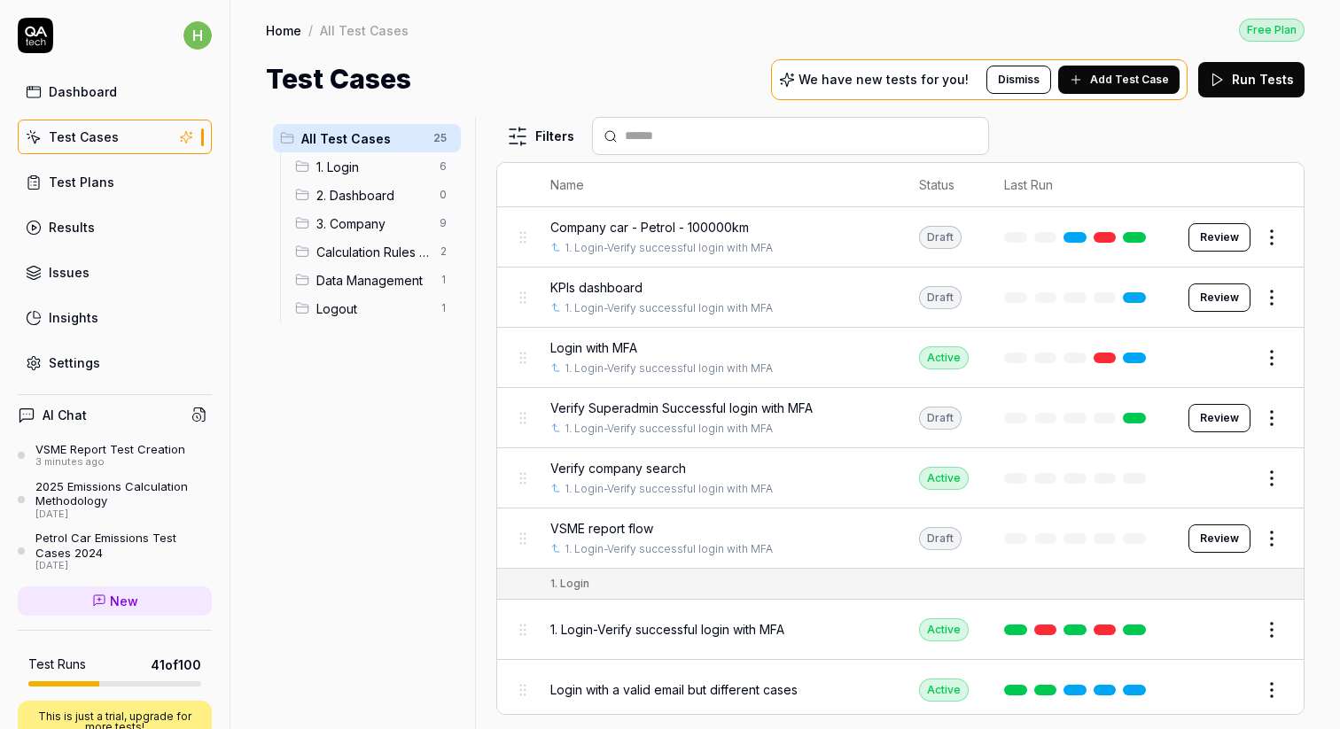
click at [377, 163] on span "1. Login" at bounding box center [372, 167] width 113 height 19
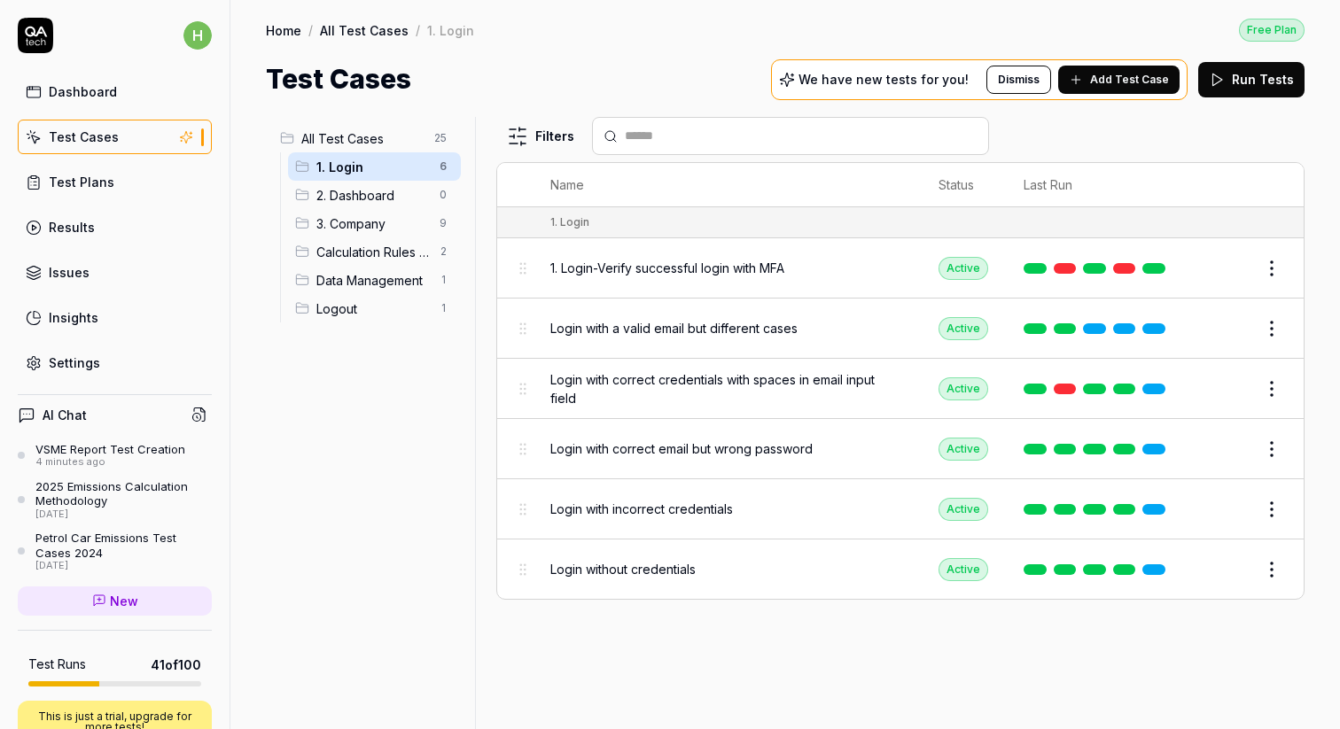
click at [656, 265] on span "1. Login-Verify successful login with MFA" at bounding box center [667, 268] width 234 height 19
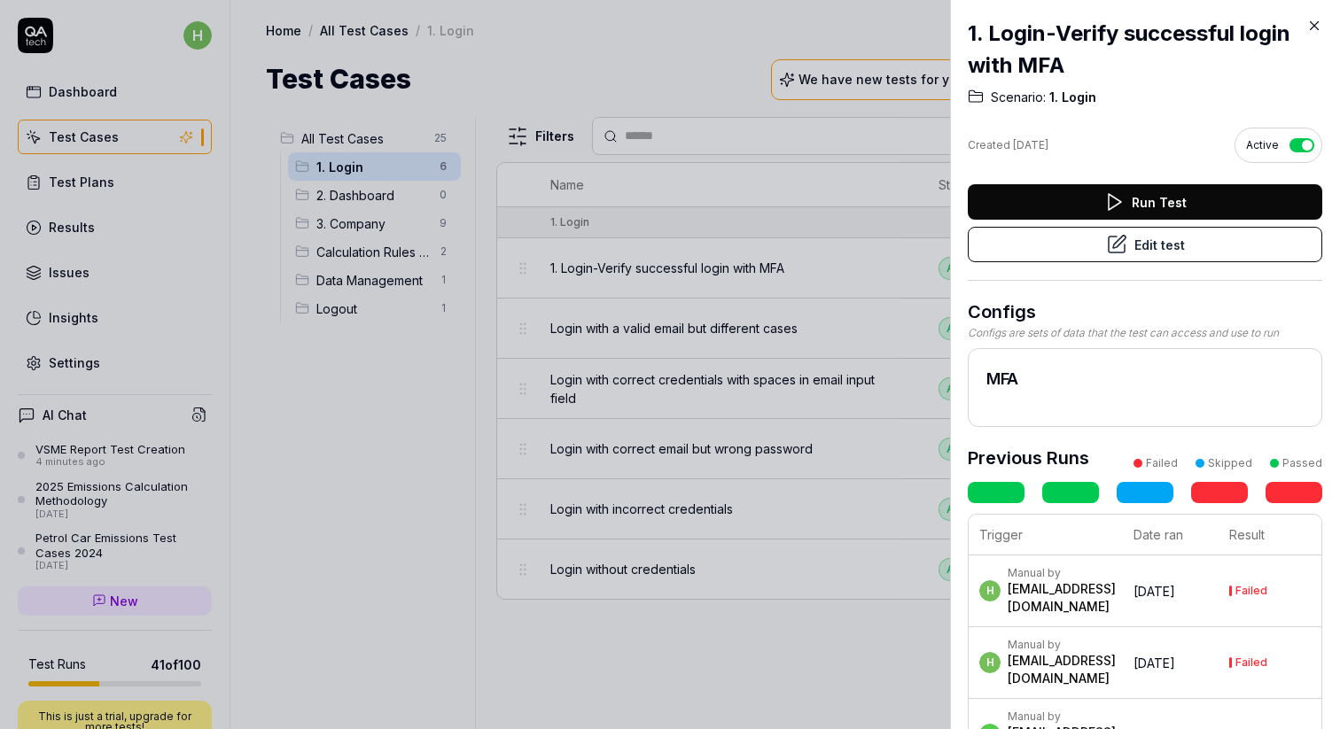
click at [1155, 200] on button "Run Test" at bounding box center [1144, 201] width 354 height 35
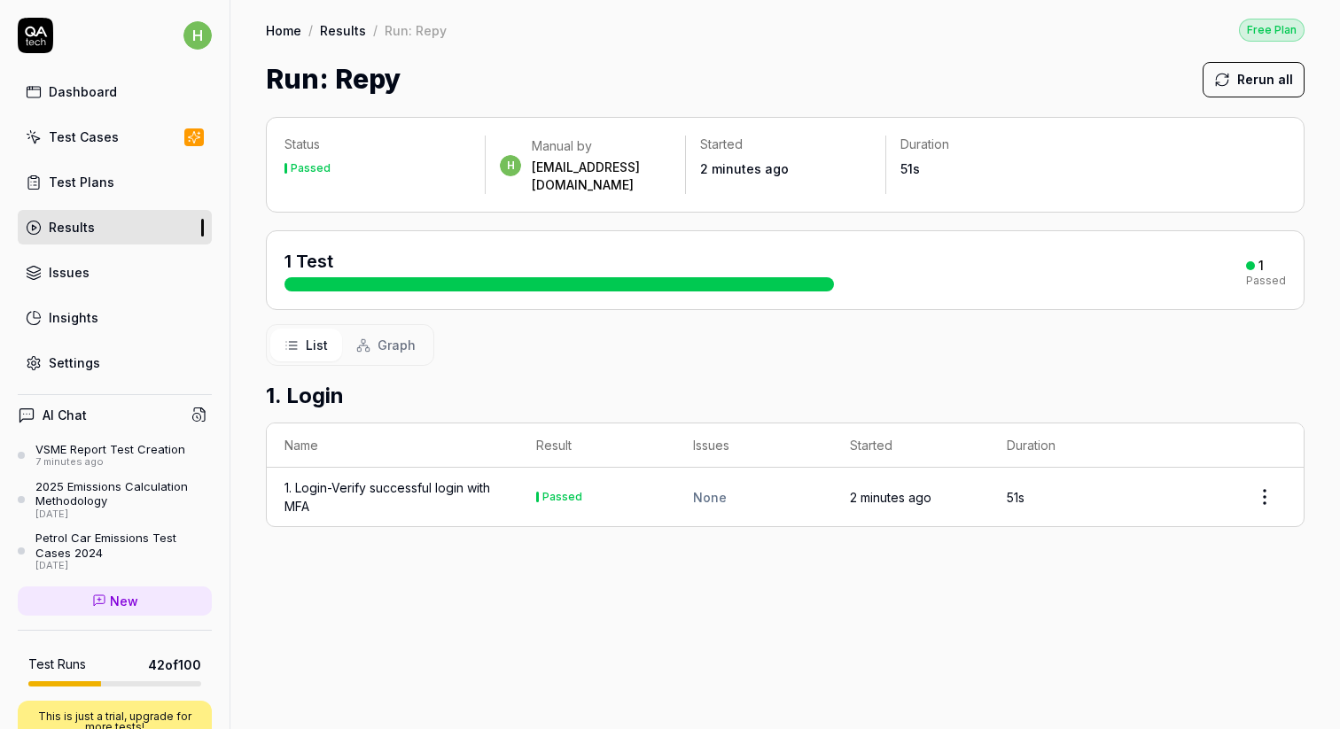
click at [101, 141] on div "Test Cases" at bounding box center [84, 137] width 70 height 19
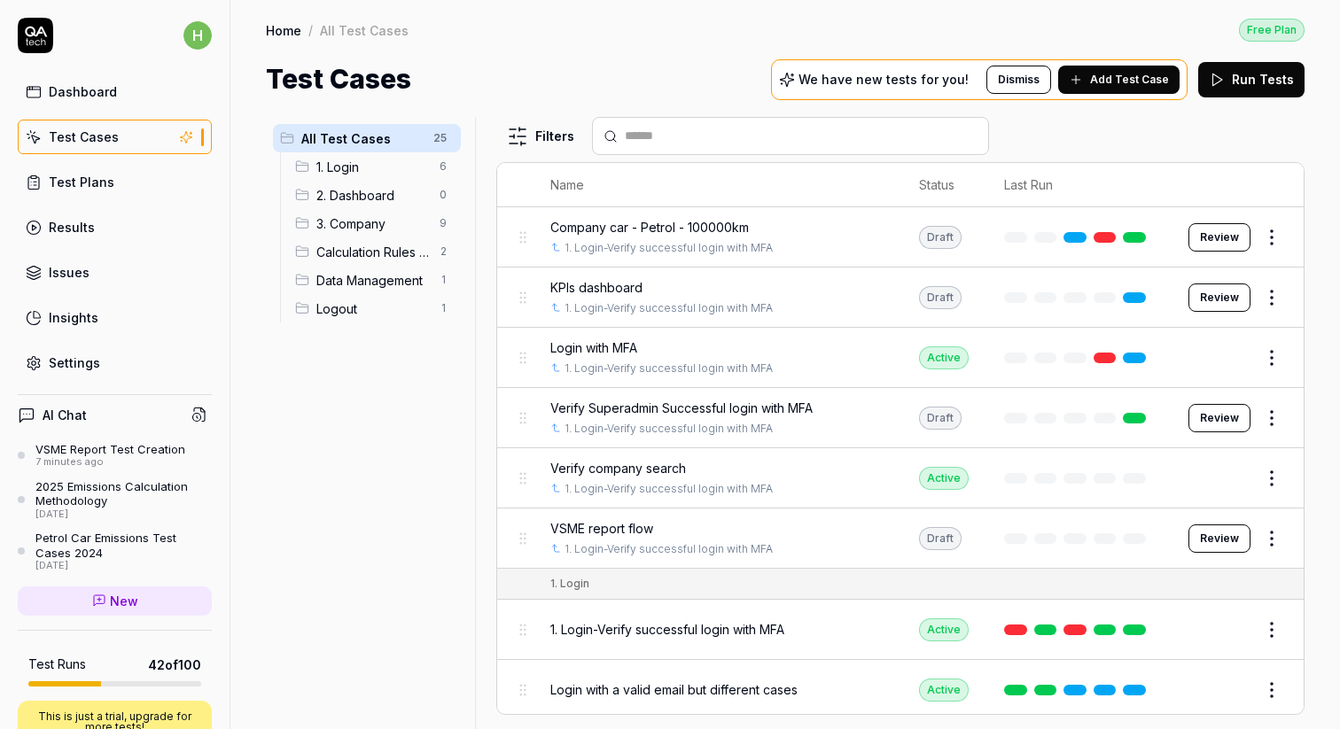
click at [602, 524] on span "VSME report flow" at bounding box center [601, 528] width 103 height 19
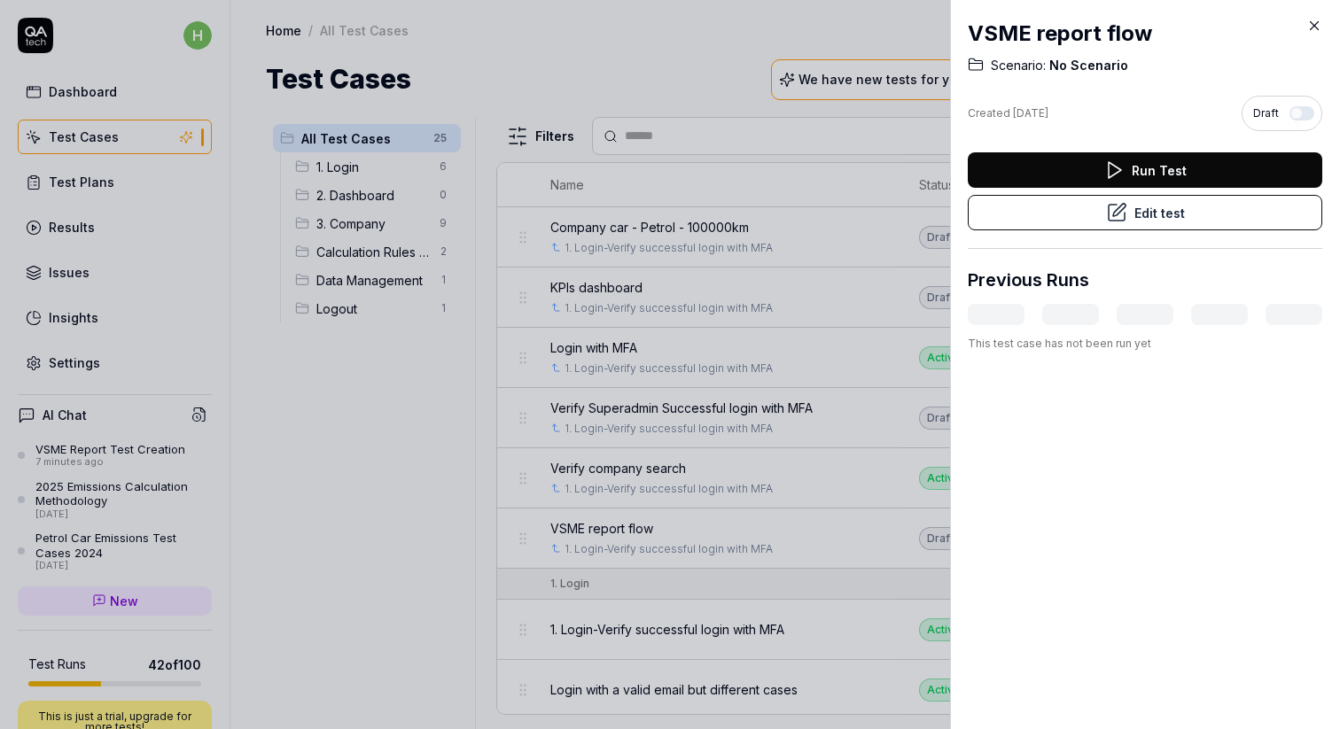
click at [400, 540] on div at bounding box center [670, 364] width 1340 height 729
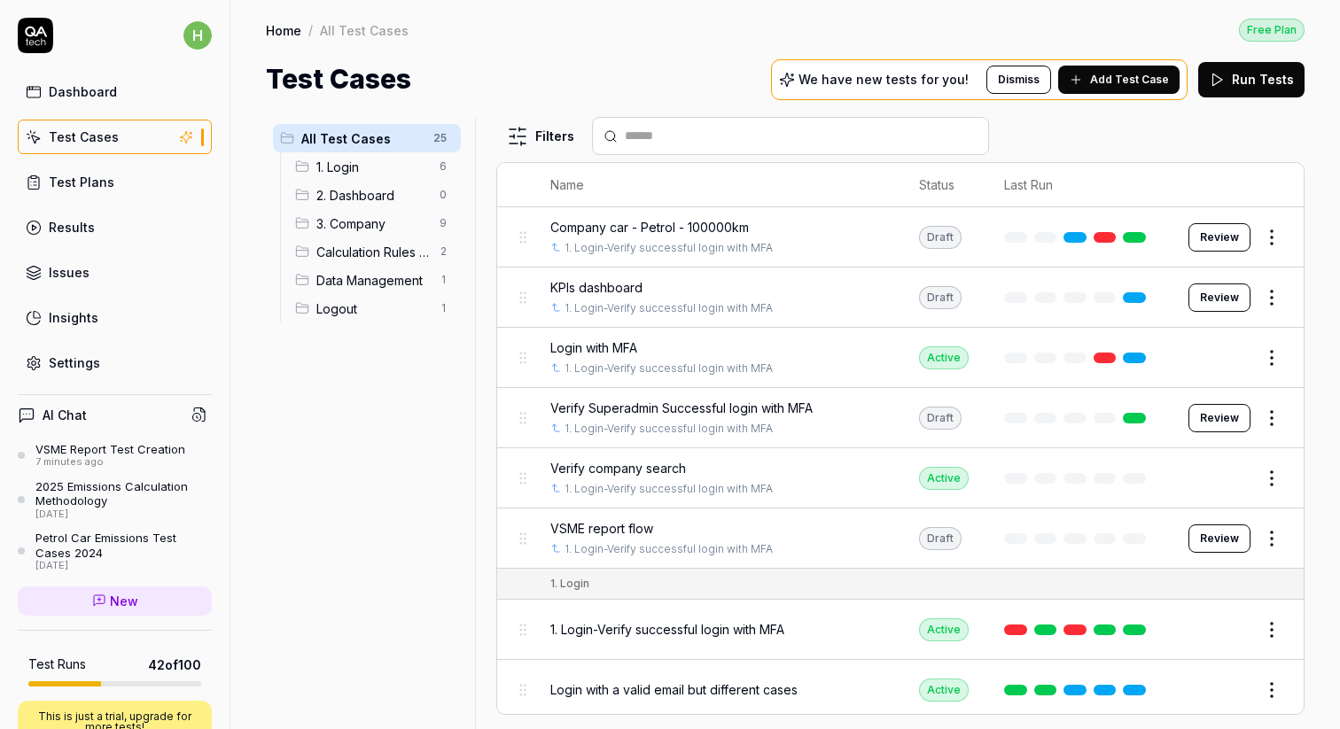
click at [1277, 622] on html "h Dashboard Test Cases Test Plans Results Issues Insights Settings AI Chat VSME…" at bounding box center [670, 364] width 1340 height 729
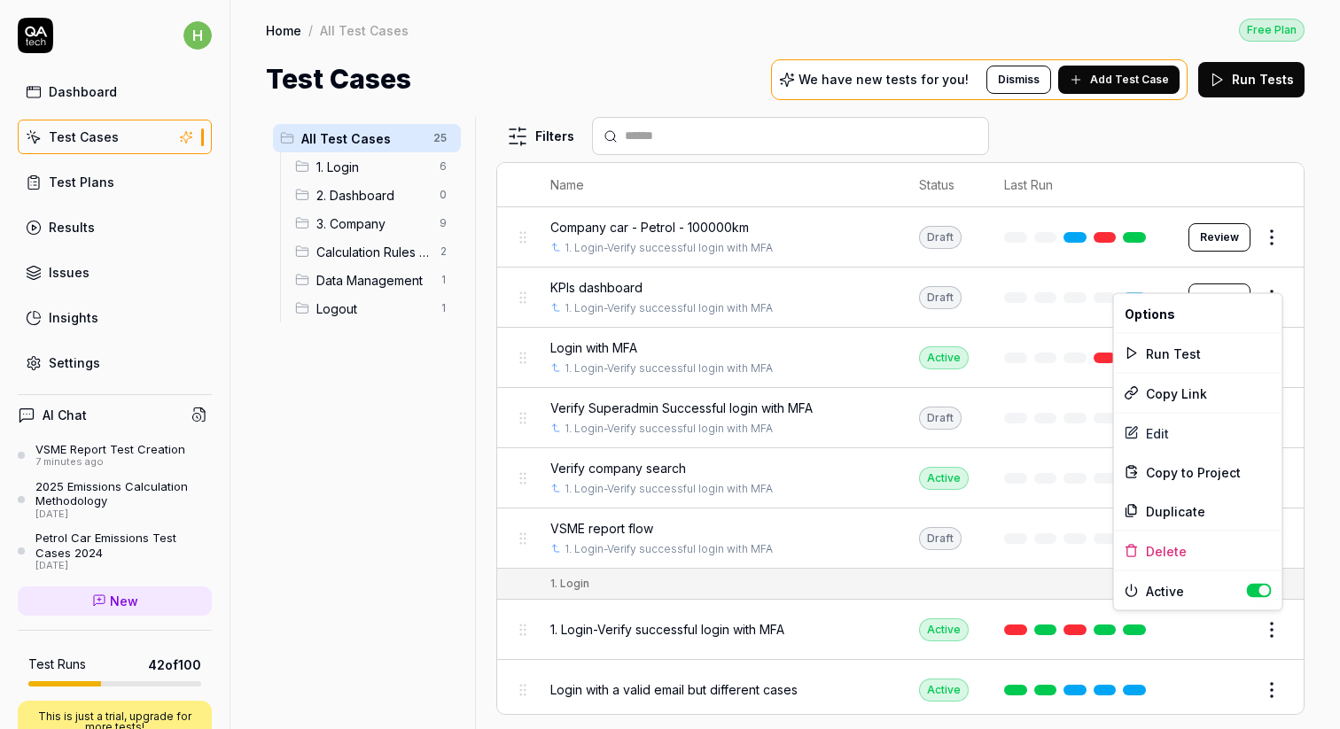
click at [369, 469] on html "h Dashboard Test Cases Test Plans Results Issues Insights Settings AI Chat VSME…" at bounding box center [670, 364] width 1340 height 729
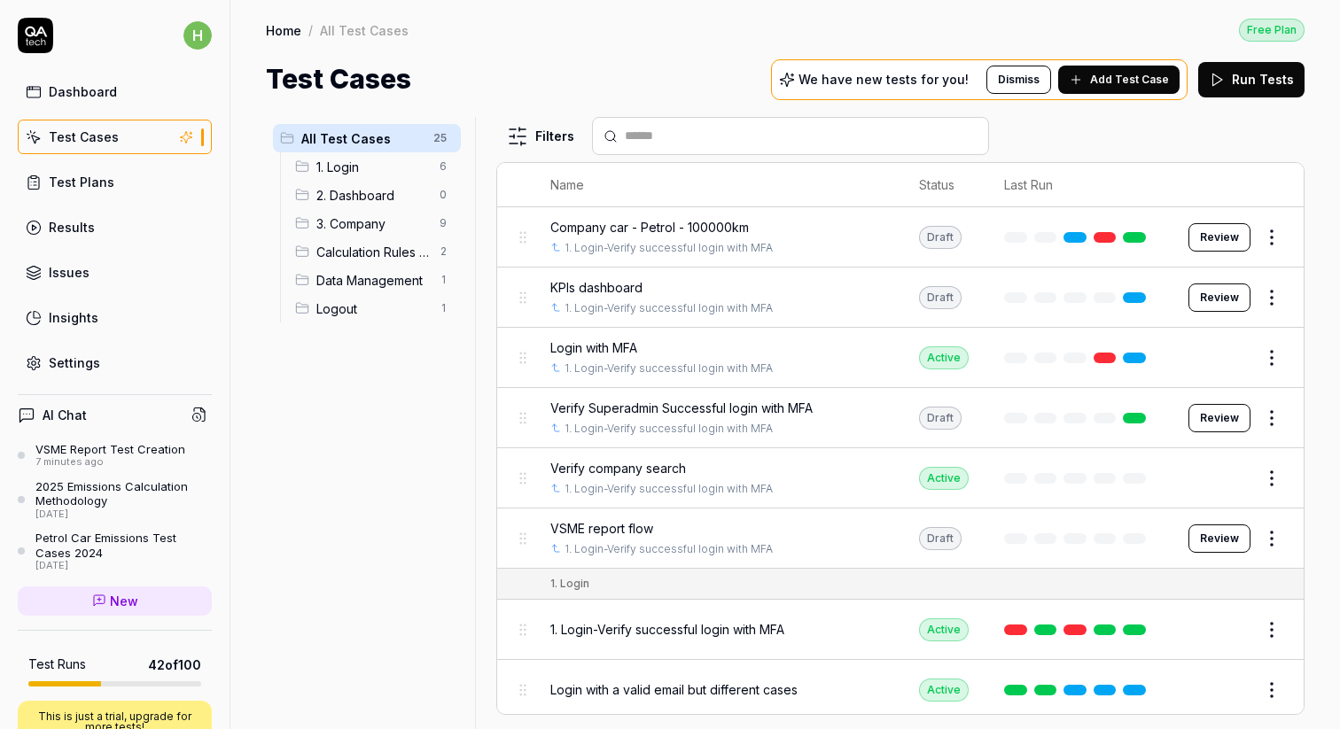
click at [618, 528] on span "VSME report flow" at bounding box center [601, 528] width 103 height 19
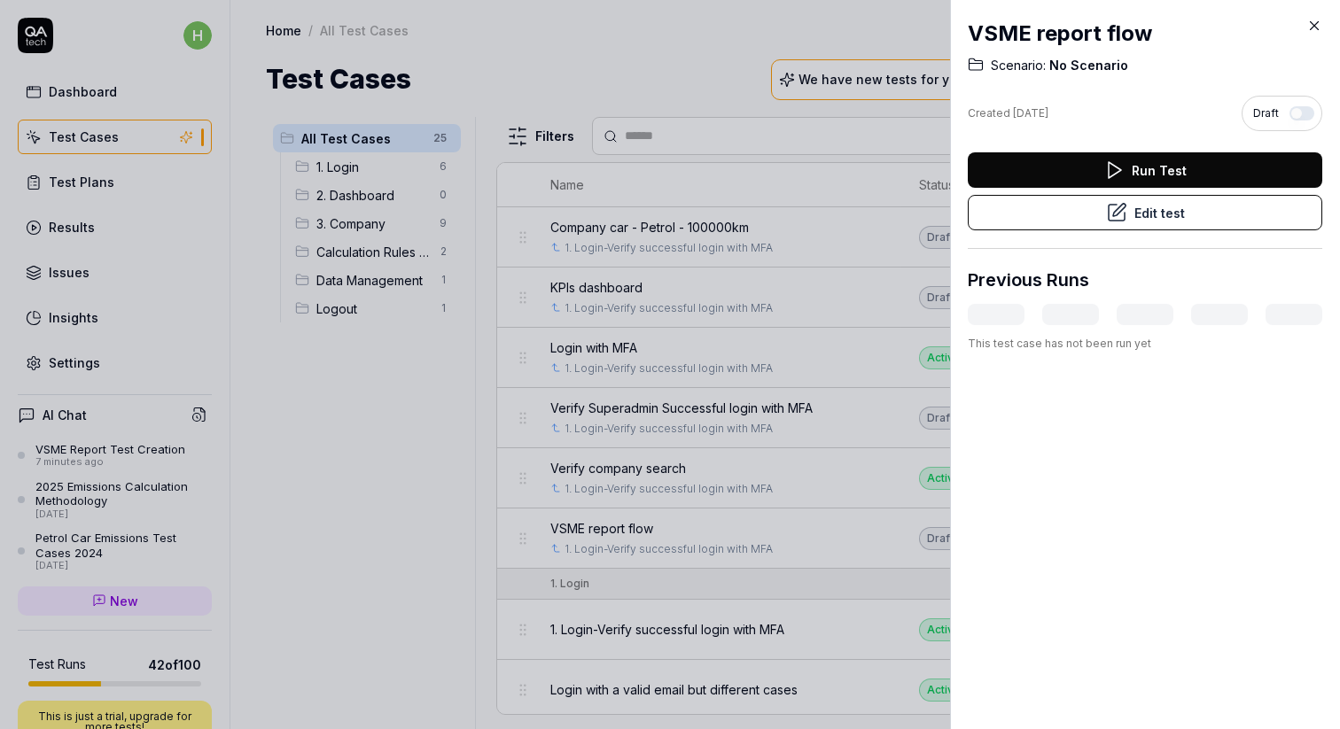
click at [1185, 174] on button "Run Test" at bounding box center [1144, 169] width 354 height 35
